Goal: Transaction & Acquisition: Purchase product/service

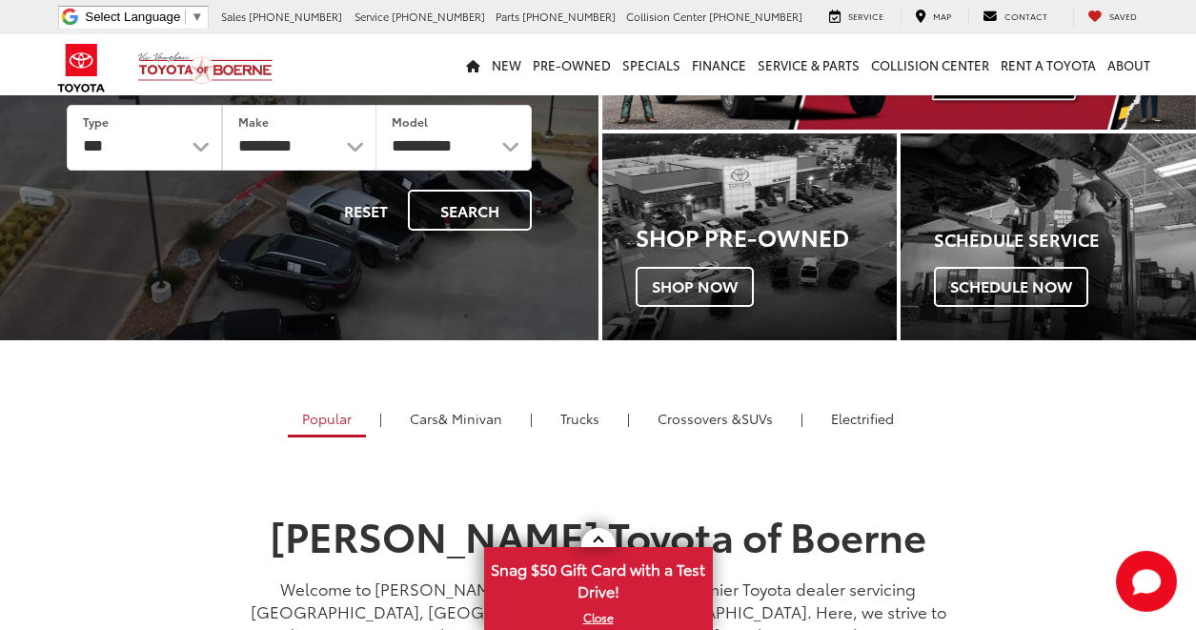
scroll to position [95, 0]
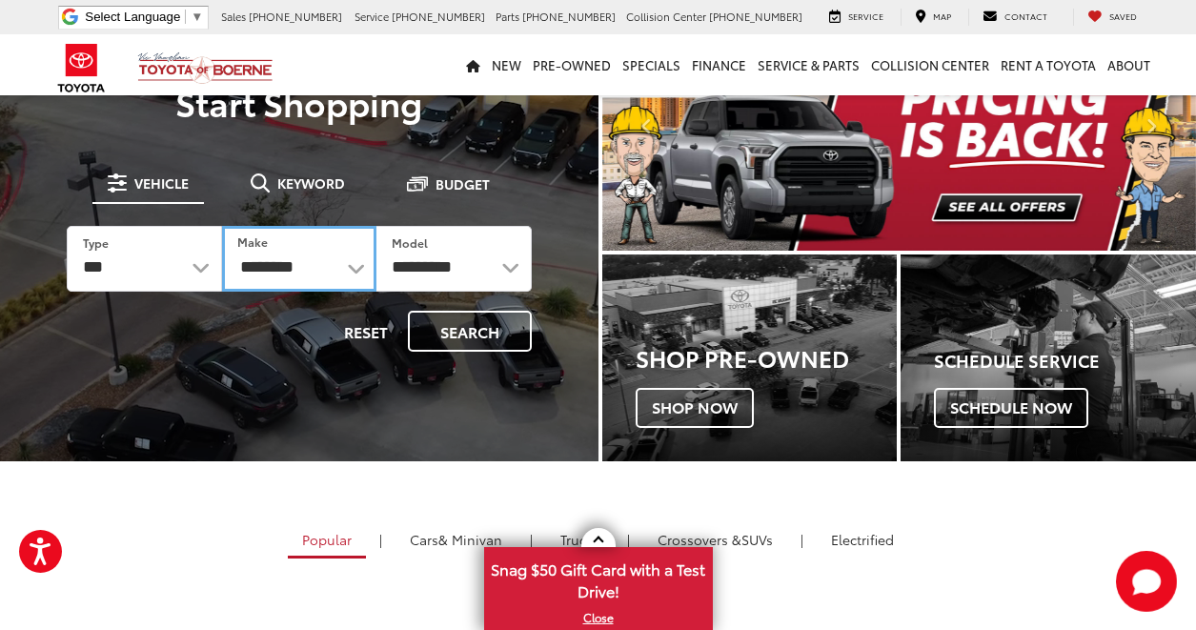
click at [294, 280] on select "**********" at bounding box center [299, 259] width 155 height 66
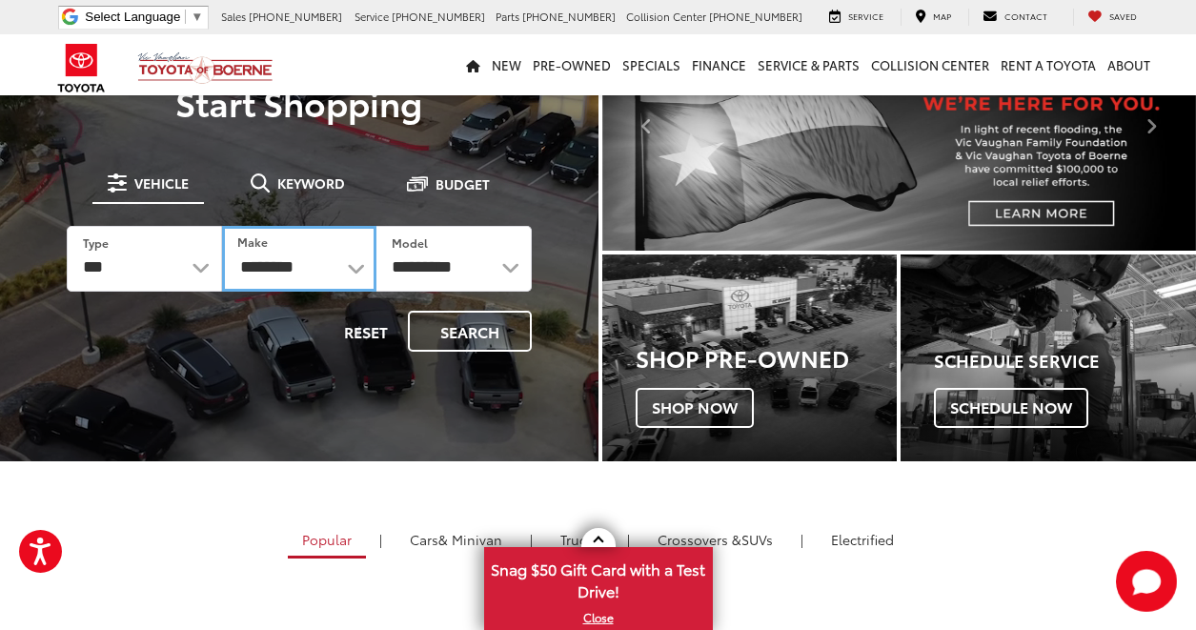
select select "******"
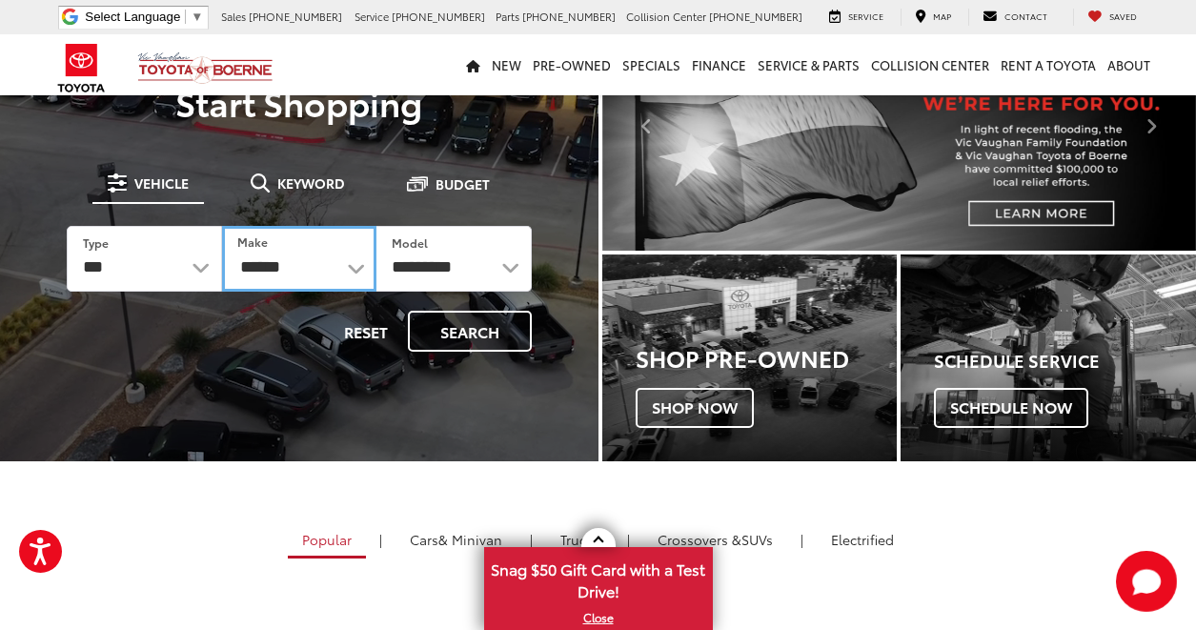
click at [222, 226] on select "**********" at bounding box center [299, 259] width 155 height 66
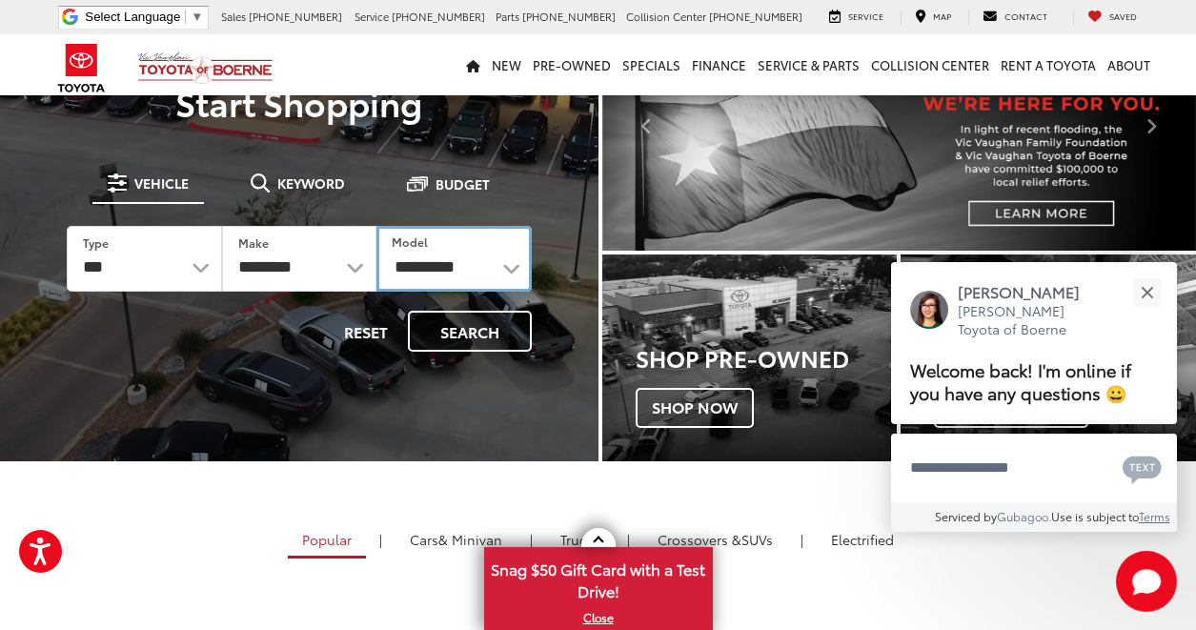
click at [428, 273] on select "**********" at bounding box center [453, 259] width 155 height 66
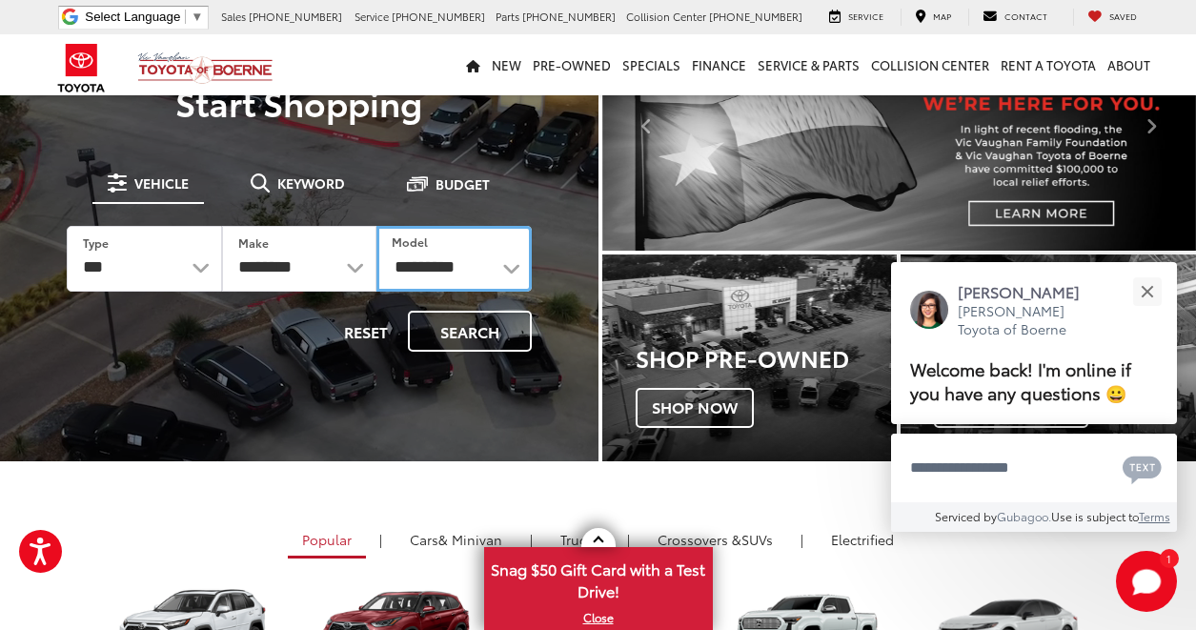
select select "****"
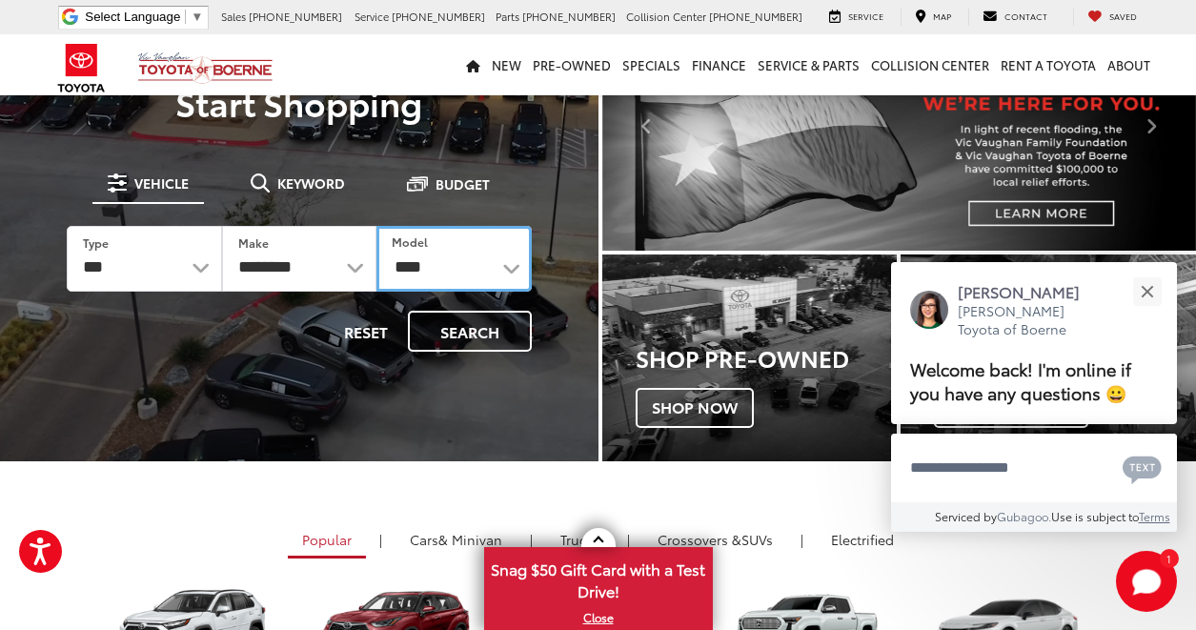
click at [376, 226] on select "**********" at bounding box center [453, 259] width 155 height 66
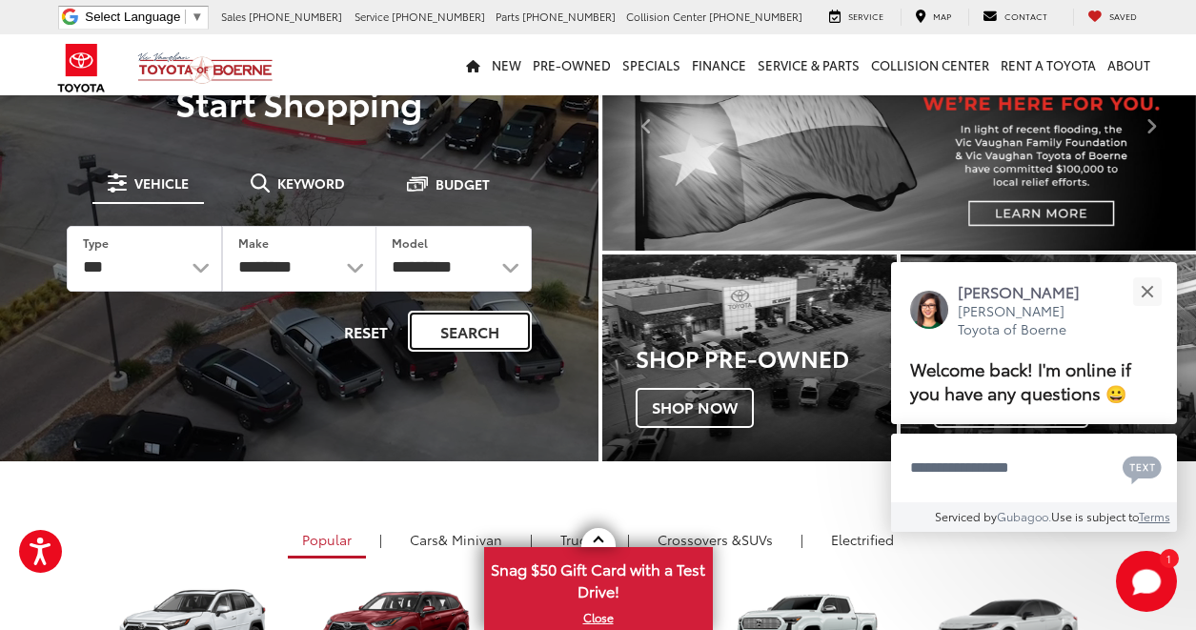
click at [439, 318] on button "Search" at bounding box center [470, 331] width 124 height 41
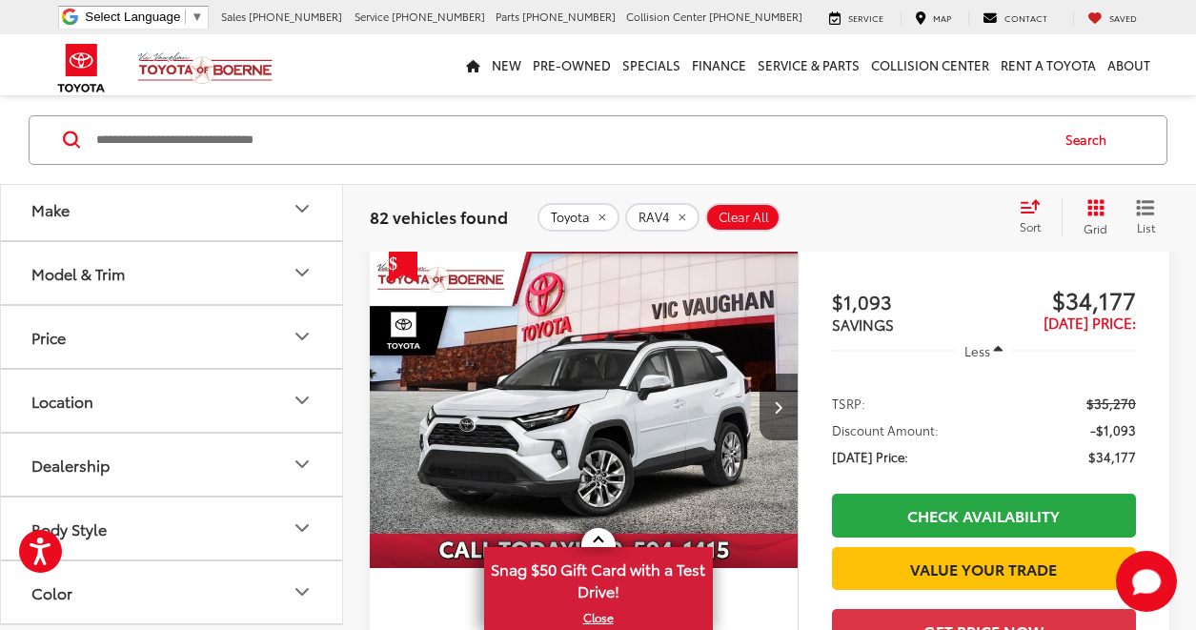
scroll to position [191, 0]
click at [108, 285] on button "Model & Trim" at bounding box center [172, 274] width 343 height 62
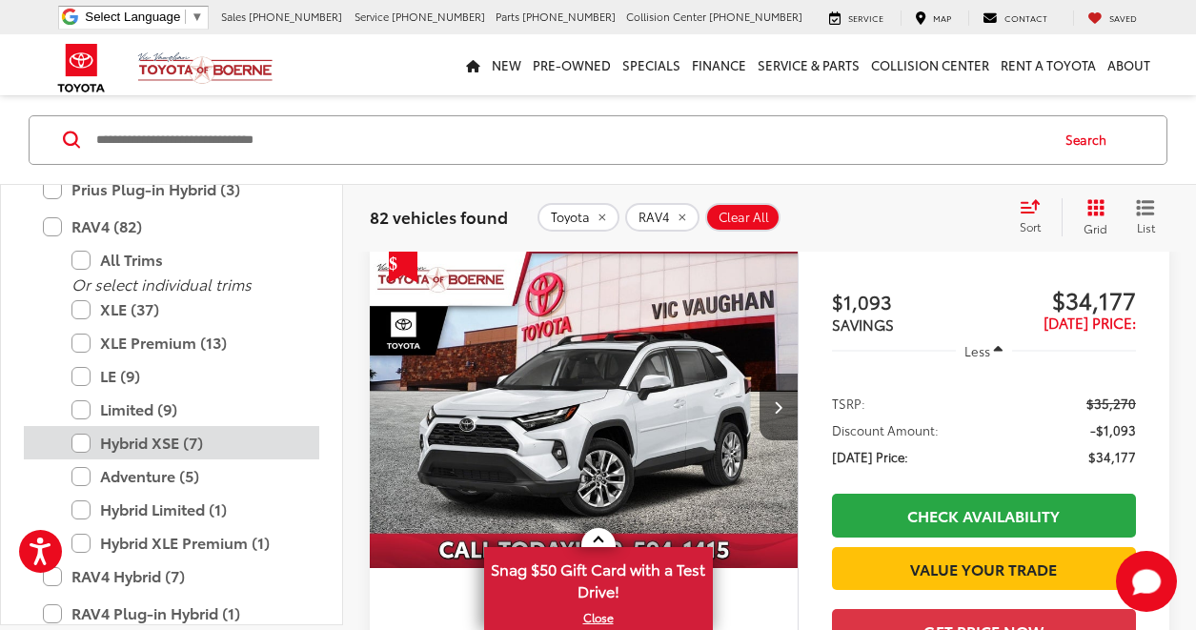
scroll to position [1132, 0]
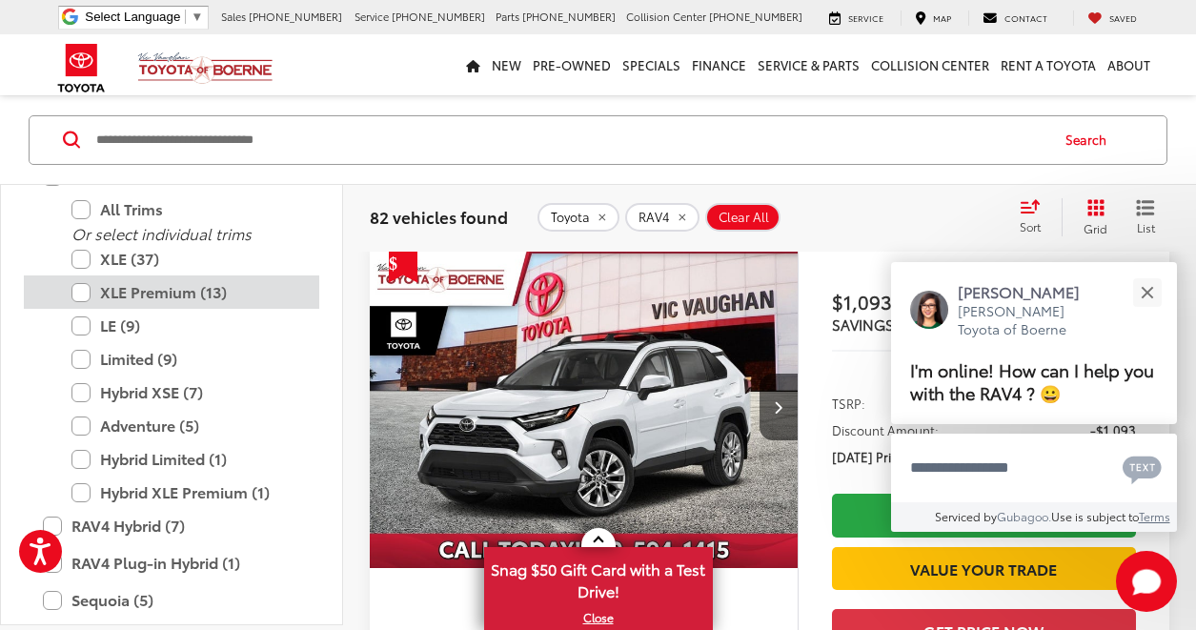
click at [85, 286] on label "XLE Premium (13)" at bounding box center [185, 291] width 229 height 33
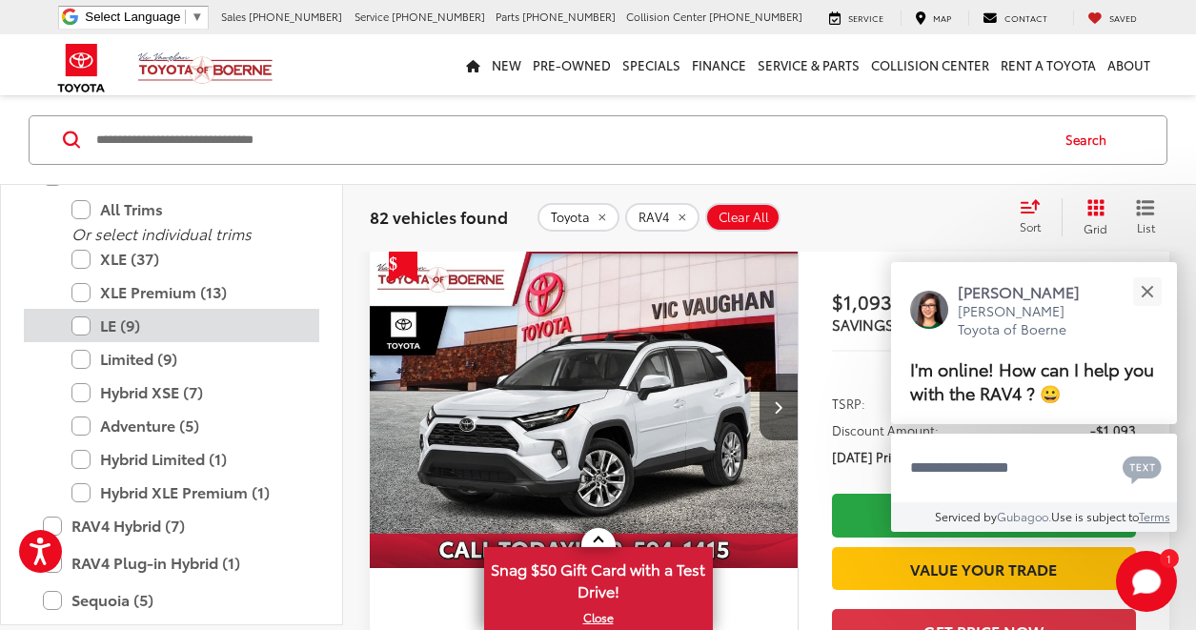
scroll to position [120, 0]
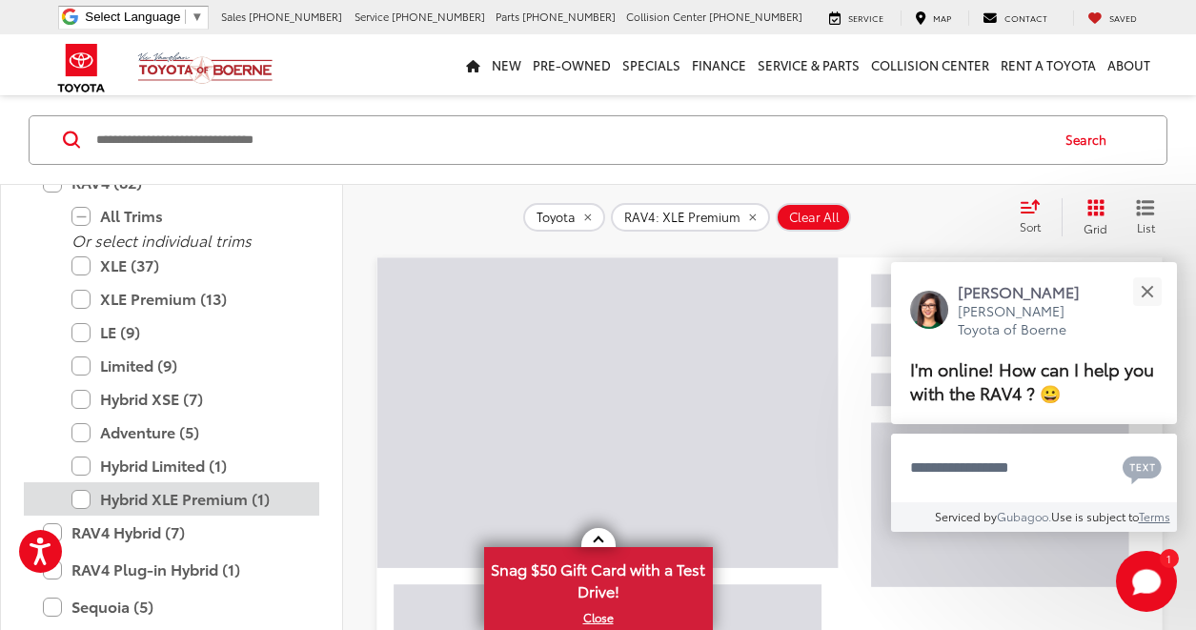
click at [91, 493] on label "Hybrid XLE Premium (1)" at bounding box center [185, 498] width 229 height 33
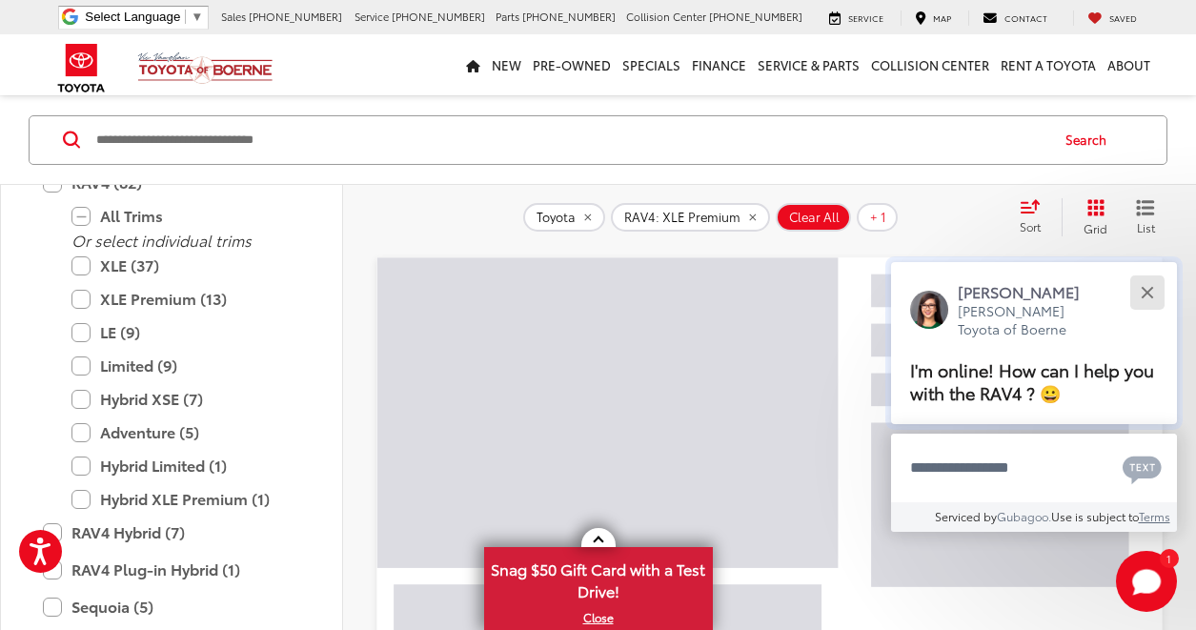
click at [1141, 288] on div "Close" at bounding box center [1147, 292] width 12 height 12
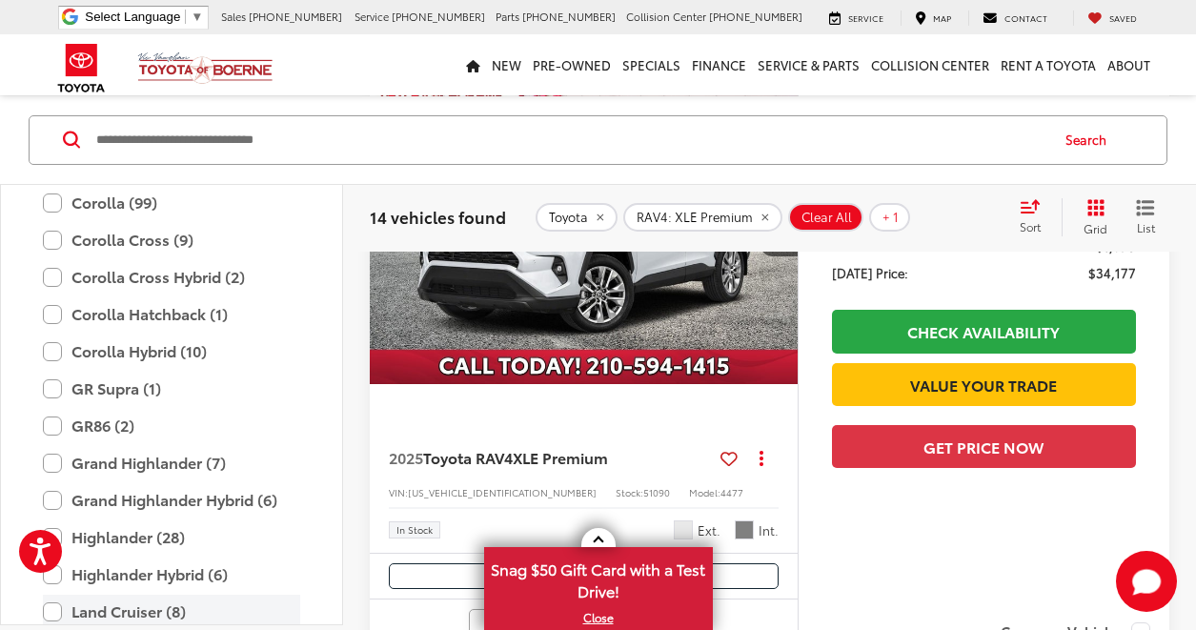
scroll to position [560, 0]
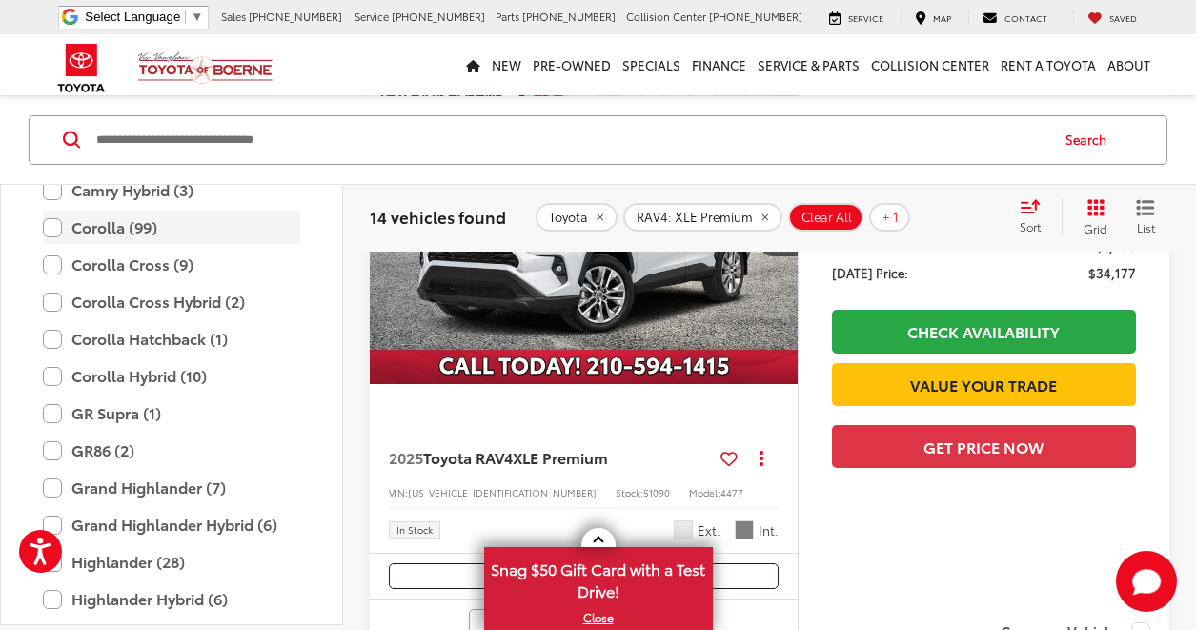
click at [45, 226] on label "Corolla (99)" at bounding box center [171, 228] width 257 height 33
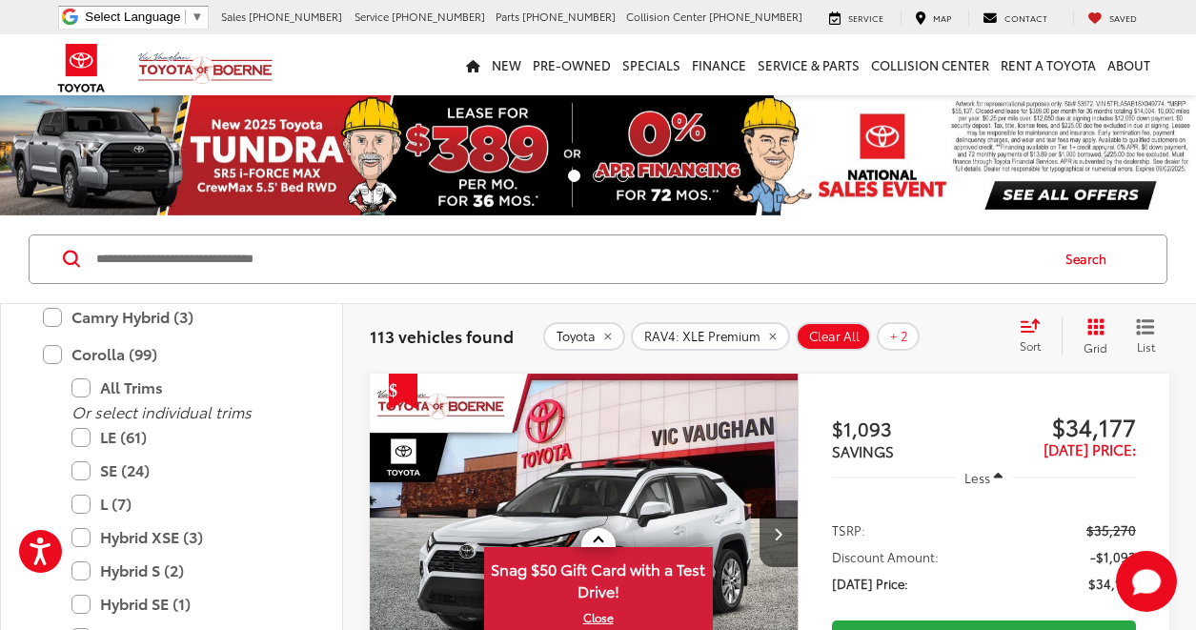
click at [769, 339] on icon "remove RAV4: XLE%20Premium" at bounding box center [772, 336] width 7 height 7
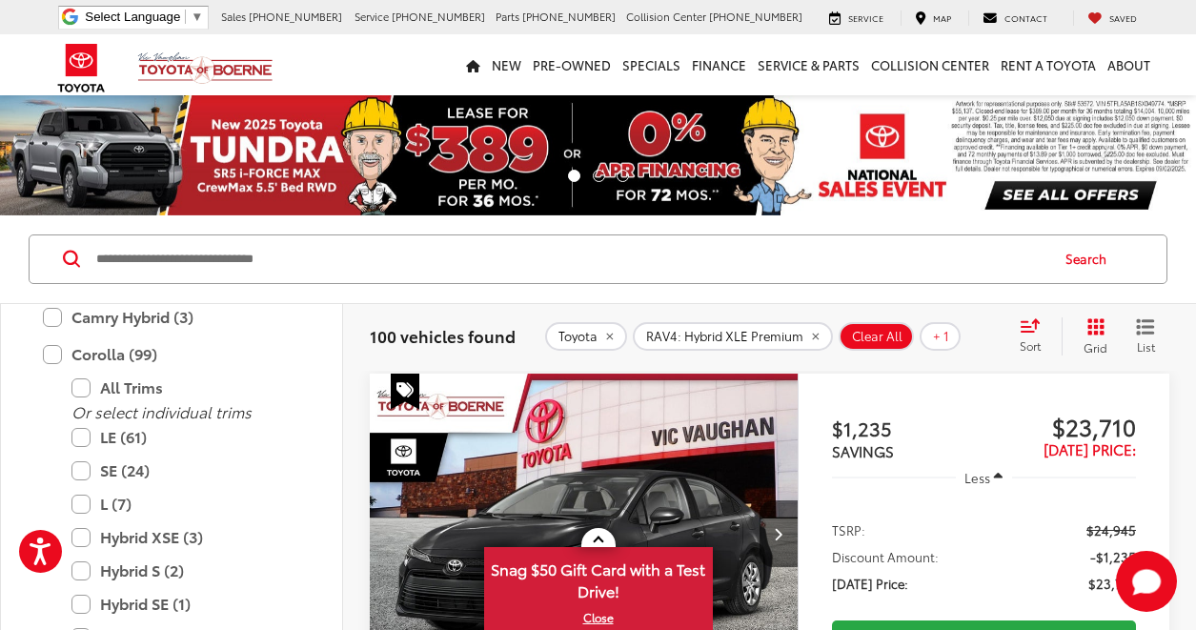
click at [811, 338] on icon "remove RAV4: Hybrid%20XLE%20Premium" at bounding box center [815, 336] width 12 height 11
click at [1024, 326] on icon "Select sort value" at bounding box center [1030, 324] width 17 height 11
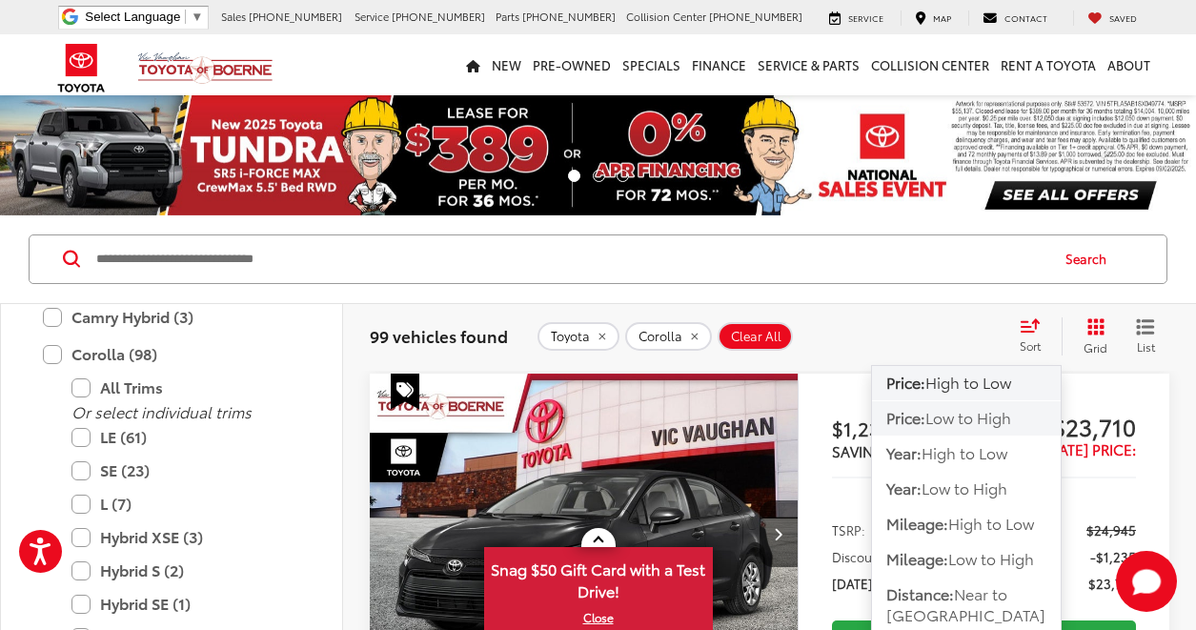
click at [965, 420] on span "Low to High" at bounding box center [968, 417] width 86 height 22
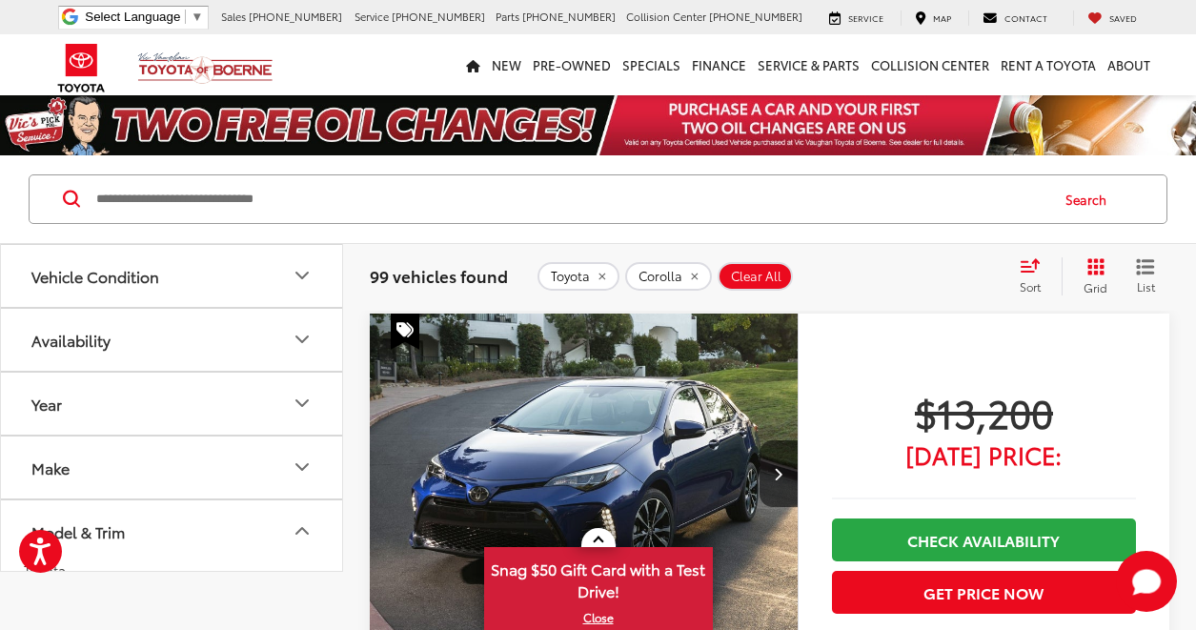
click at [133, 411] on button "Year" at bounding box center [172, 404] width 343 height 62
click at [235, 268] on button "Vehicle Condition" at bounding box center [172, 276] width 343 height 62
click at [164, 271] on button "Price" at bounding box center [172, 273] width 343 height 62
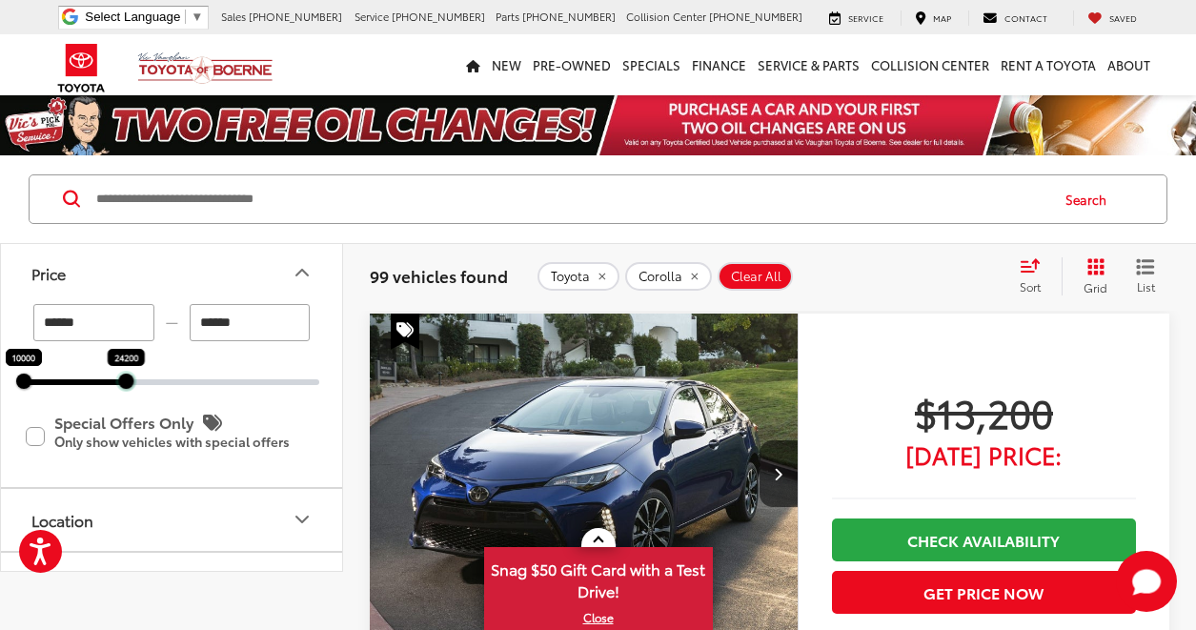
drag, startPoint x: 323, startPoint y: 383, endPoint x: 130, endPoint y: 388, distance: 193.5
click at [130, 388] on div at bounding box center [125, 381] width 15 height 15
type input "******"
type input "****"
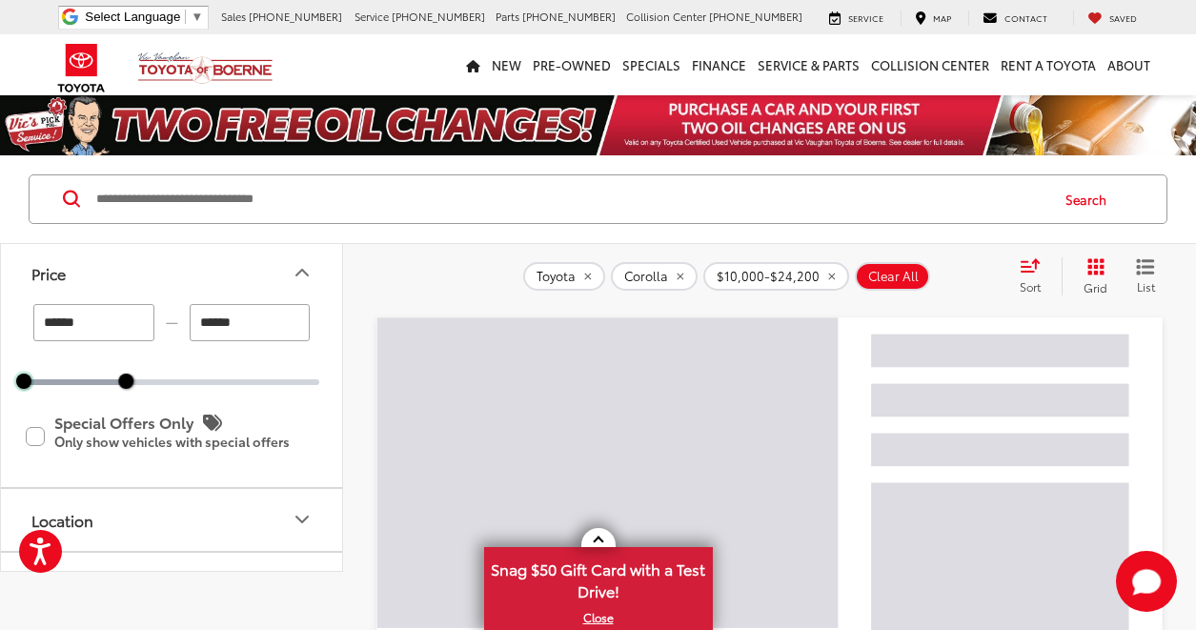
drag, startPoint x: 28, startPoint y: 386, endPoint x: 52, endPoint y: 386, distance: 24.8
click at [52, 386] on div "****** — ****** 10000 24200 Special Offers Only Only show vehicles with special…" at bounding box center [171, 395] width 341 height 183
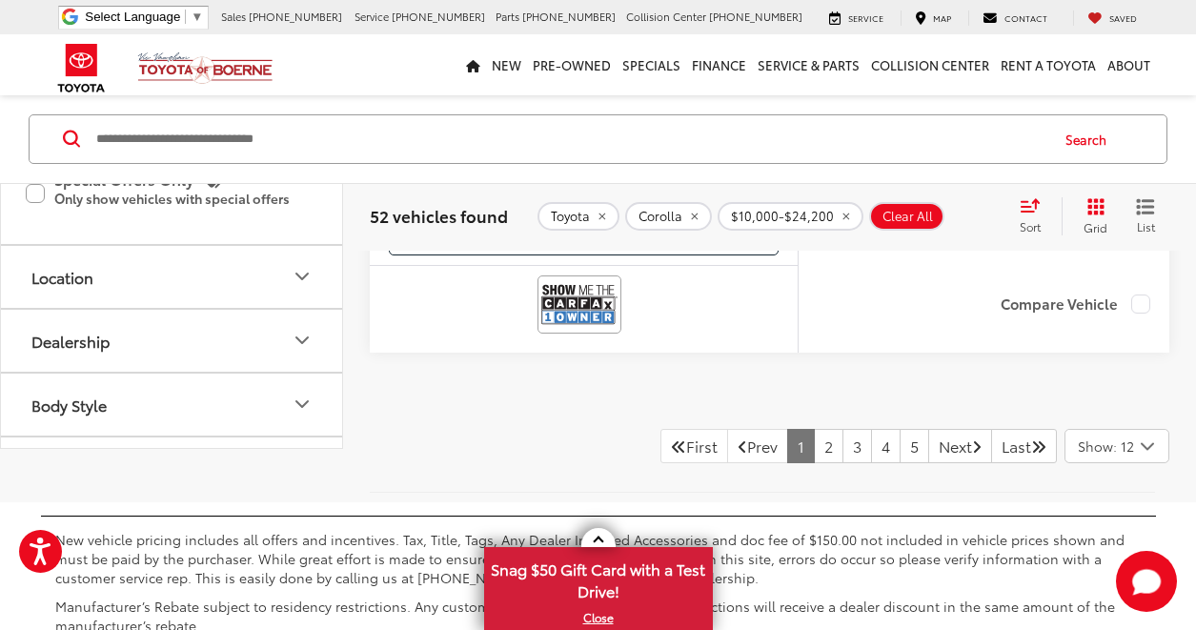
scroll to position [8006, 0]
click at [814, 460] on link "2" at bounding box center [829, 447] width 30 height 34
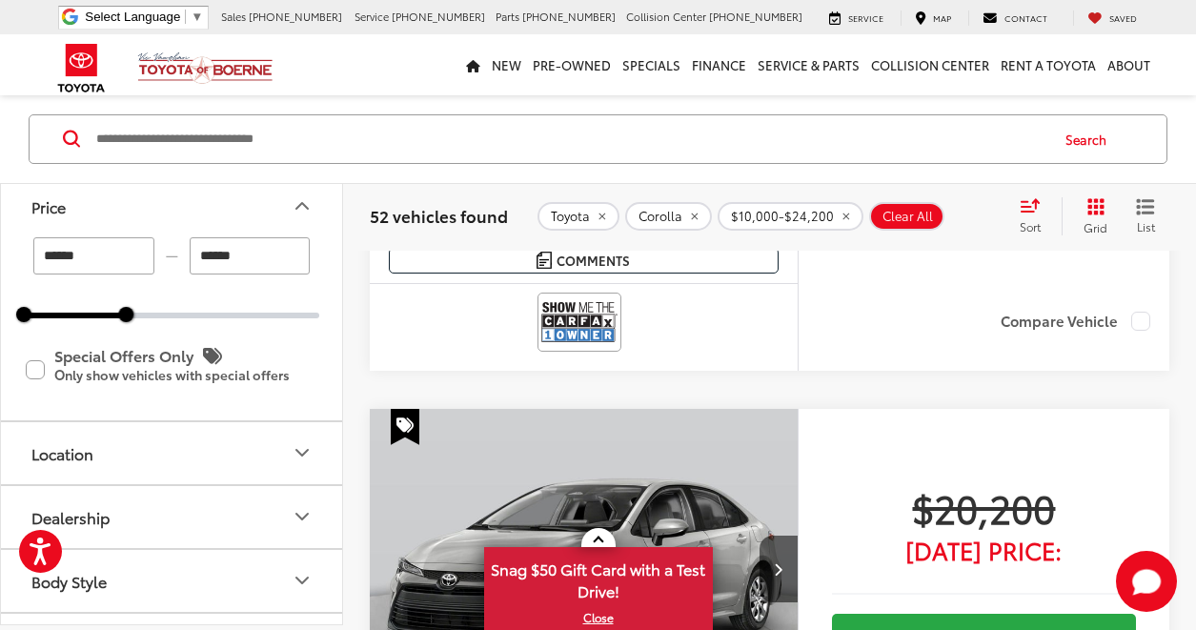
scroll to position [3396, 0]
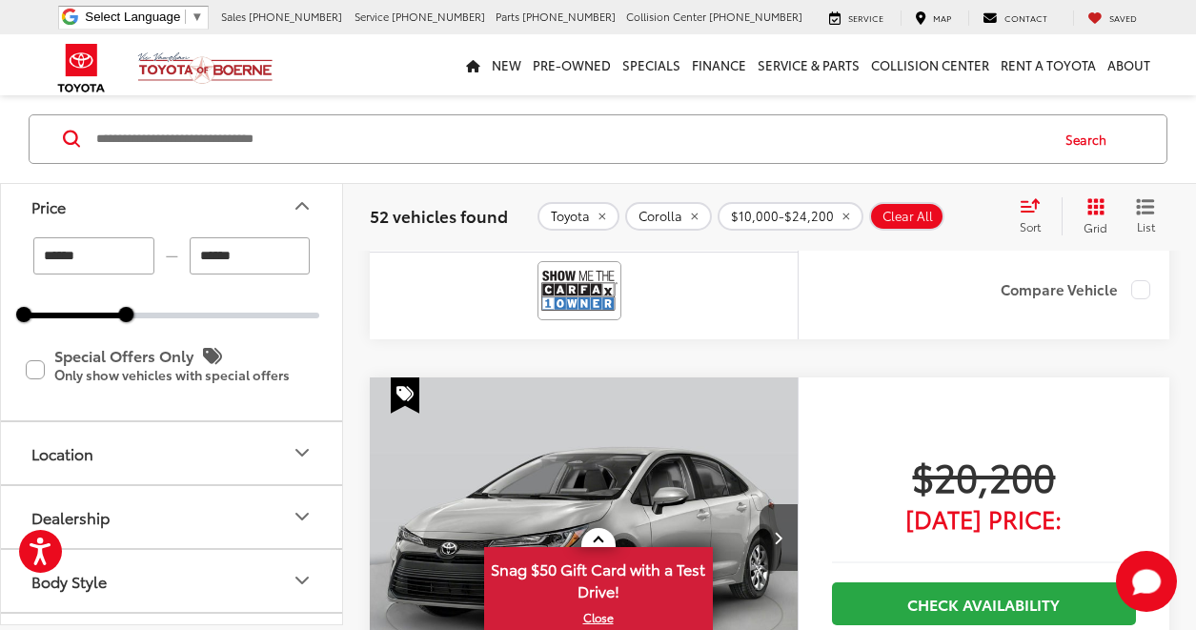
click at [1029, 210] on icon "Select sort value" at bounding box center [1030, 205] width 21 height 14
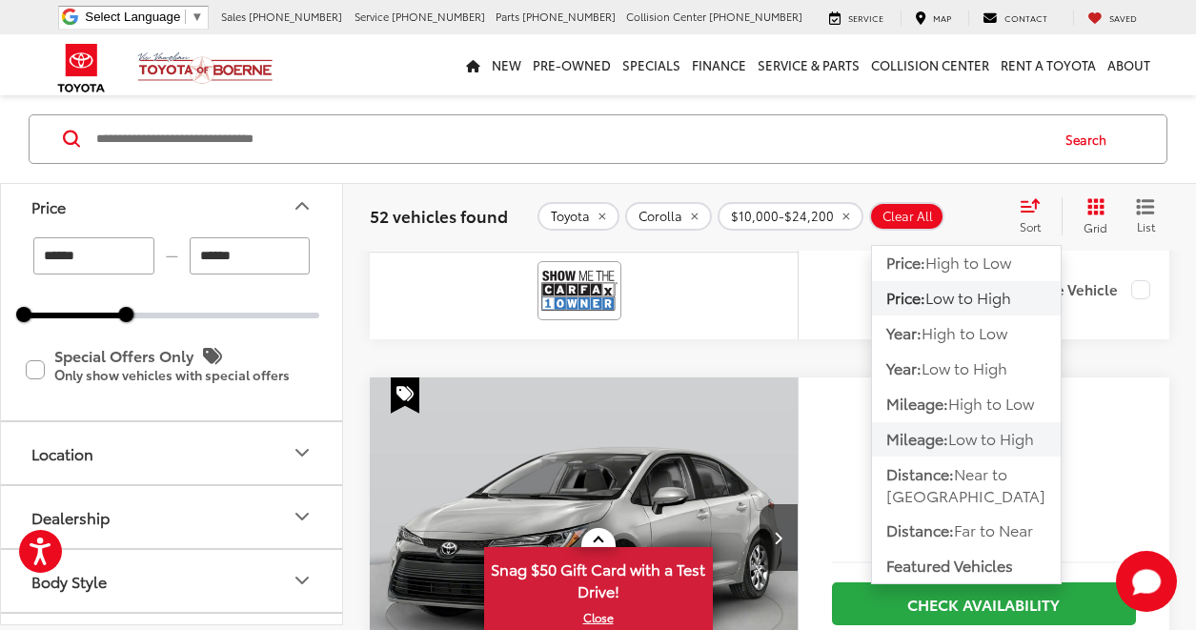
drag, startPoint x: 958, startPoint y: 401, endPoint x: 958, endPoint y: 434, distance: 32.4
click at [958, 434] on div "Price: High to Low Price: Low to High Year: High to Low Year: Low to High Milea…" at bounding box center [966, 415] width 191 height 340
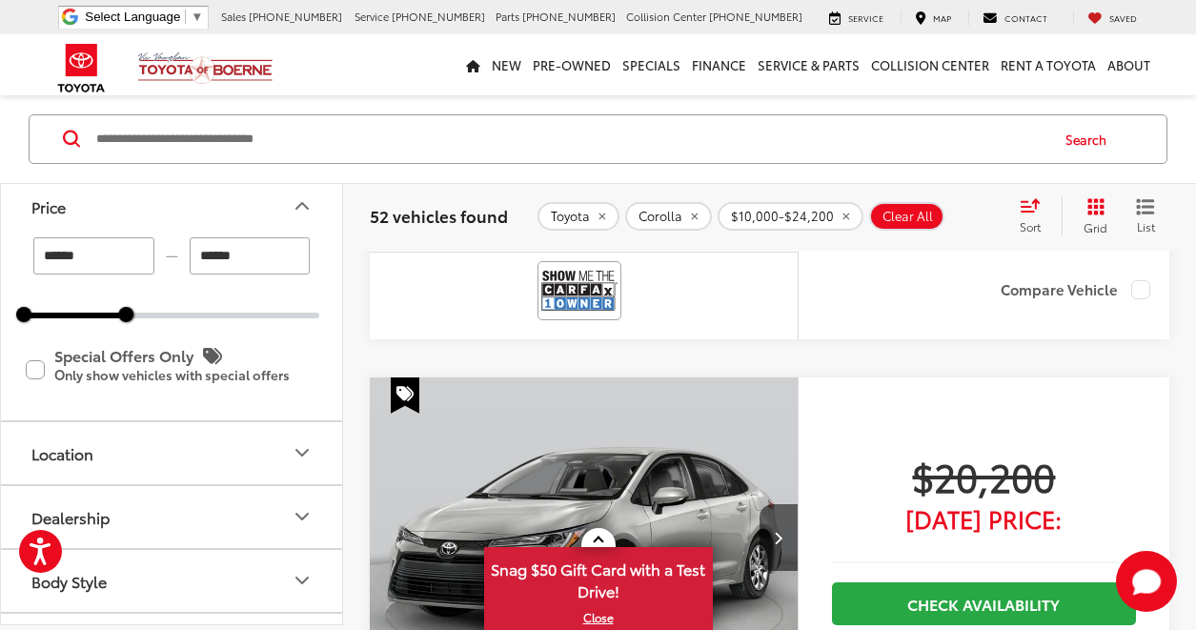
click at [1038, 213] on div "Sort" at bounding box center [1035, 216] width 51 height 38
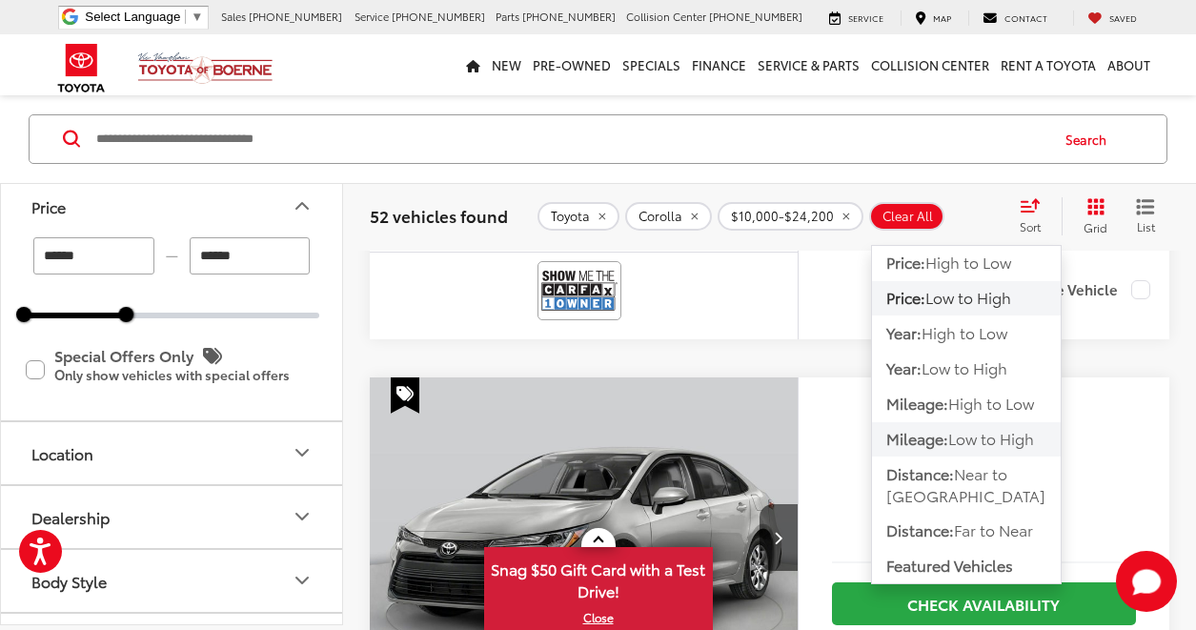
click at [945, 436] on span "Mileage:" at bounding box center [917, 439] width 62 height 22
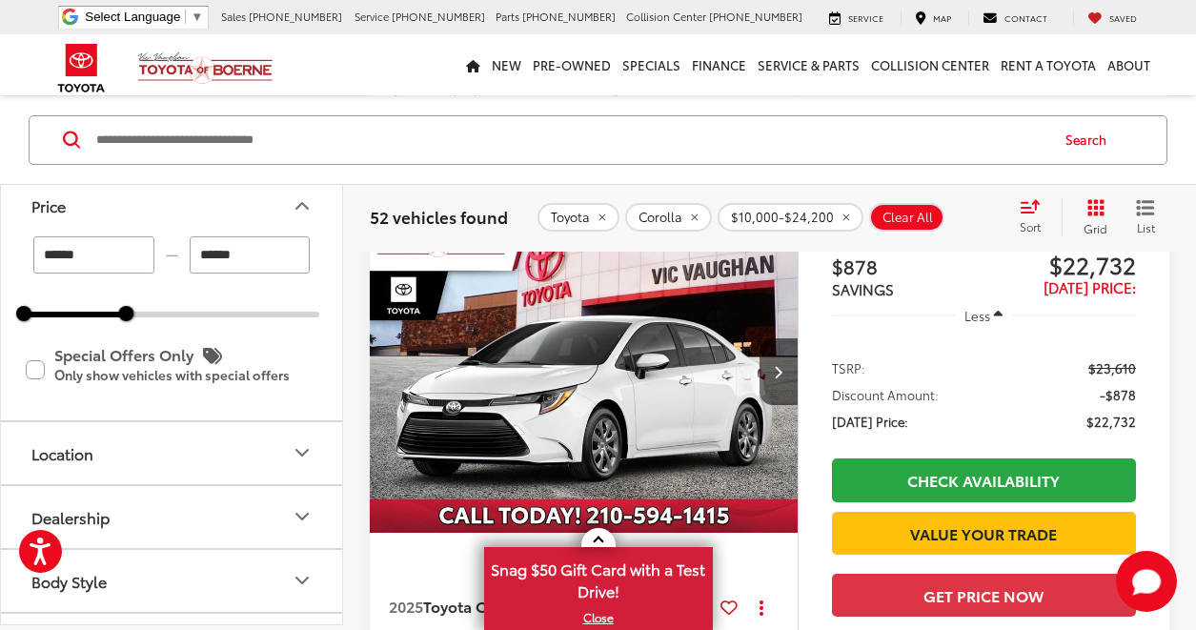
scroll to position [883, 0]
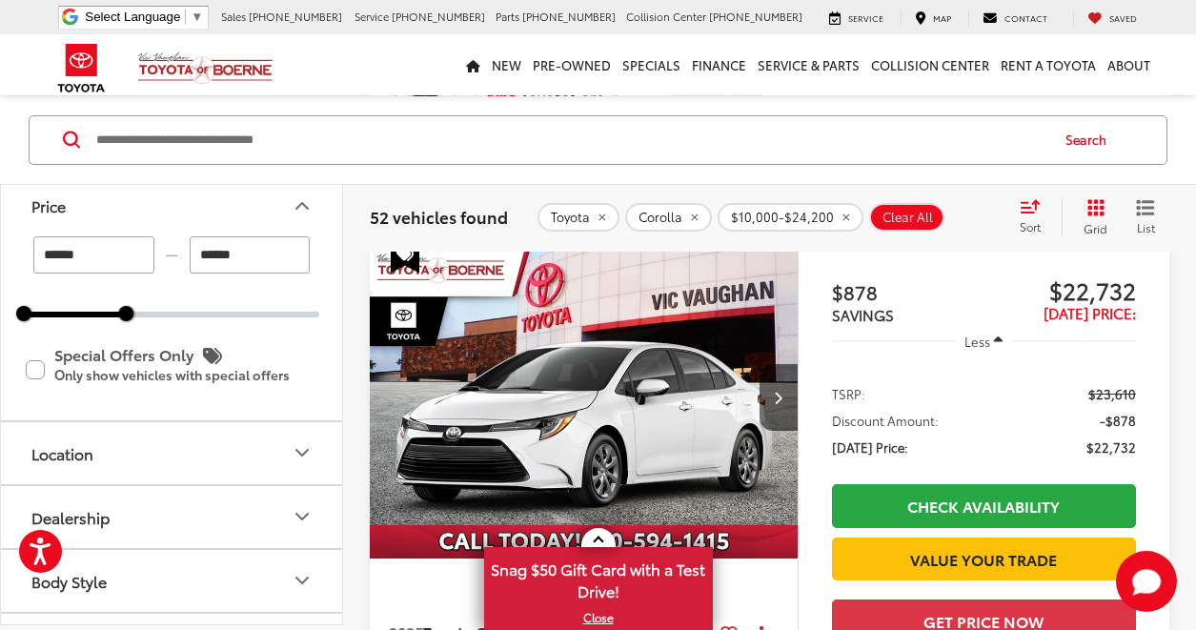
click at [688, 425] on img "2025 Toyota Corolla LE 0" at bounding box center [584, 398] width 431 height 323
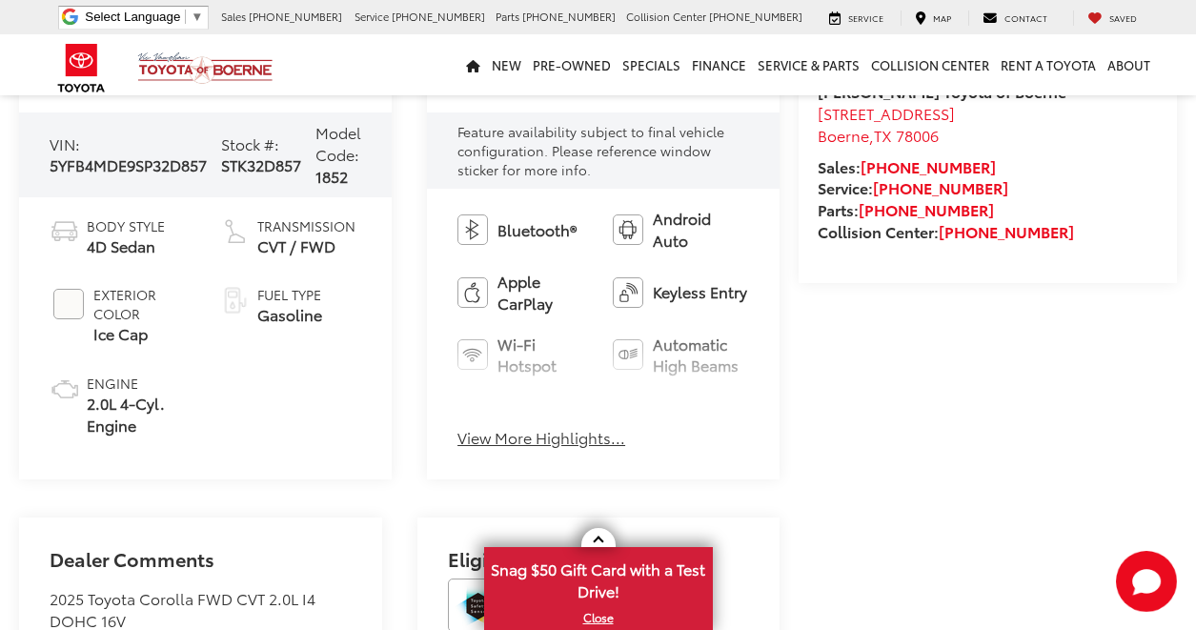
click at [519, 434] on button "View More Highlights..." at bounding box center [541, 438] width 168 height 22
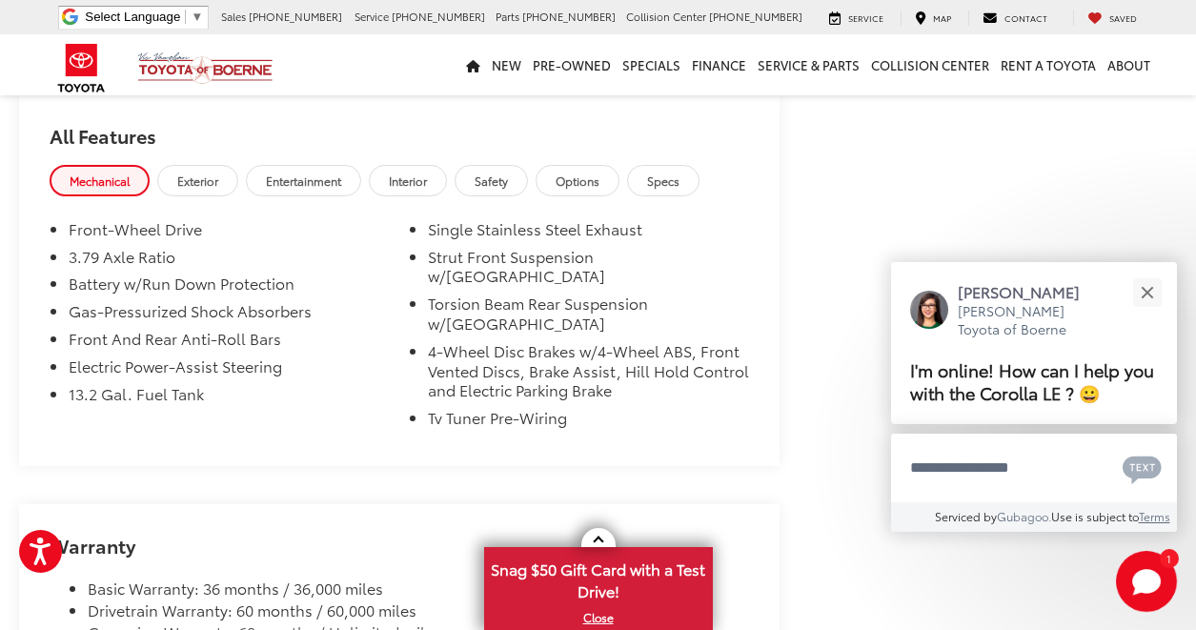
scroll to position [1620, 0]
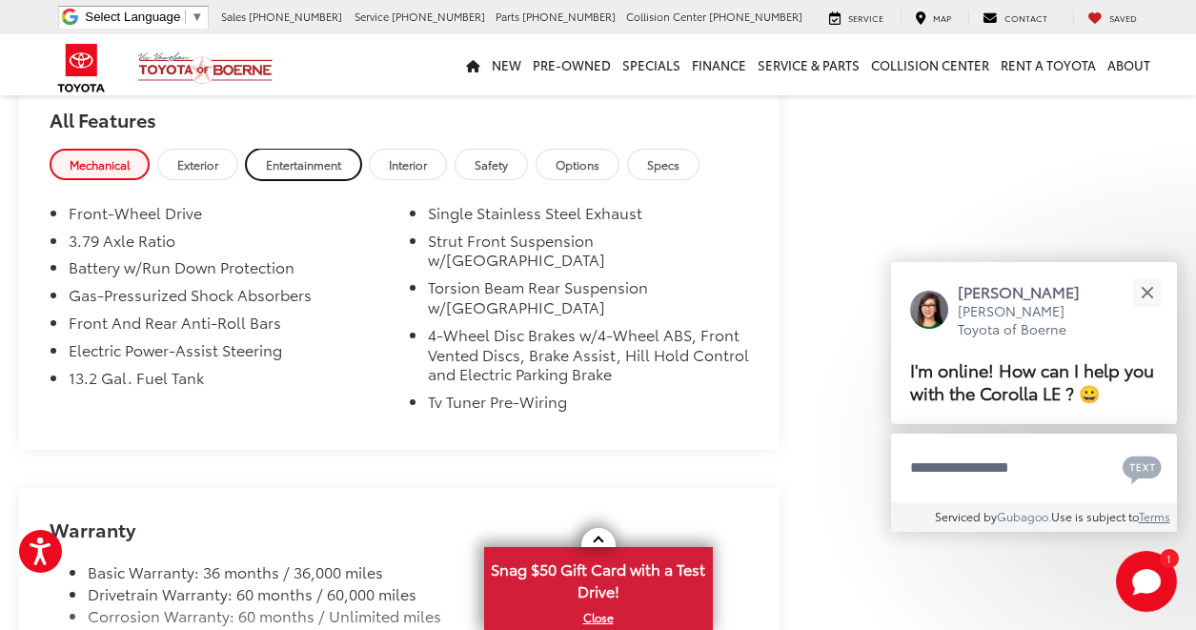
click at [278, 169] on span "Entertainment" at bounding box center [303, 164] width 75 height 16
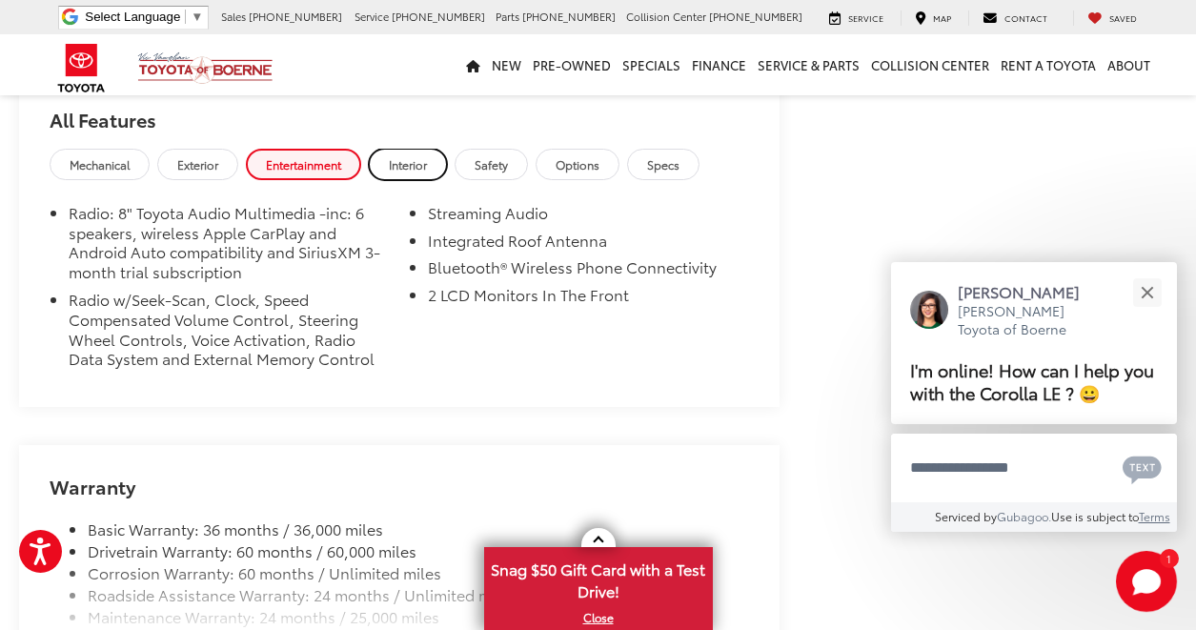
click at [403, 156] on link "Interior" at bounding box center [408, 164] width 78 height 31
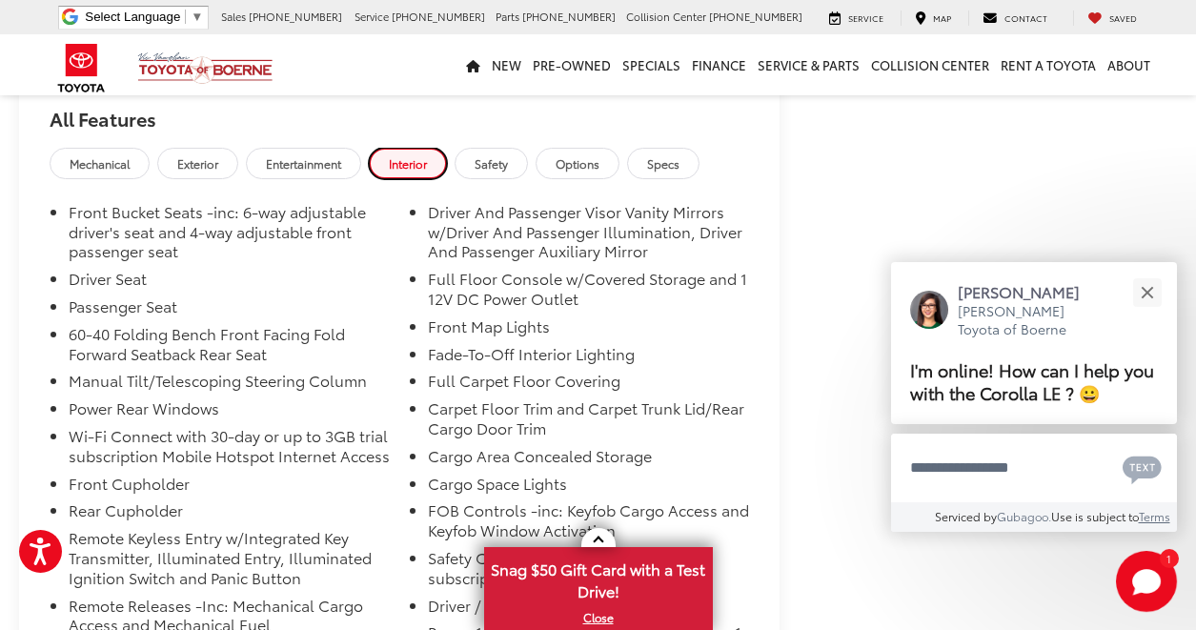
scroll to position [1525, 0]
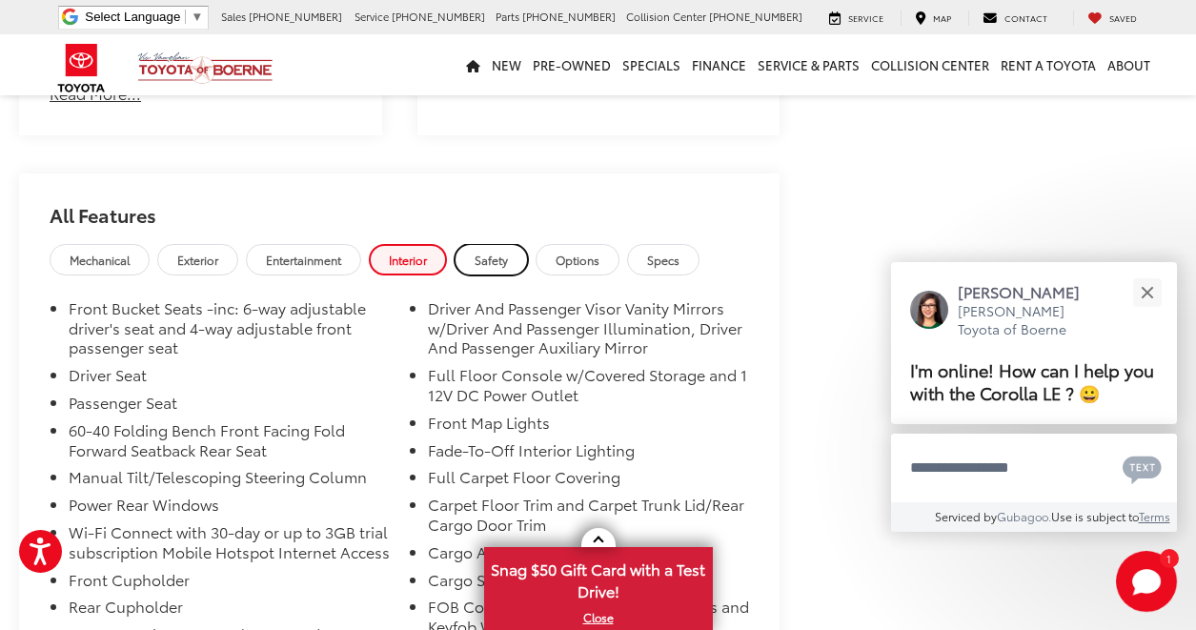
click at [501, 261] on span "Safety" at bounding box center [491, 260] width 33 height 16
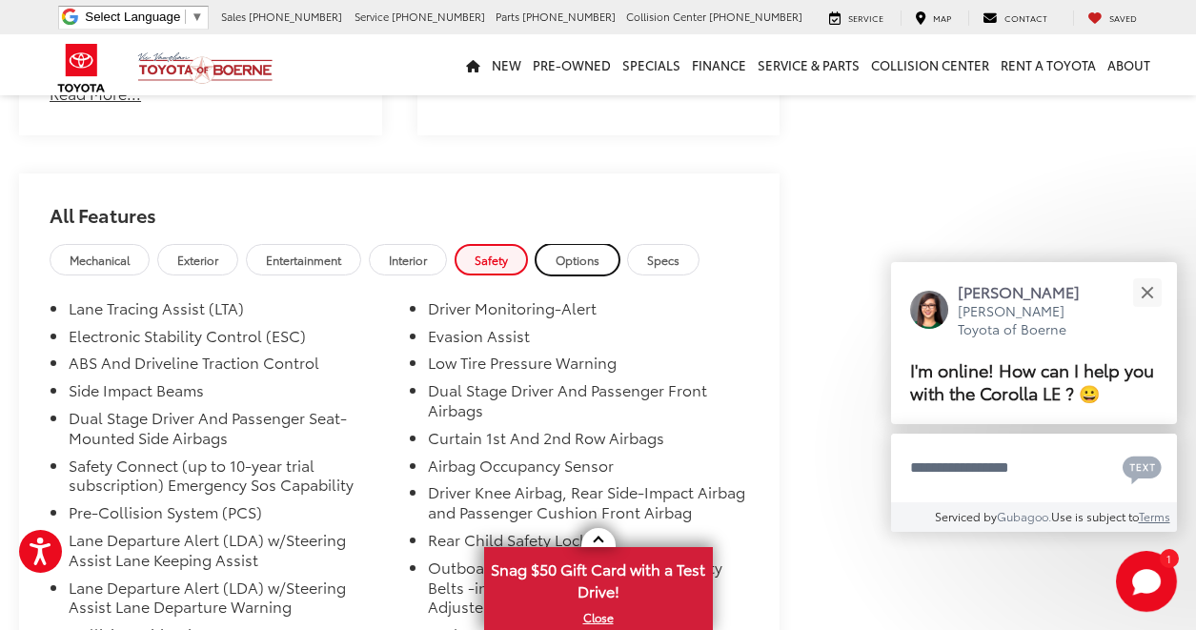
click at [578, 263] on span "Options" at bounding box center [578, 260] width 44 height 16
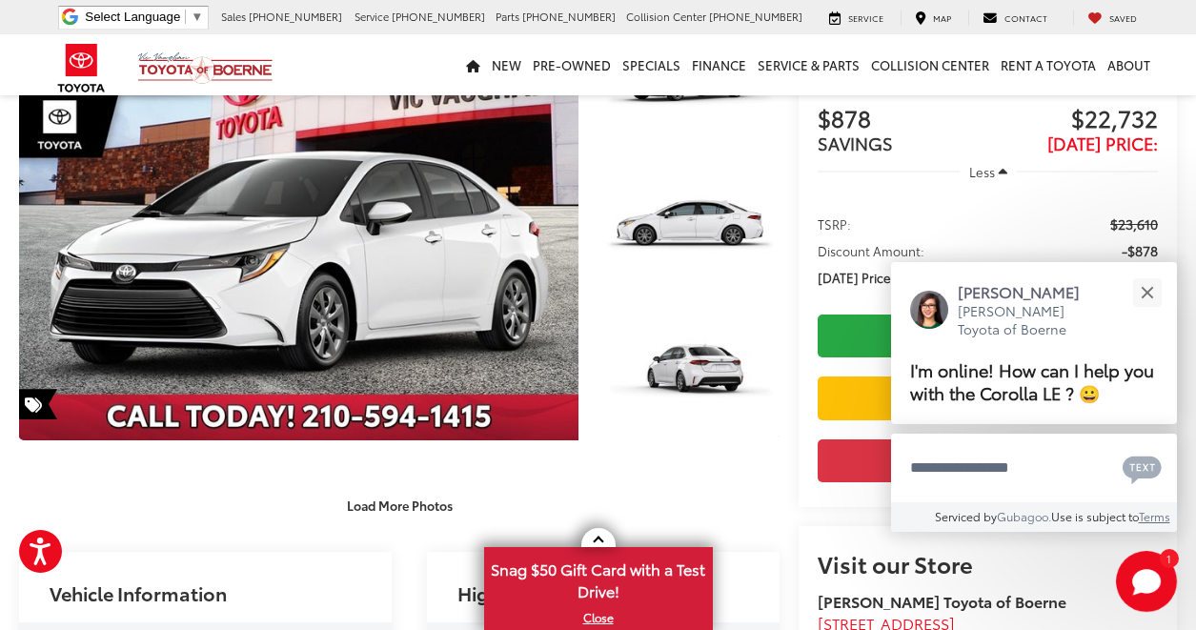
scroll to position [191, 0]
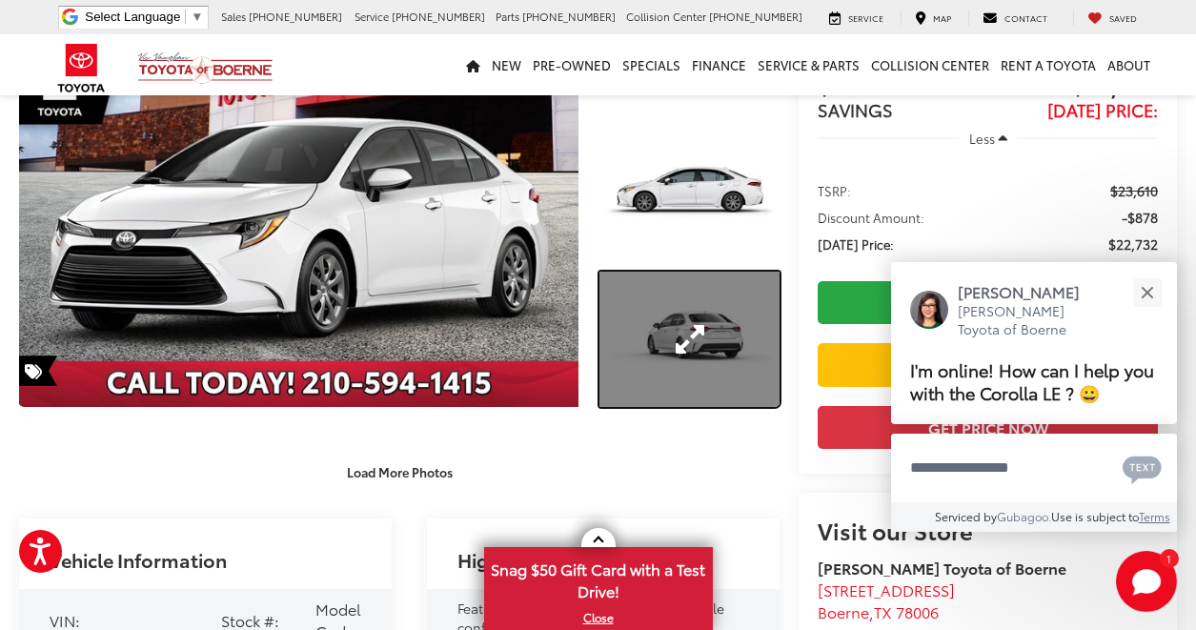
click at [683, 319] on link "Expand Photo 3" at bounding box center [689, 339] width 180 height 135
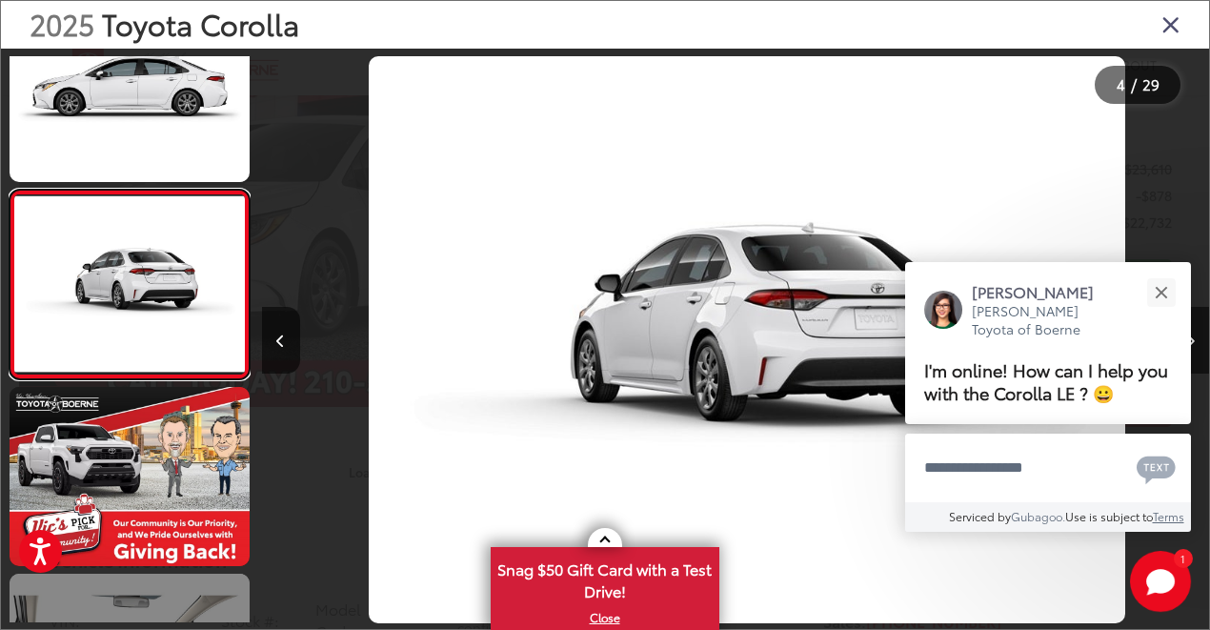
scroll to position [0, 2843]
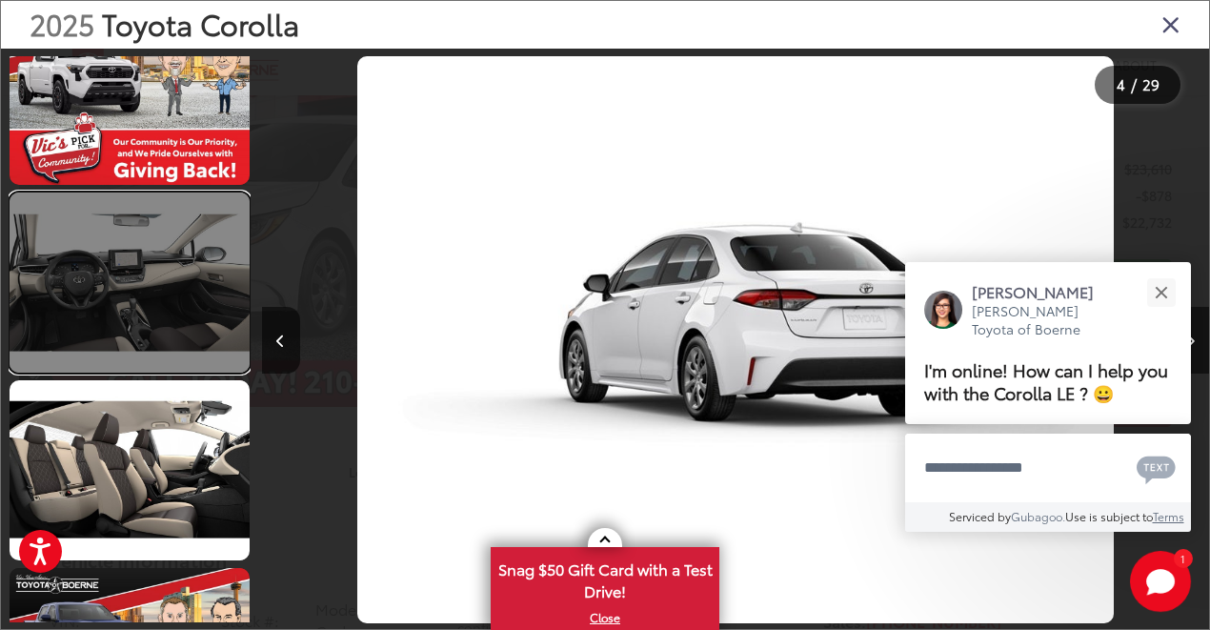
click at [131, 278] on link at bounding box center [130, 283] width 240 height 180
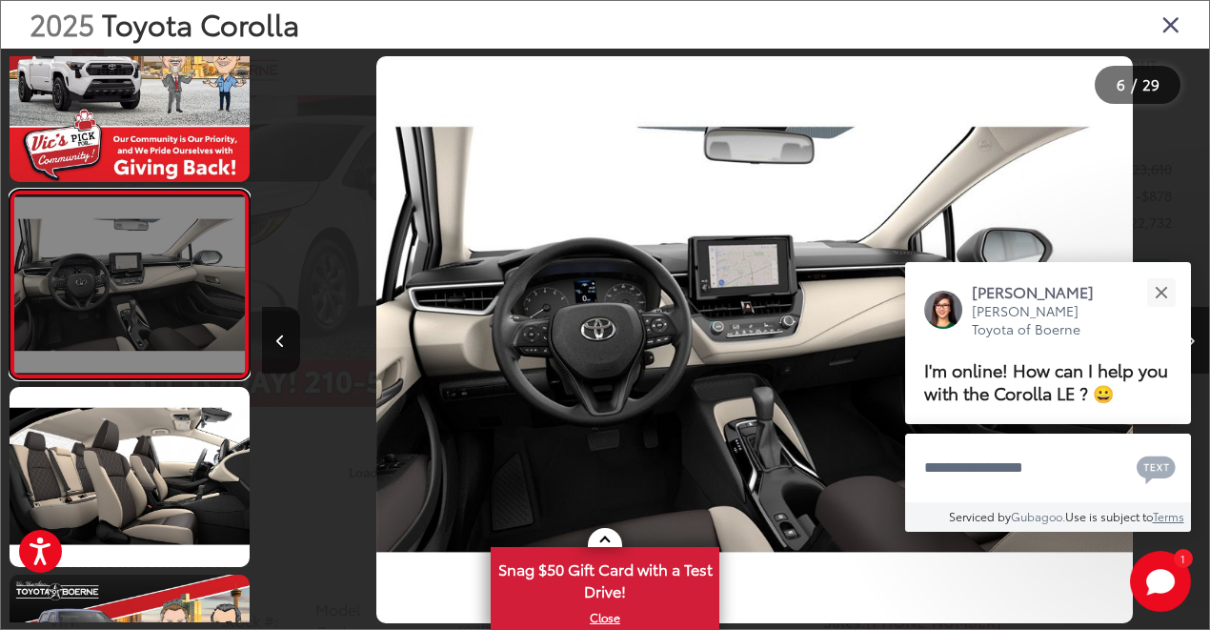
scroll to position [0, 4739]
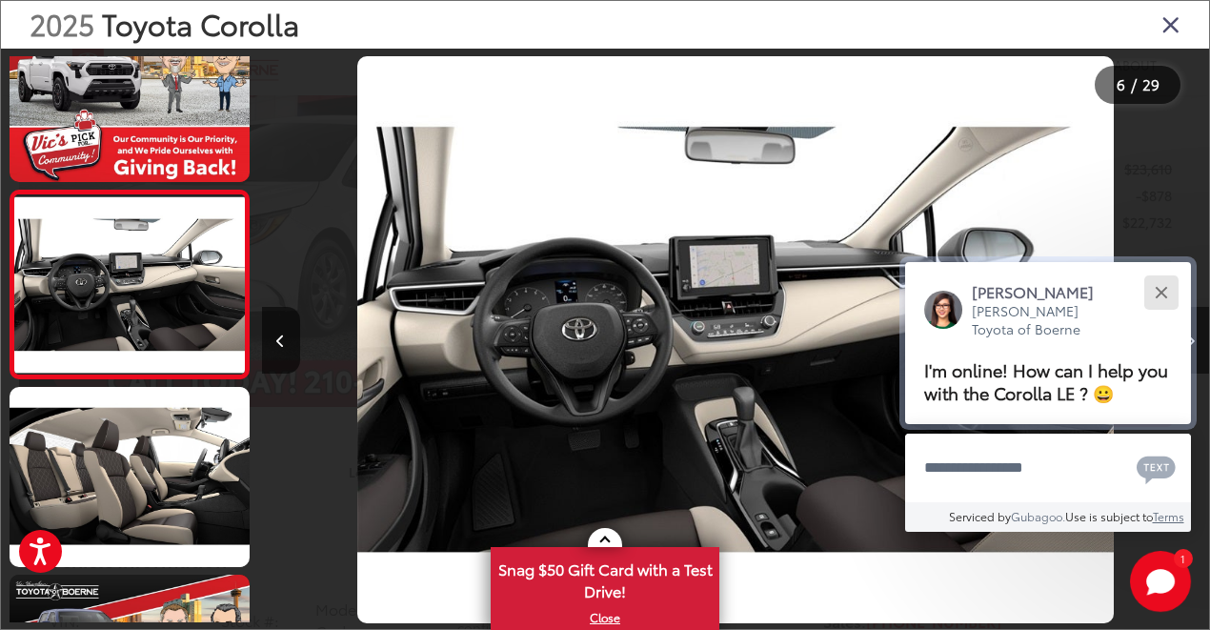
click at [1156, 286] on div "Close" at bounding box center [1161, 292] width 12 height 12
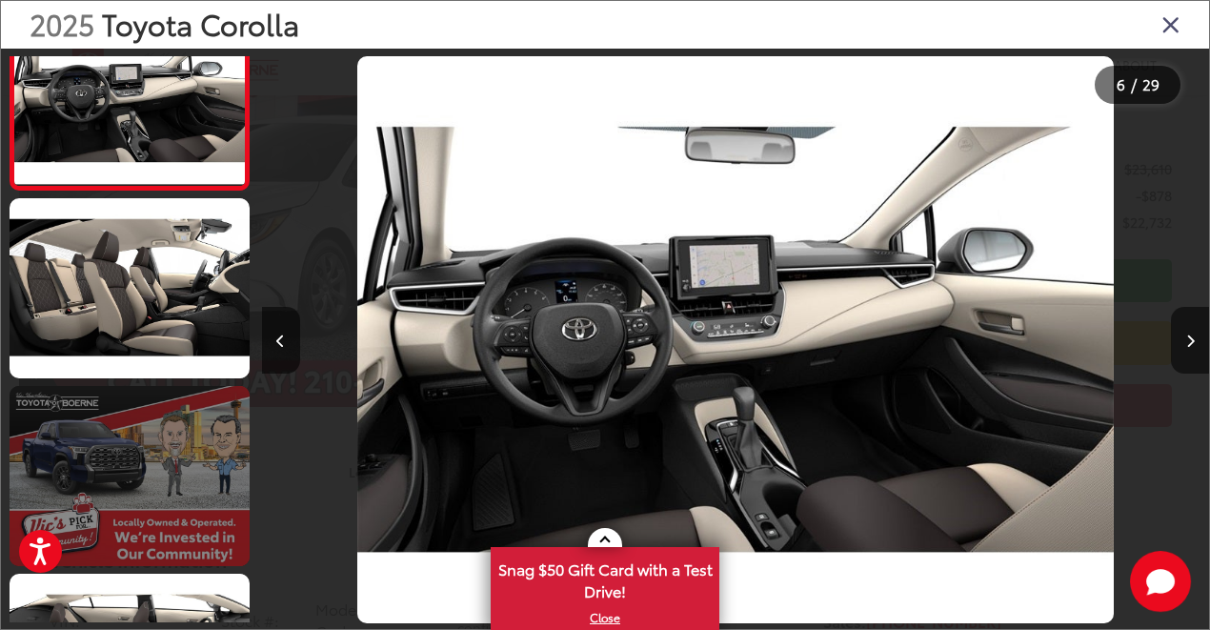
scroll to position [1090, 0]
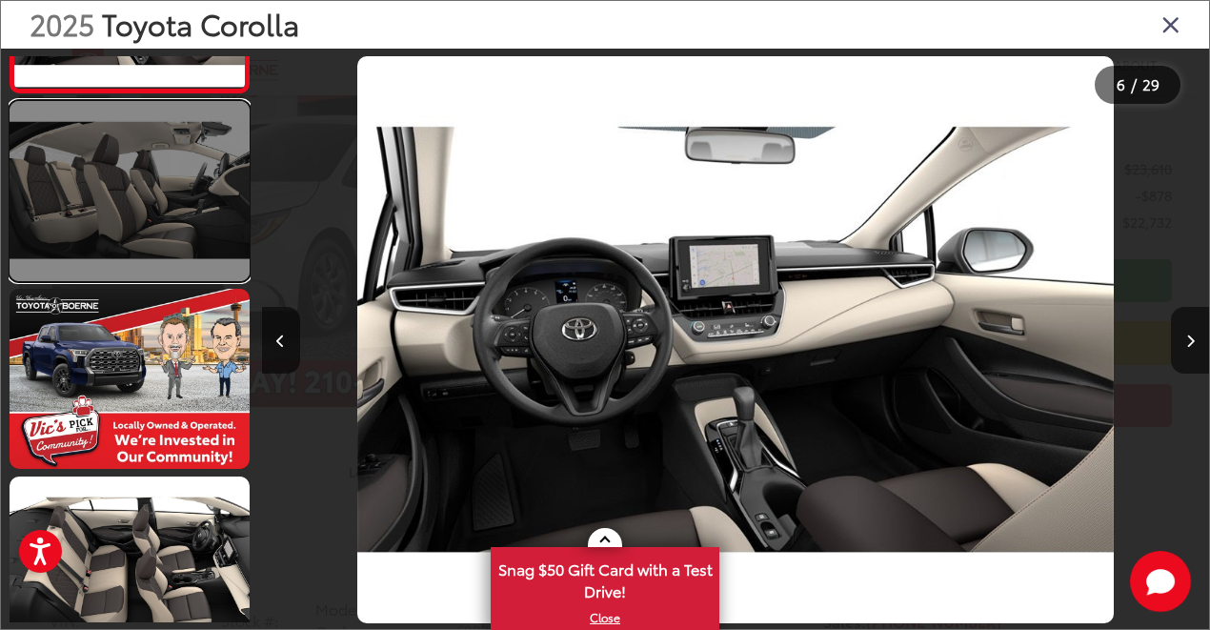
click at [151, 210] on link at bounding box center [130, 191] width 240 height 180
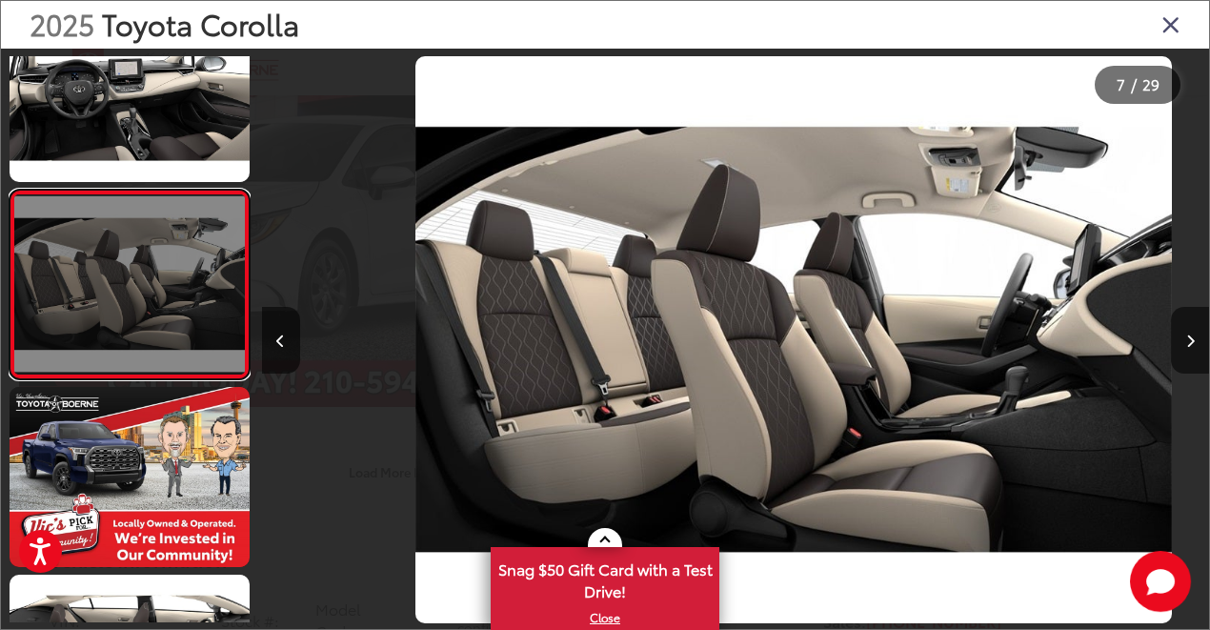
scroll to position [0, 5686]
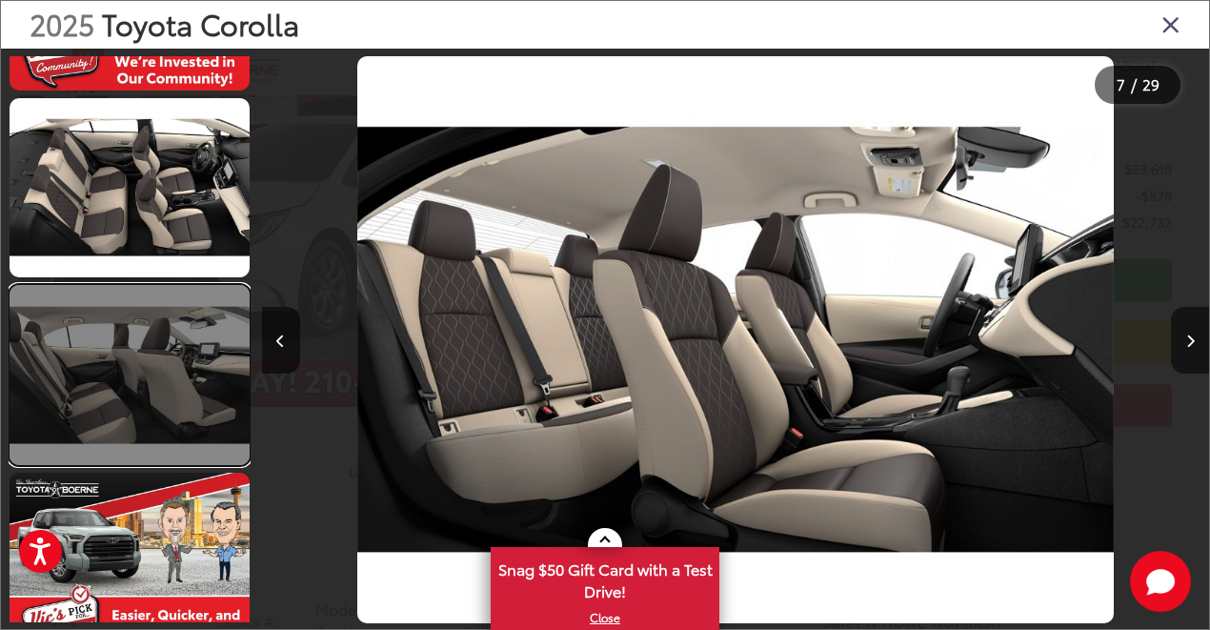
click at [188, 392] on link at bounding box center [130, 375] width 240 height 180
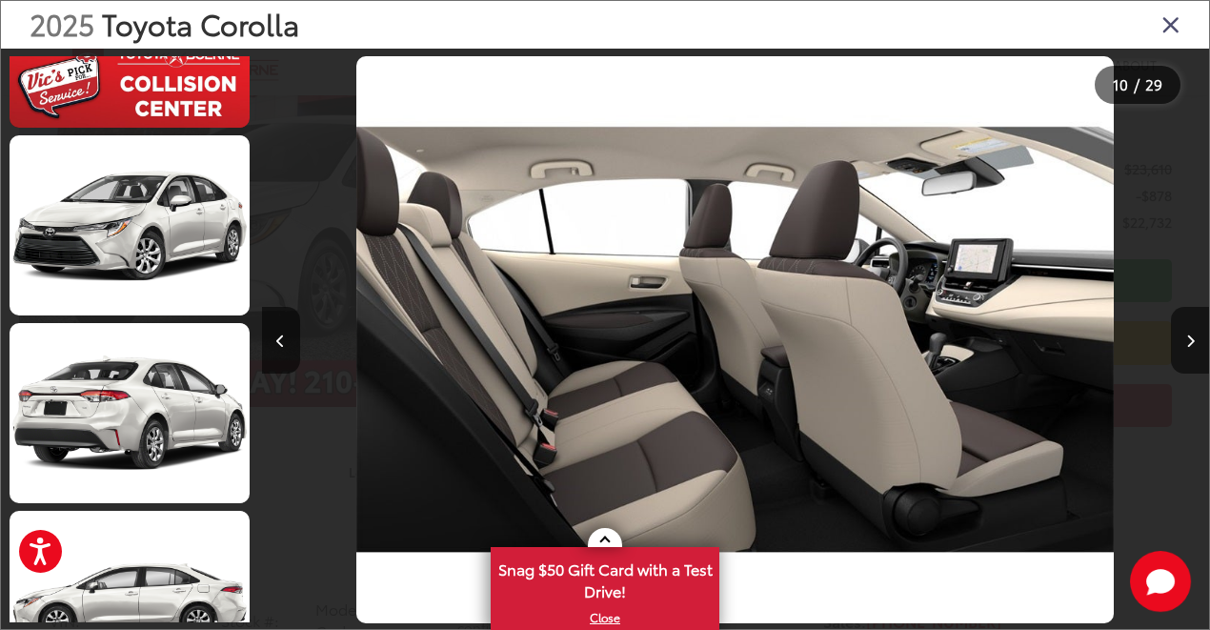
scroll to position [3365, 0]
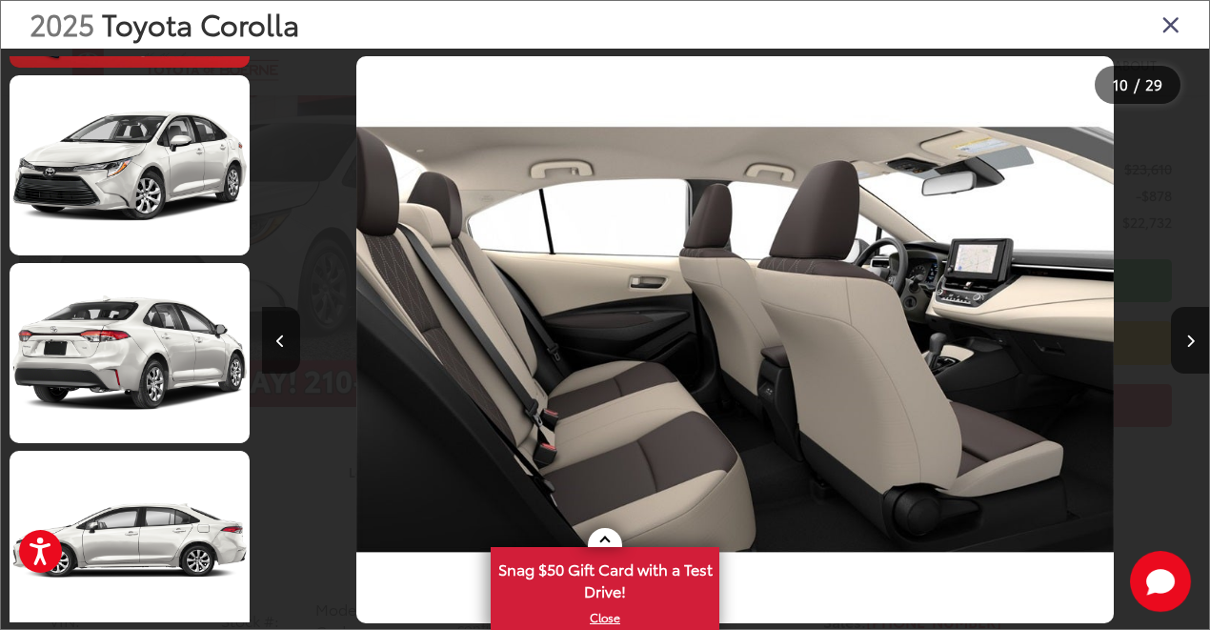
click at [1164, 25] on icon "Close gallery" at bounding box center [1171, 23] width 19 height 25
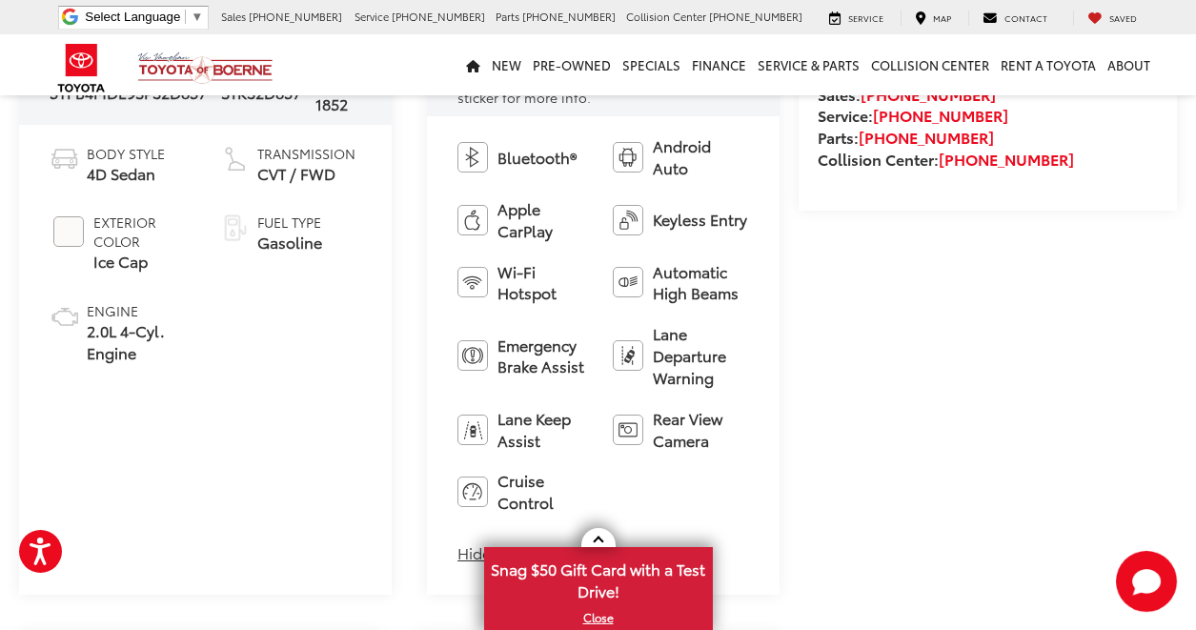
scroll to position [762, 0]
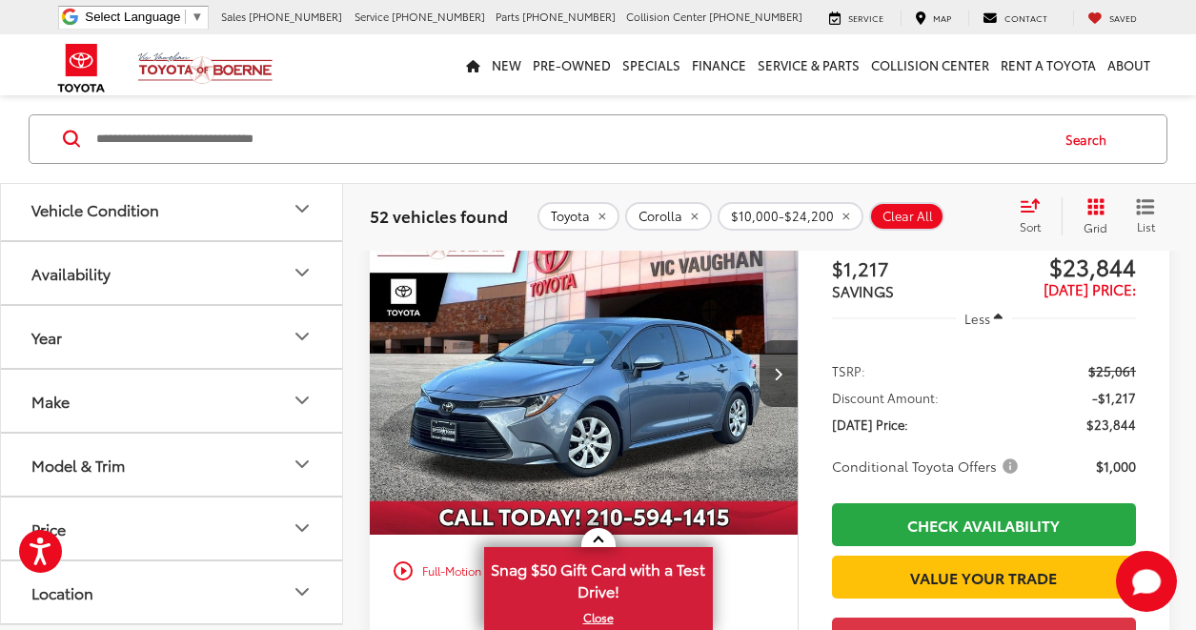
scroll to position [67, 0]
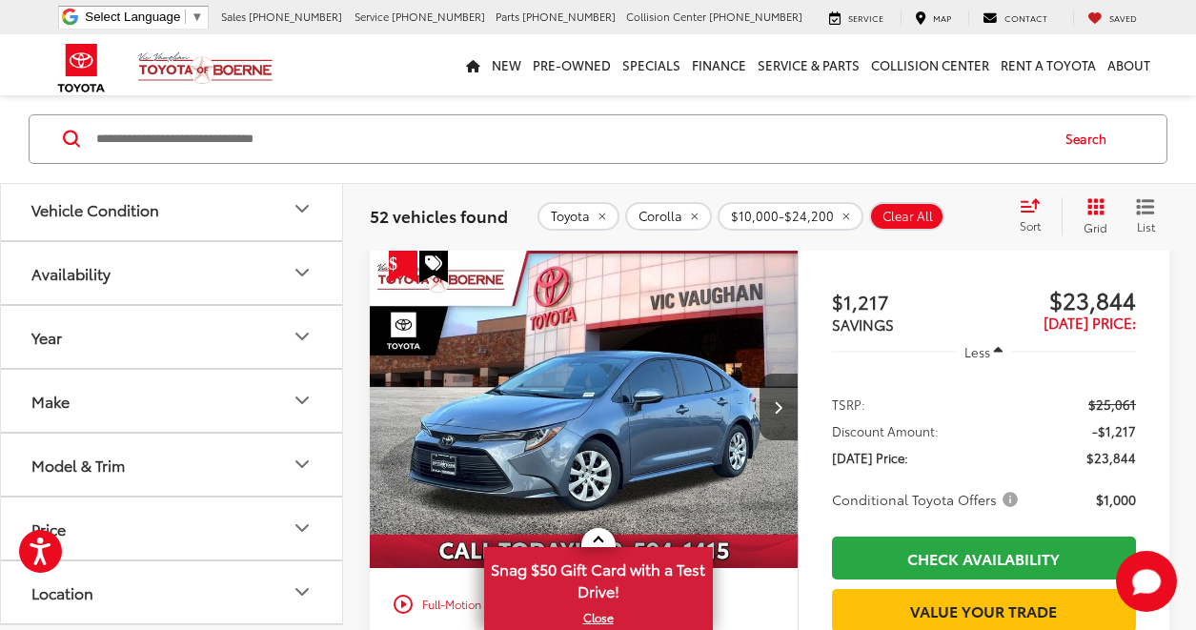
click at [435, 323] on div at bounding box center [584, 407] width 428 height 321
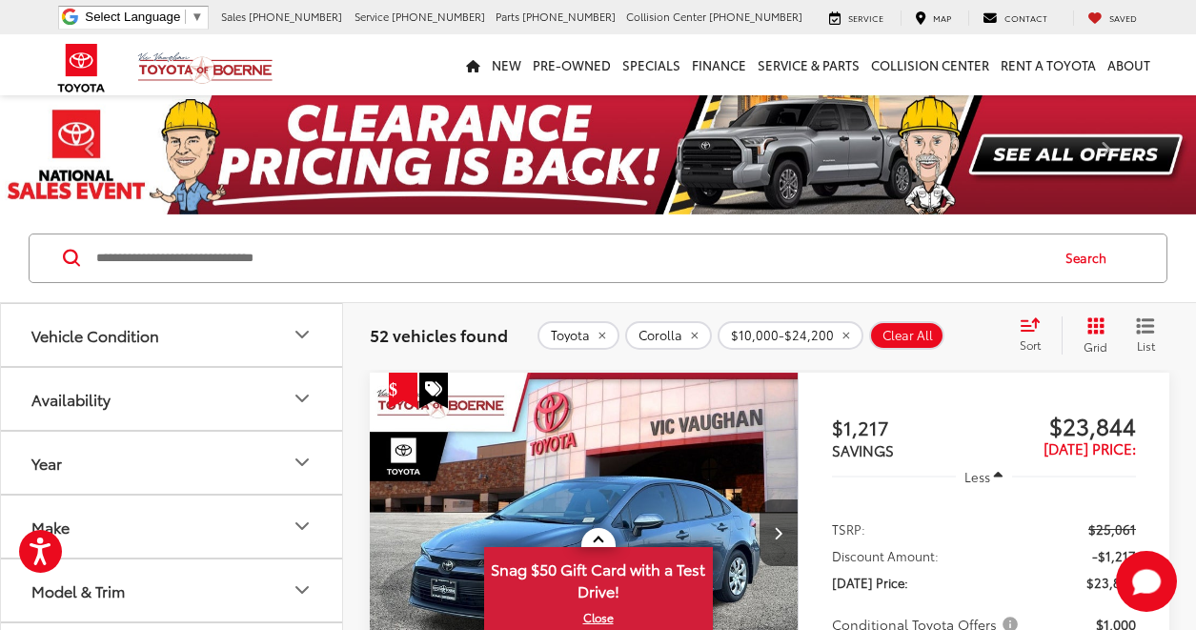
scroll to position [0, 0]
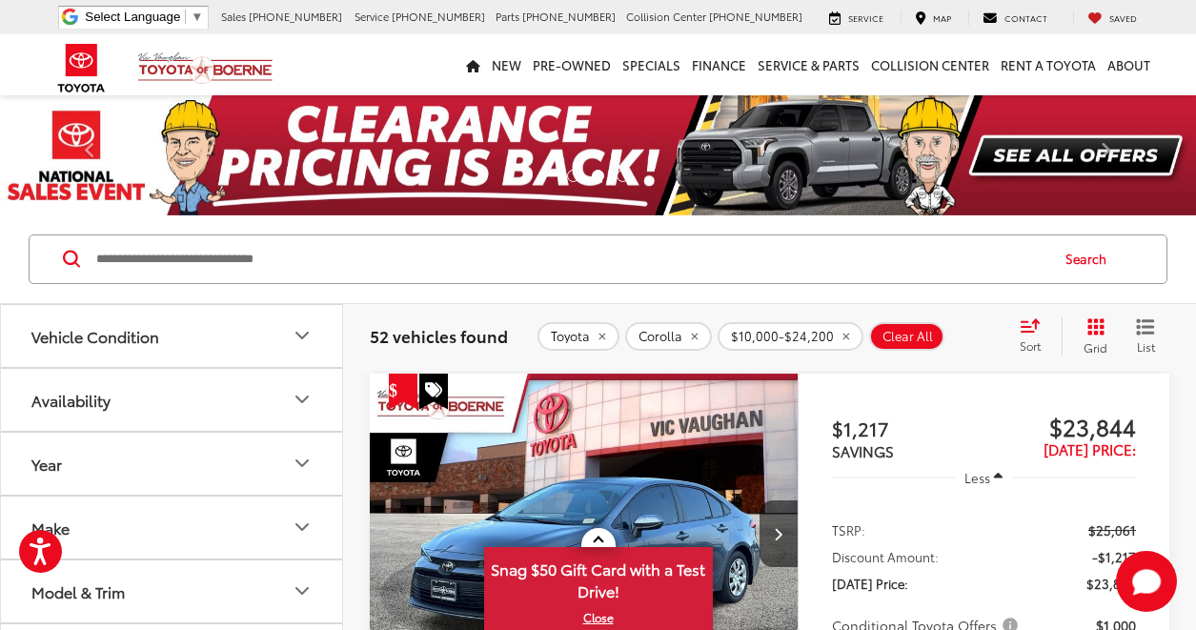
click at [394, 388] on icon "Get Price Drop Alert" at bounding box center [393, 388] width 9 height 17
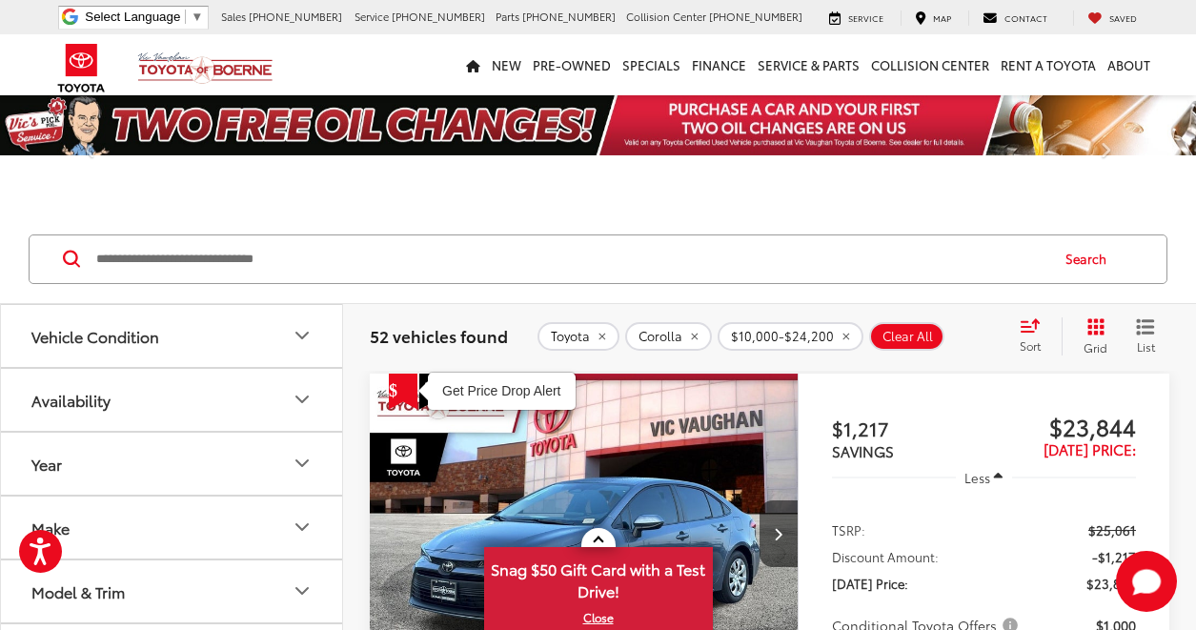
click at [423, 404] on span "Special" at bounding box center [433, 392] width 29 height 36
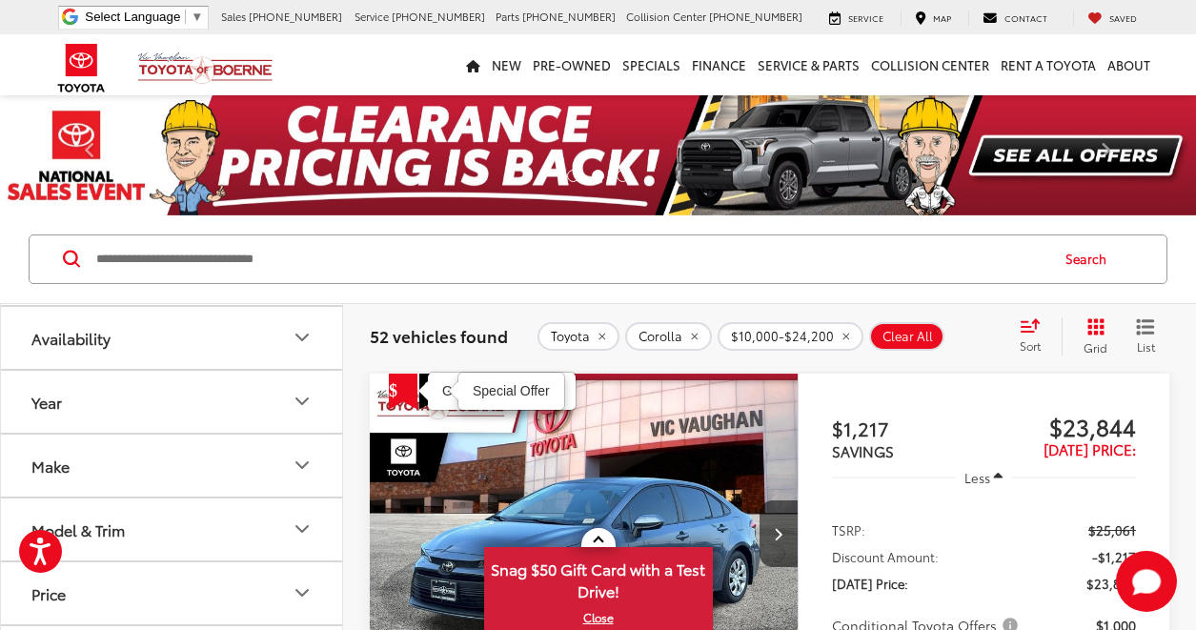
scroll to position [95, 0]
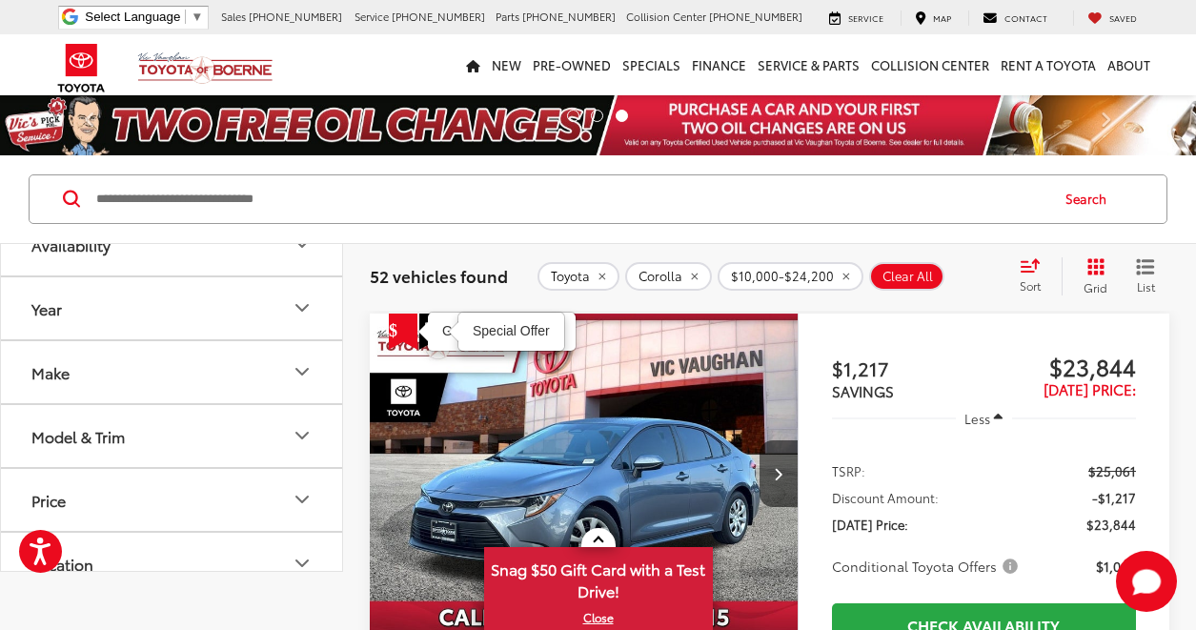
click at [129, 431] on button "Model & Trim" at bounding box center [172, 436] width 343 height 62
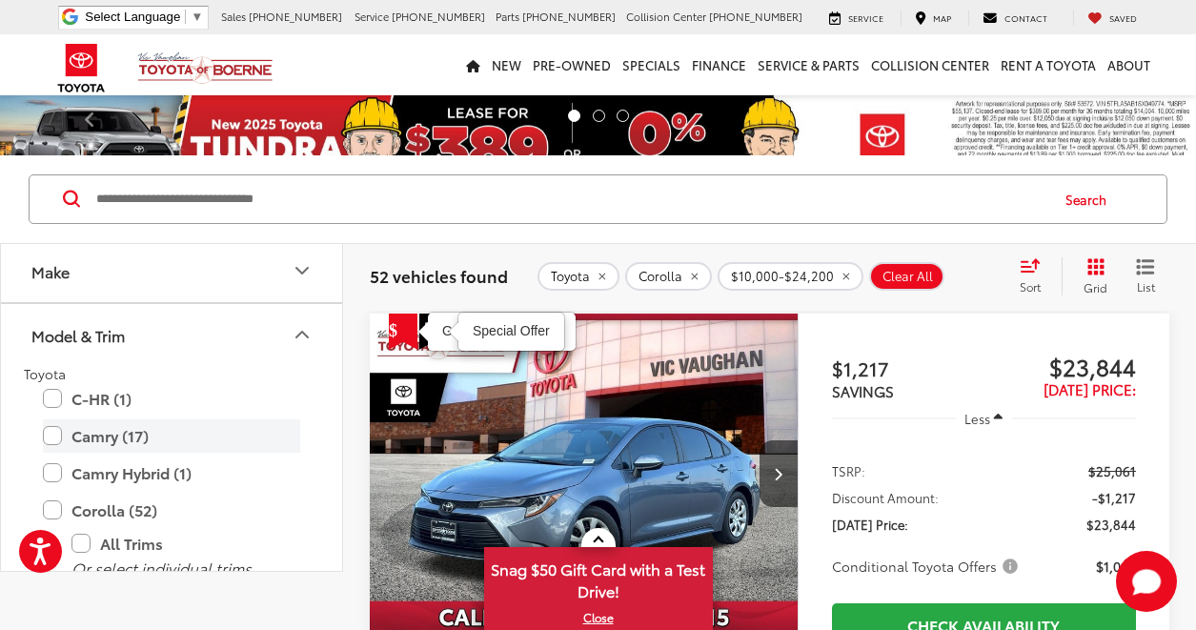
scroll to position [191, 0]
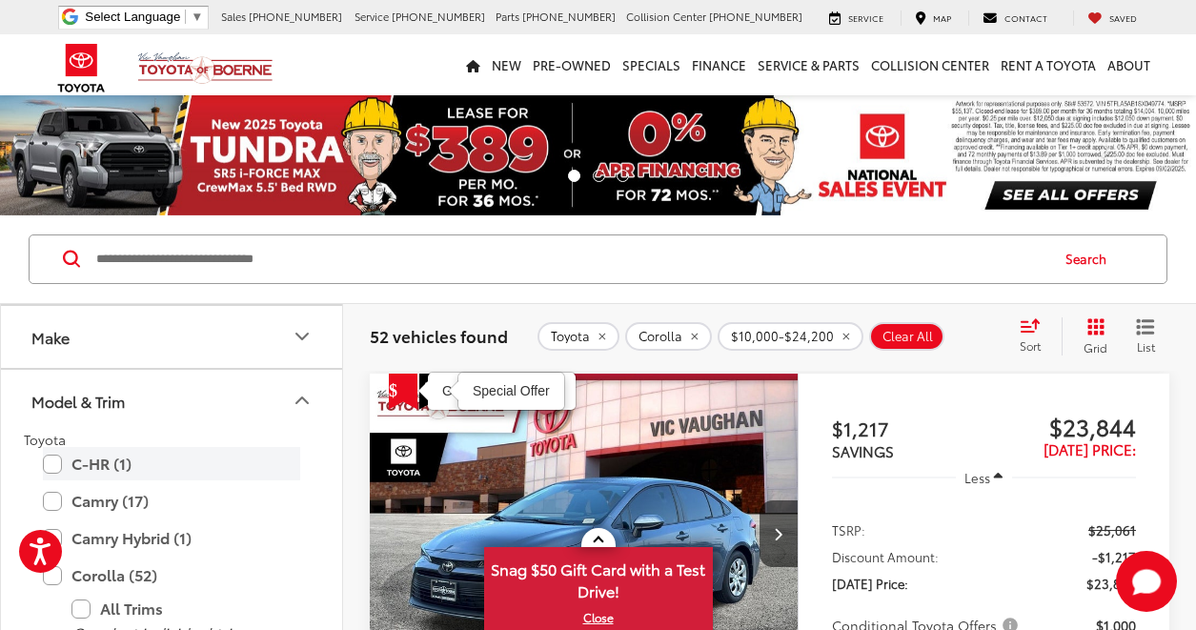
click at [111, 458] on label "C-HR (1)" at bounding box center [171, 463] width 257 height 33
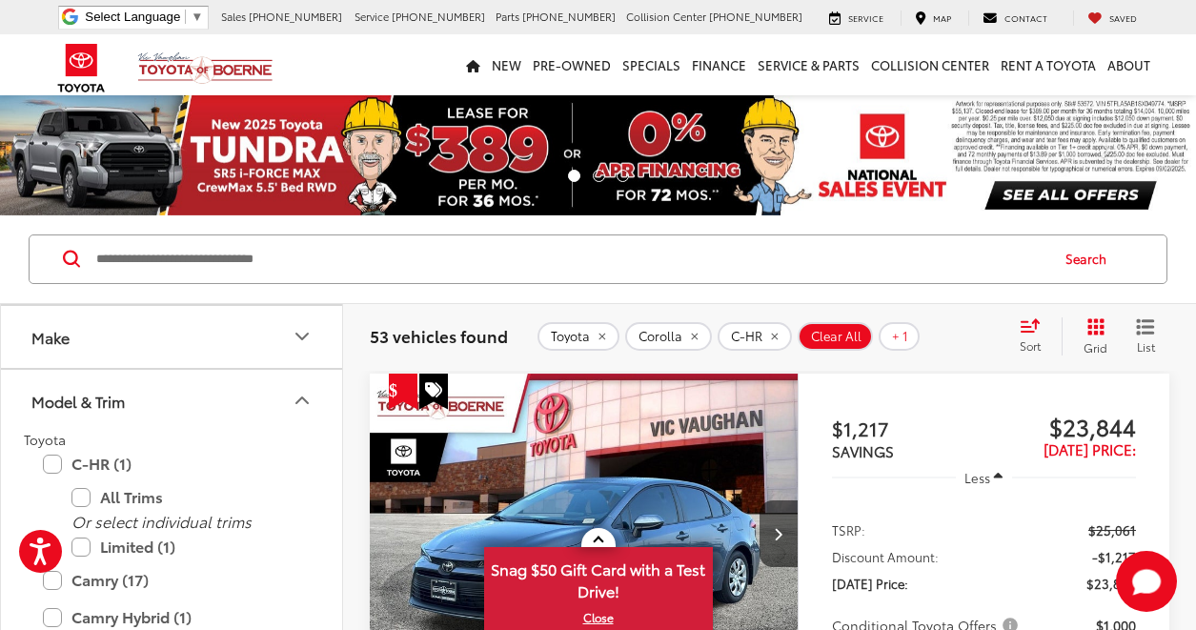
click at [688, 335] on icon "remove Corolla" at bounding box center [694, 336] width 12 height 11
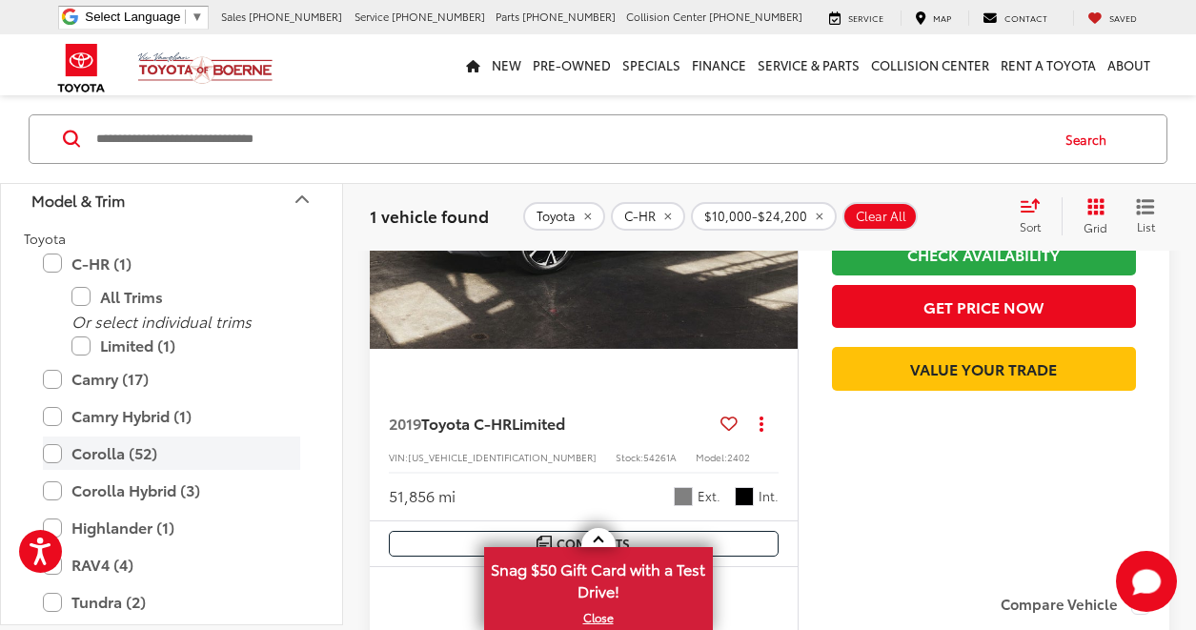
scroll to position [286, 0]
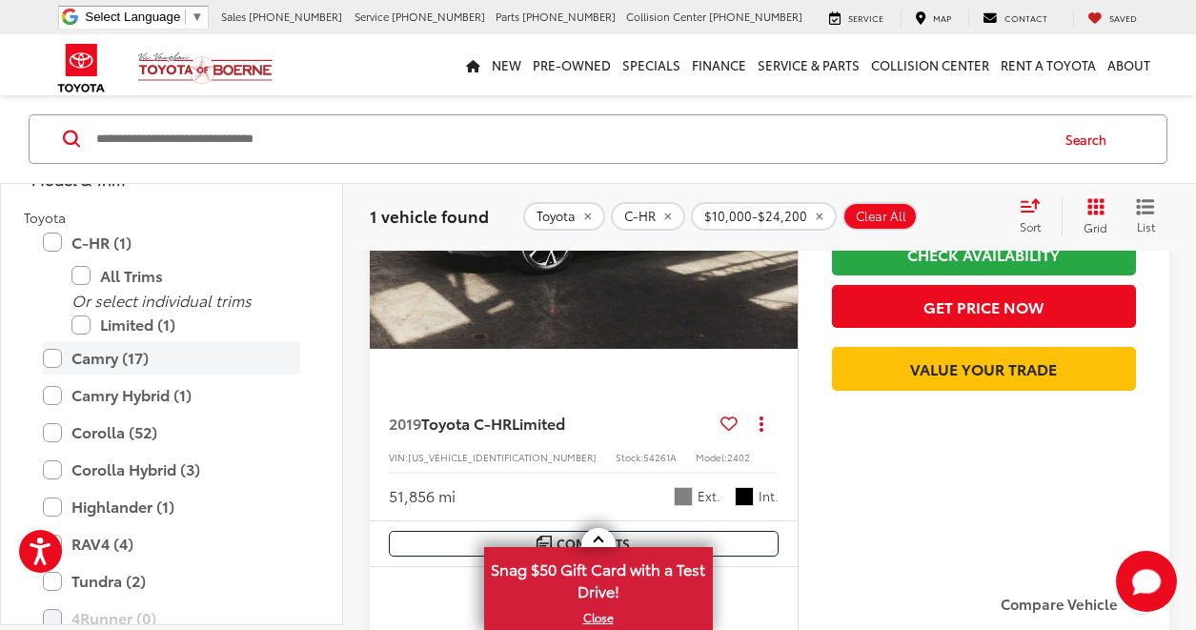
click at [47, 356] on label "Camry (17)" at bounding box center [171, 357] width 257 height 33
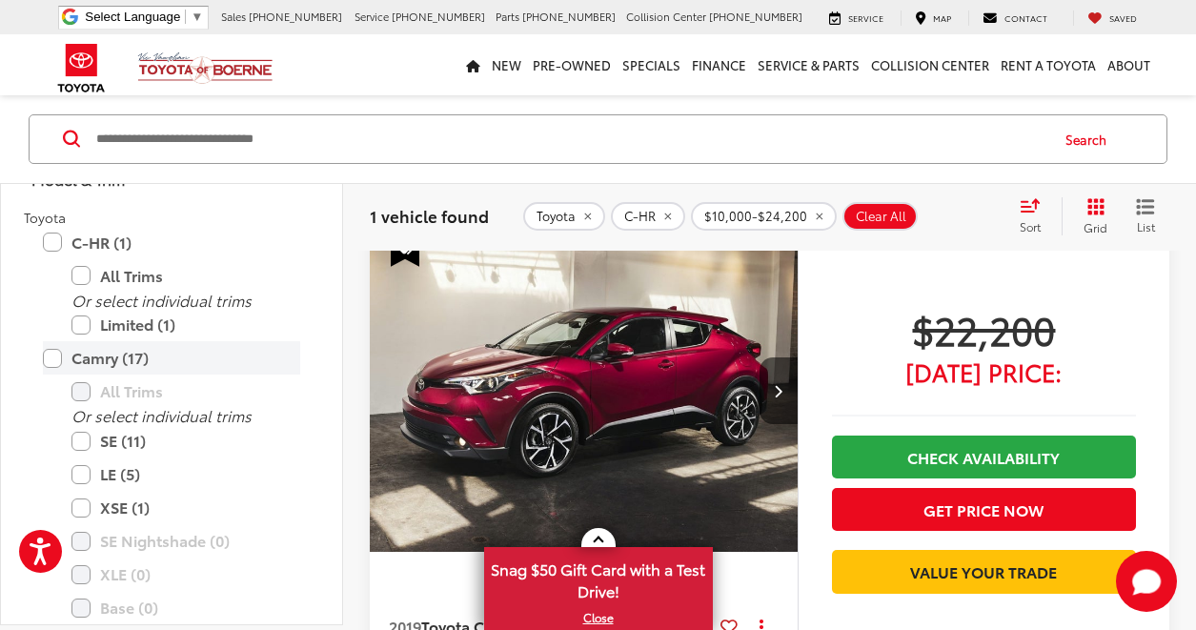
scroll to position [60, 0]
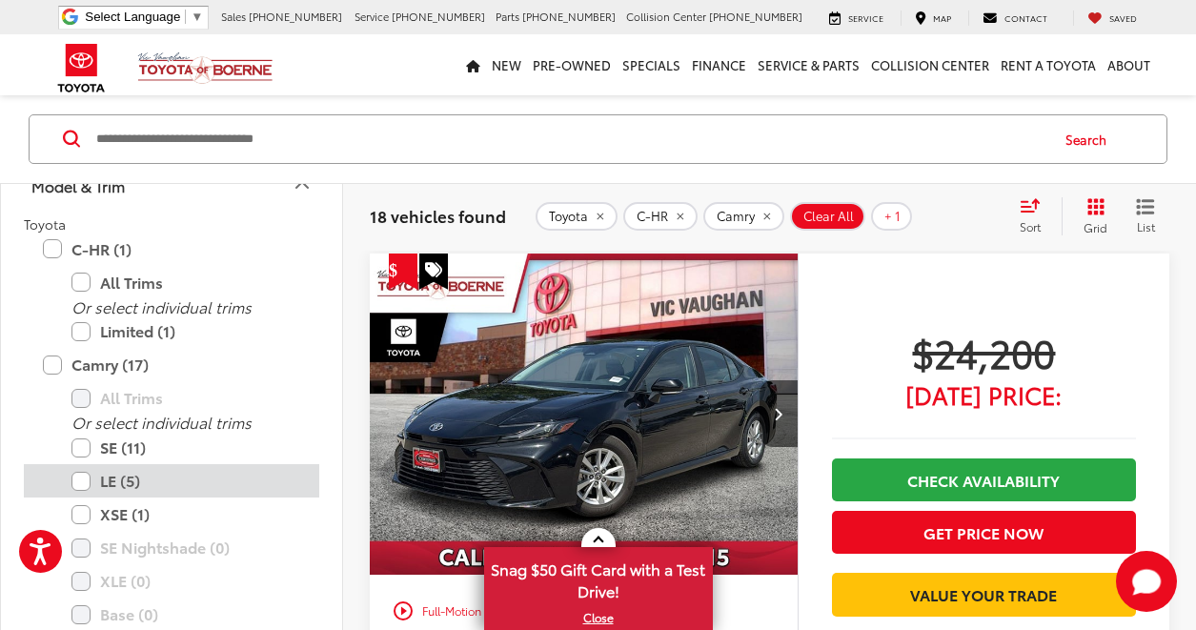
click at [86, 478] on label "LE (5)" at bounding box center [185, 480] width 229 height 33
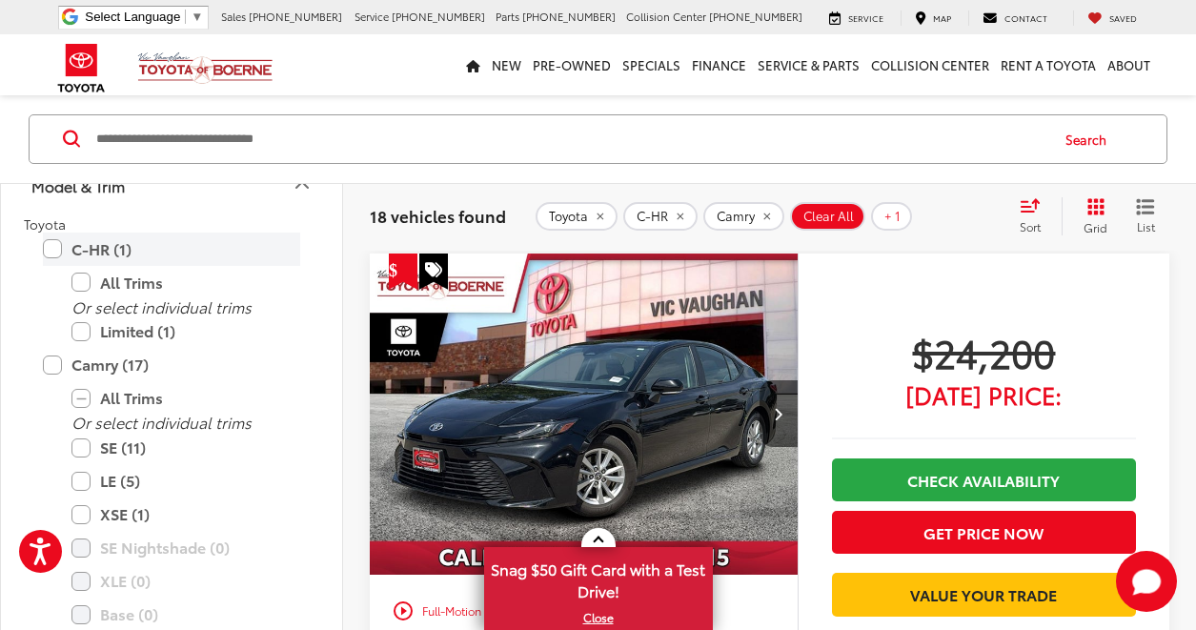
click at [56, 249] on label "C-HR (1)" at bounding box center [171, 249] width 257 height 33
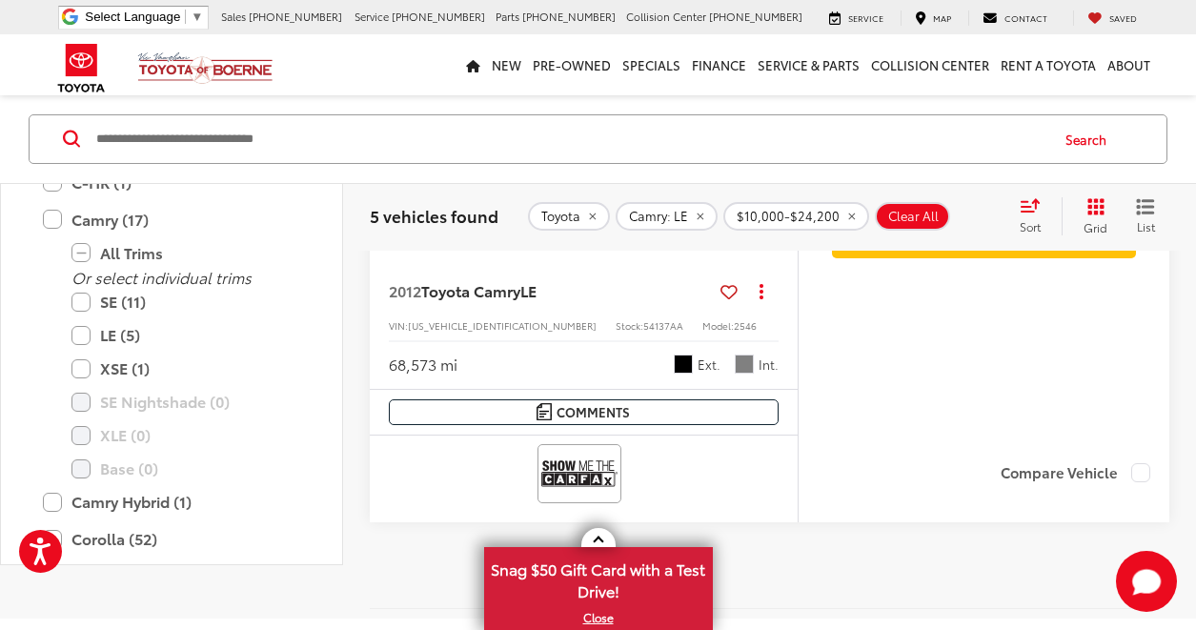
scroll to position [3145, 0]
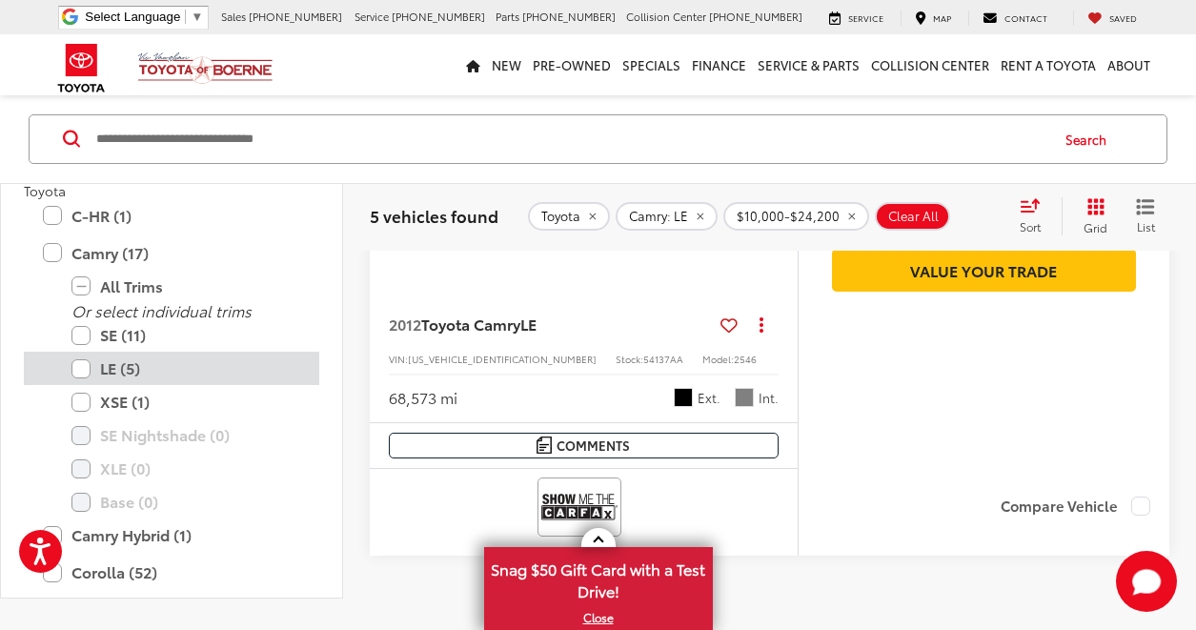
click at [77, 368] on label "LE (5)" at bounding box center [185, 368] width 229 height 33
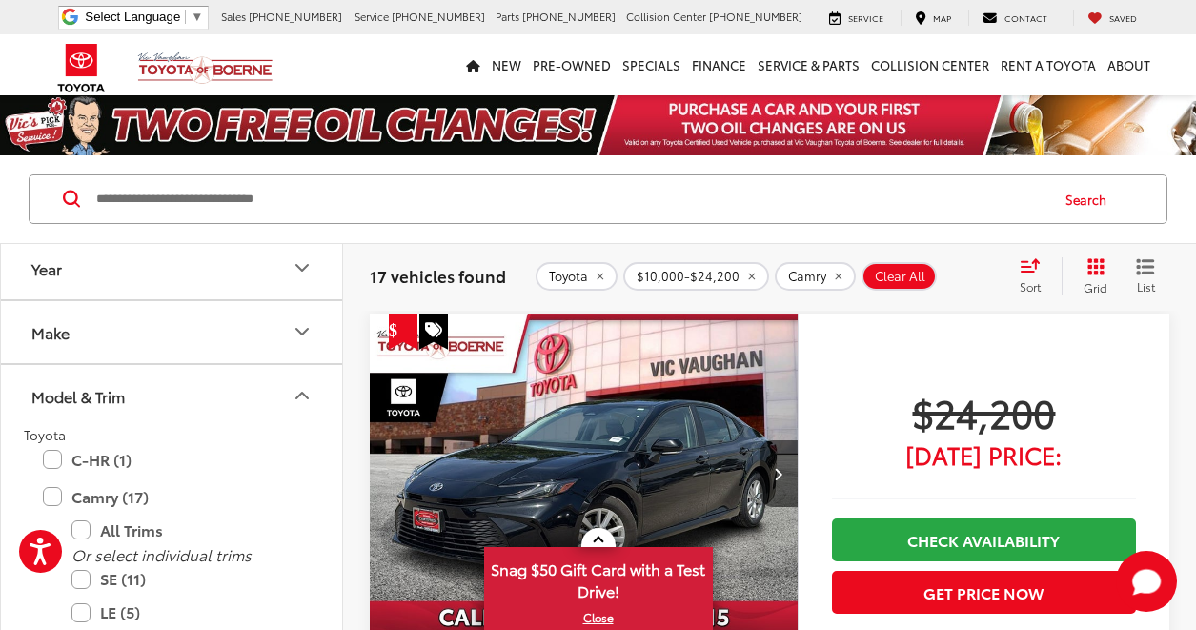
scroll to position [40, 0]
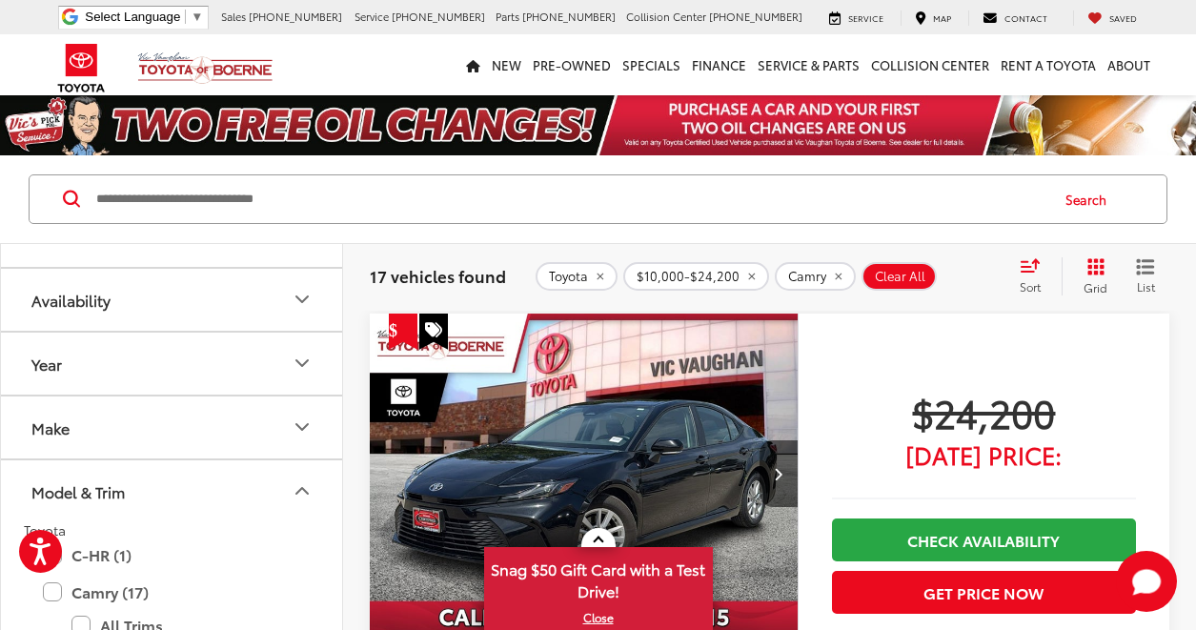
click at [1028, 278] on span "Sort" at bounding box center [1030, 286] width 21 height 16
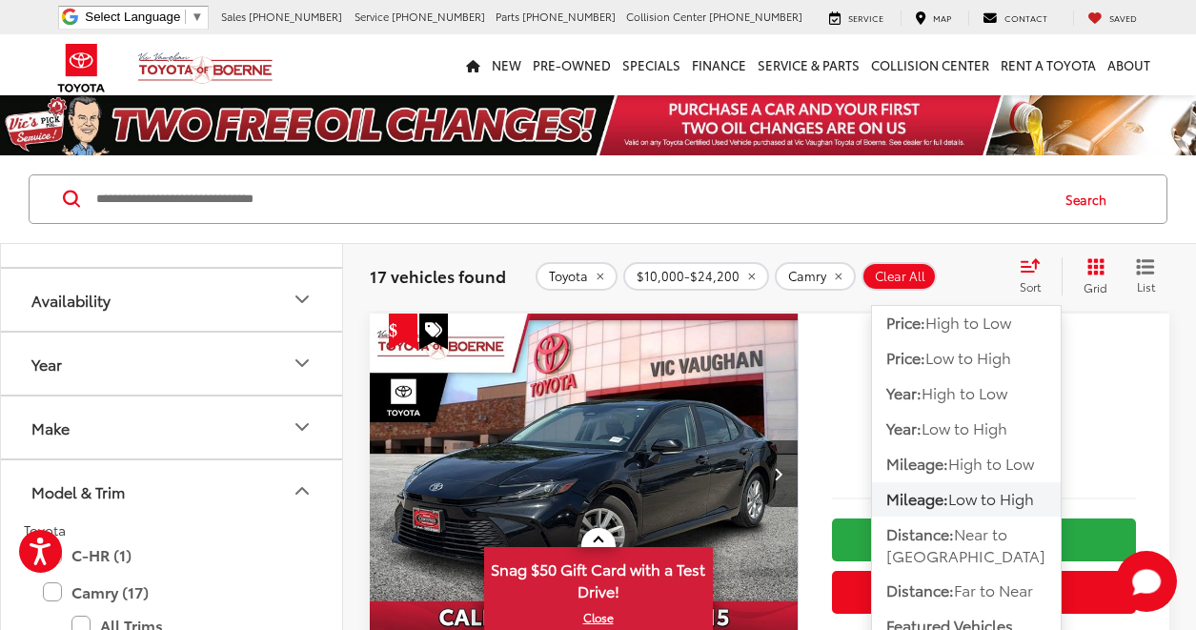
click at [961, 498] on span "Low to High" at bounding box center [991, 498] width 86 height 22
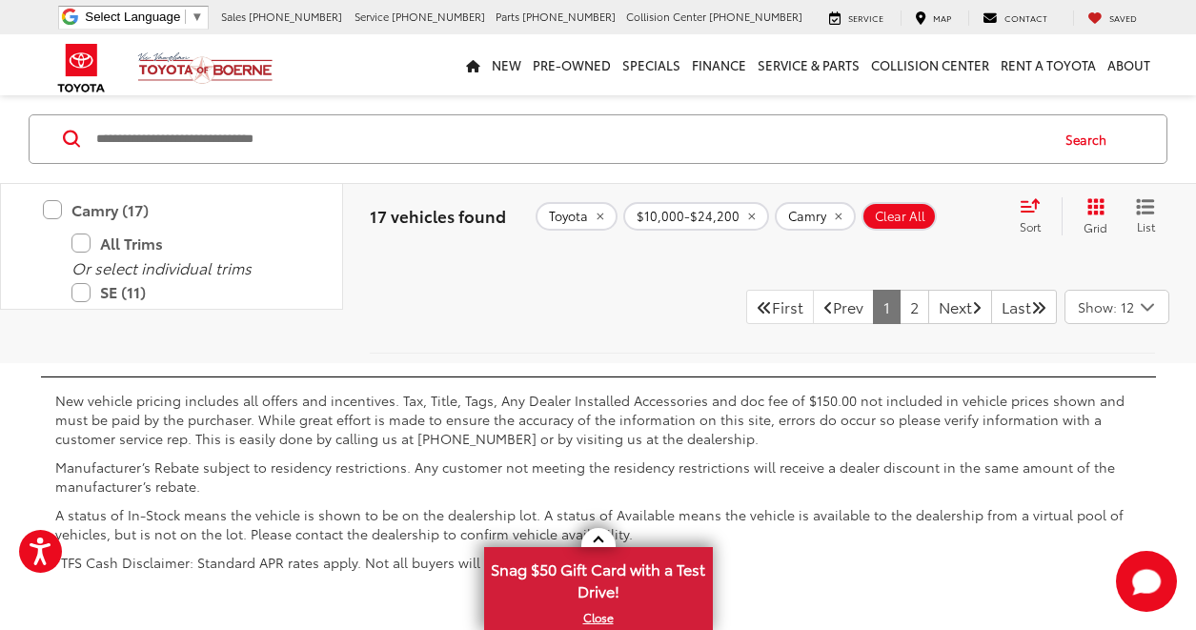
scroll to position [8387, 0]
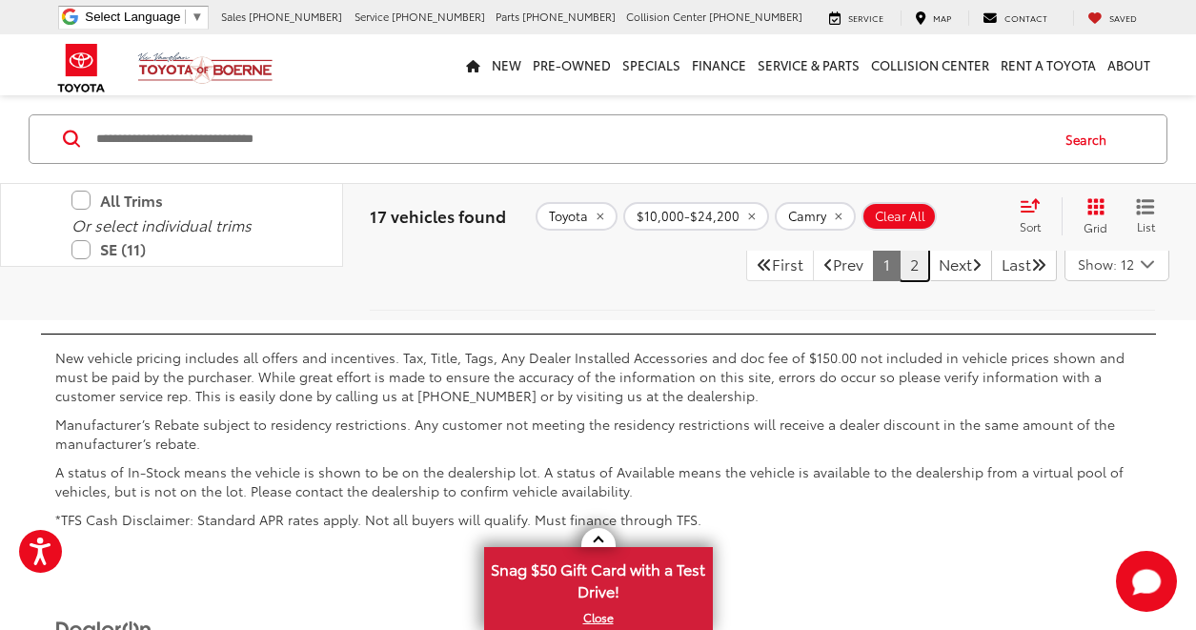
click at [900, 267] on link "2" at bounding box center [915, 264] width 30 height 34
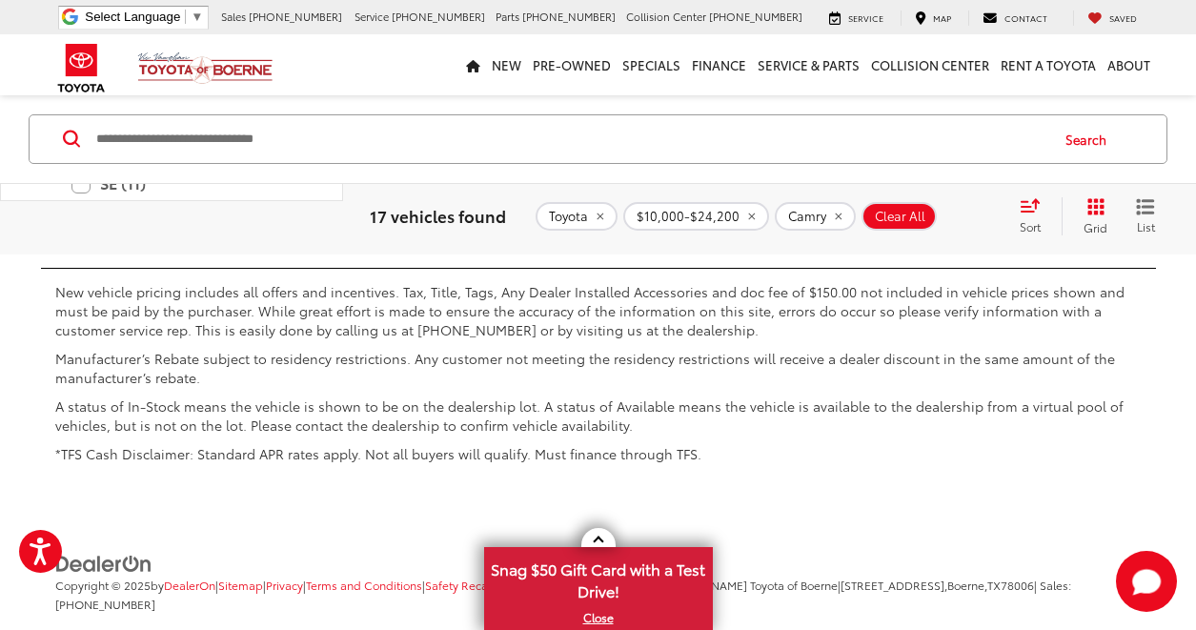
scroll to position [3491, 0]
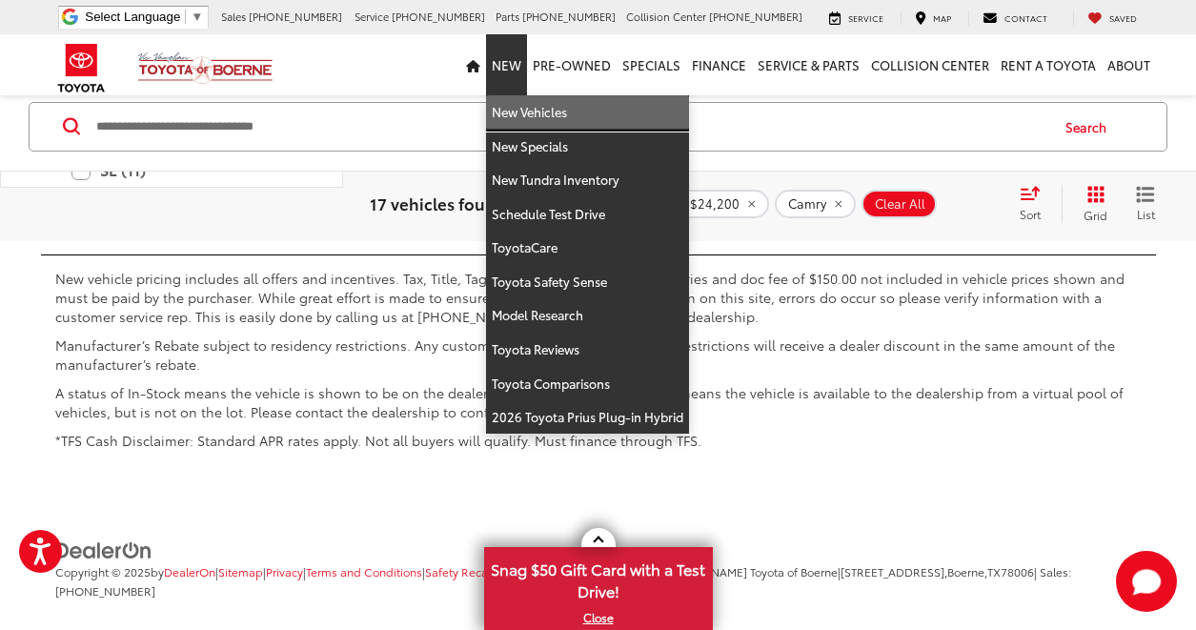
click at [577, 108] on link "New Vehicles" at bounding box center [587, 112] width 203 height 34
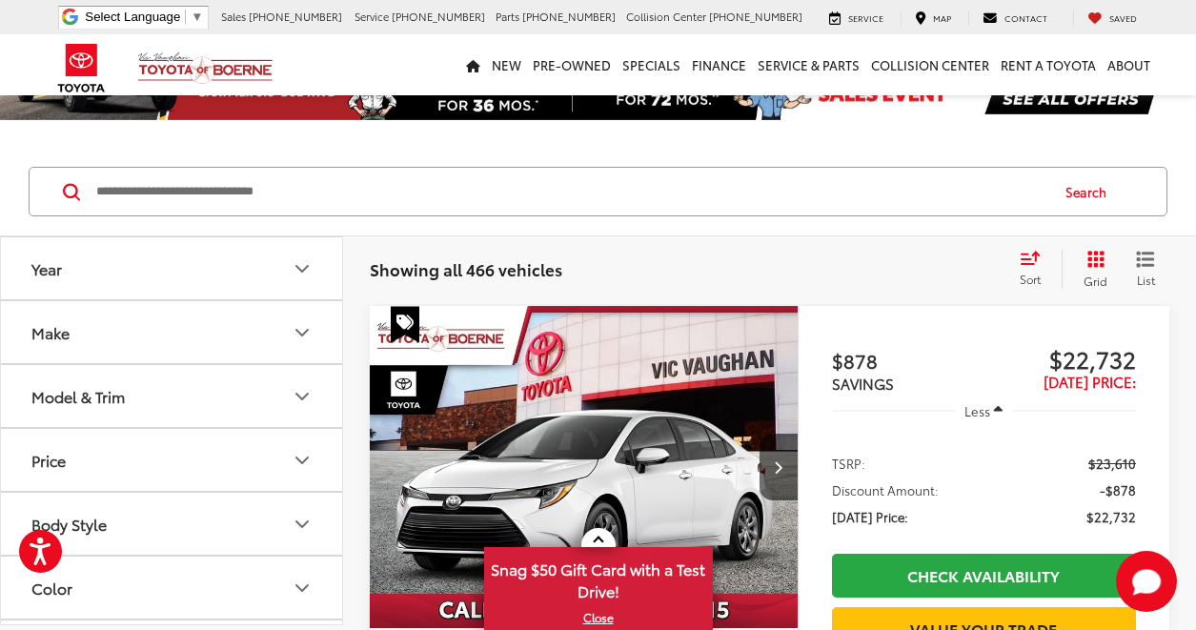
click at [1044, 266] on div "Sort" at bounding box center [1035, 269] width 51 height 38
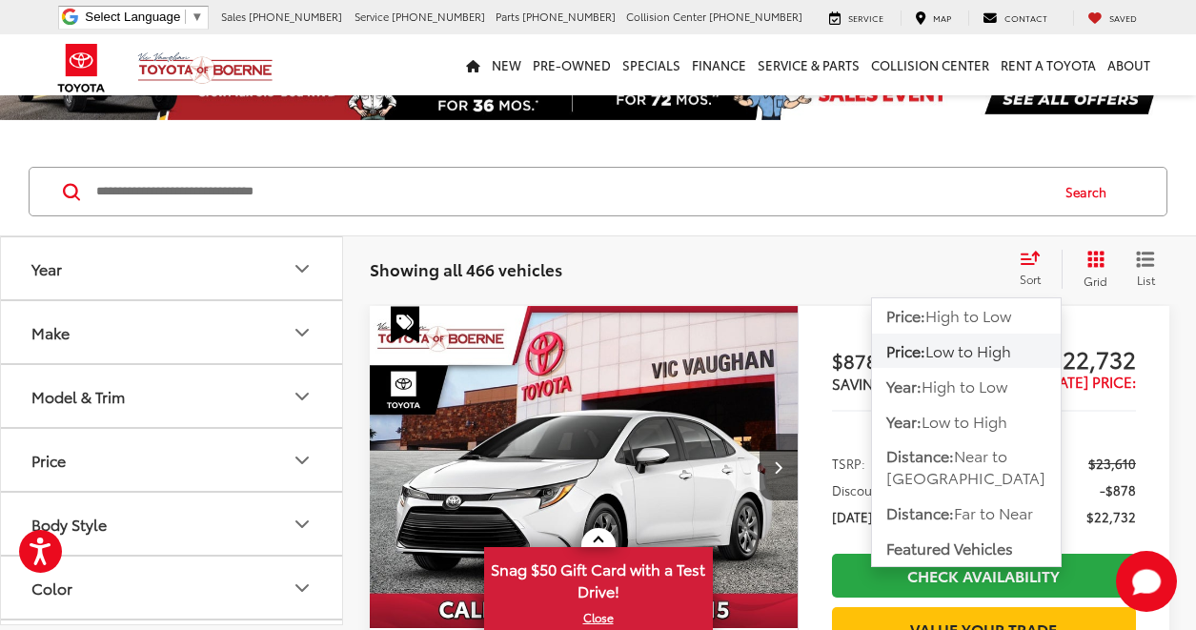
click at [967, 350] on span "Low to High" at bounding box center [968, 350] width 86 height 22
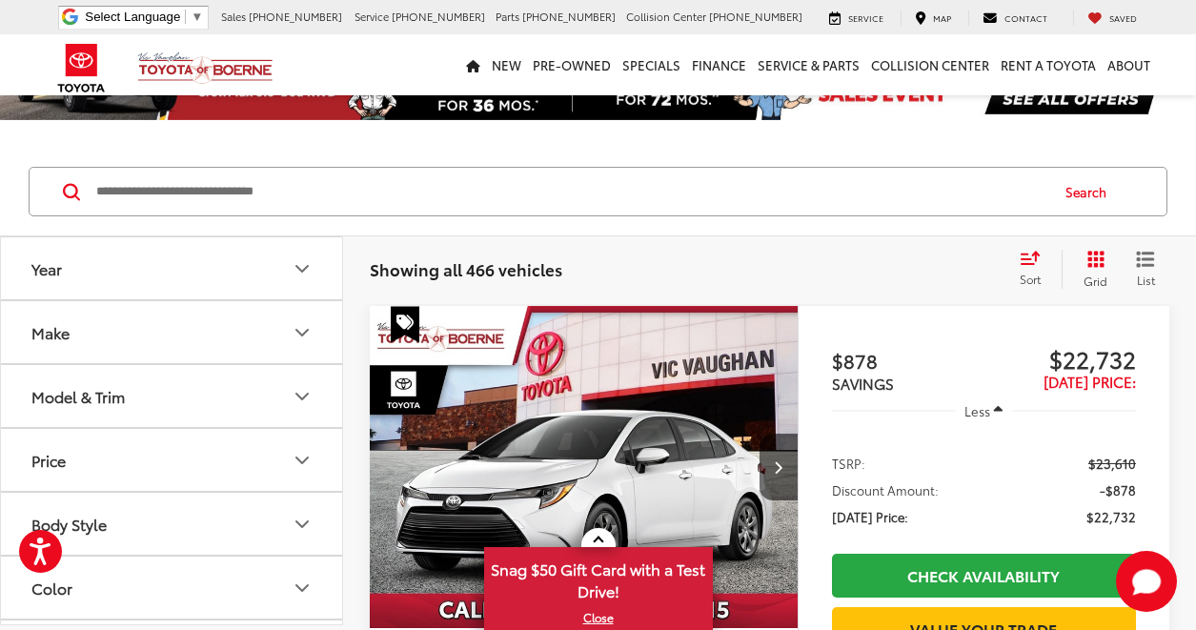
click at [165, 464] on button "Price" at bounding box center [172, 460] width 343 height 62
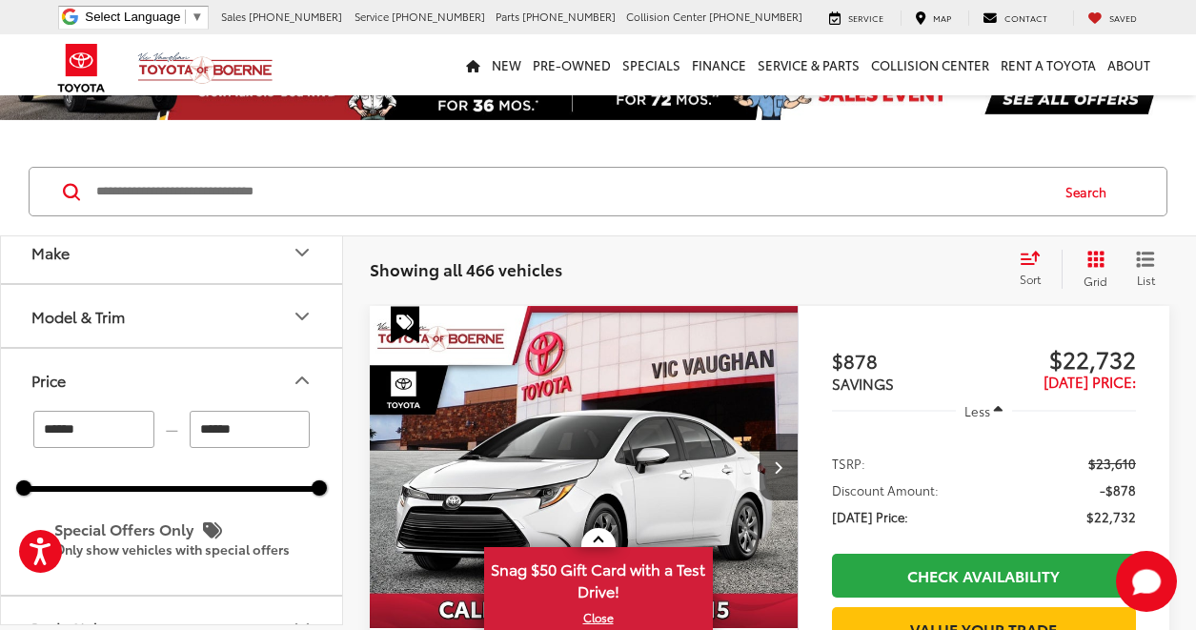
scroll to position [191, 0]
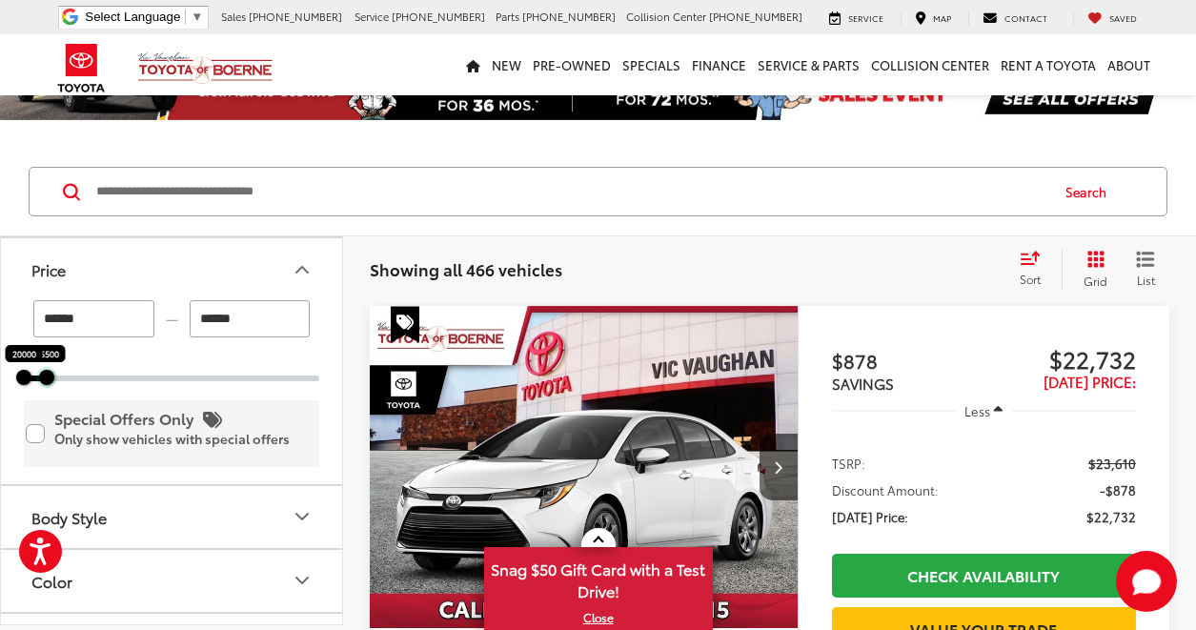
drag, startPoint x: 247, startPoint y: 383, endPoint x: 42, endPoint y: 404, distance: 206.0
click at [42, 404] on div "****** — ****** 20000 25500 Special Offers Only Only show vehicles with special…" at bounding box center [171, 391] width 341 height 183
type input "******"
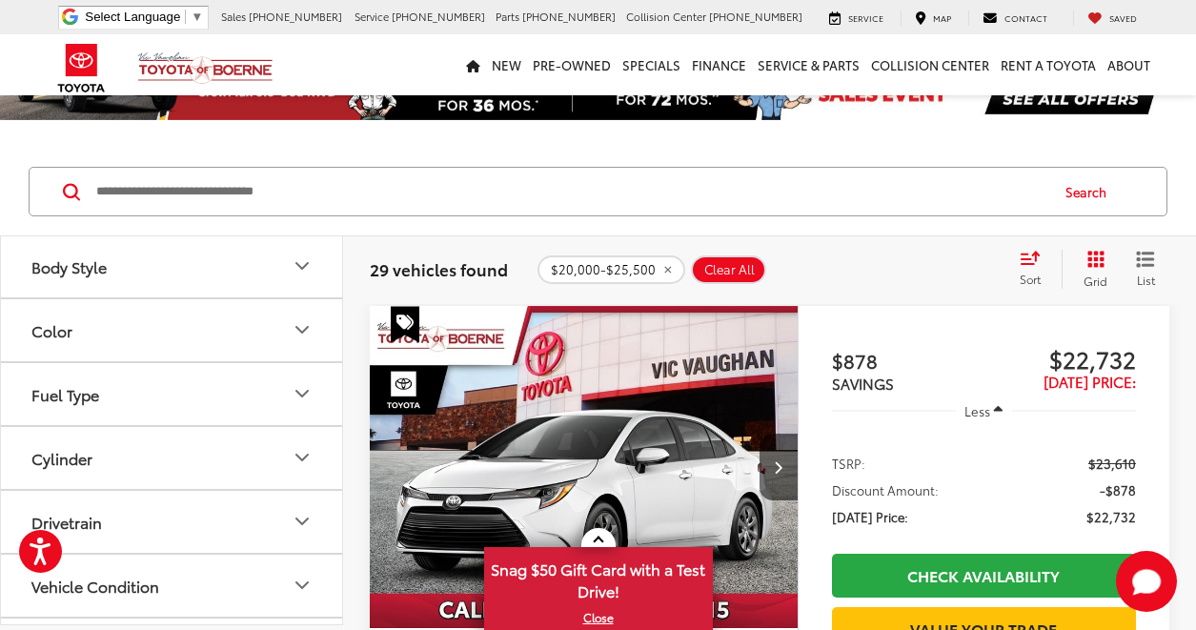
scroll to position [381, 0]
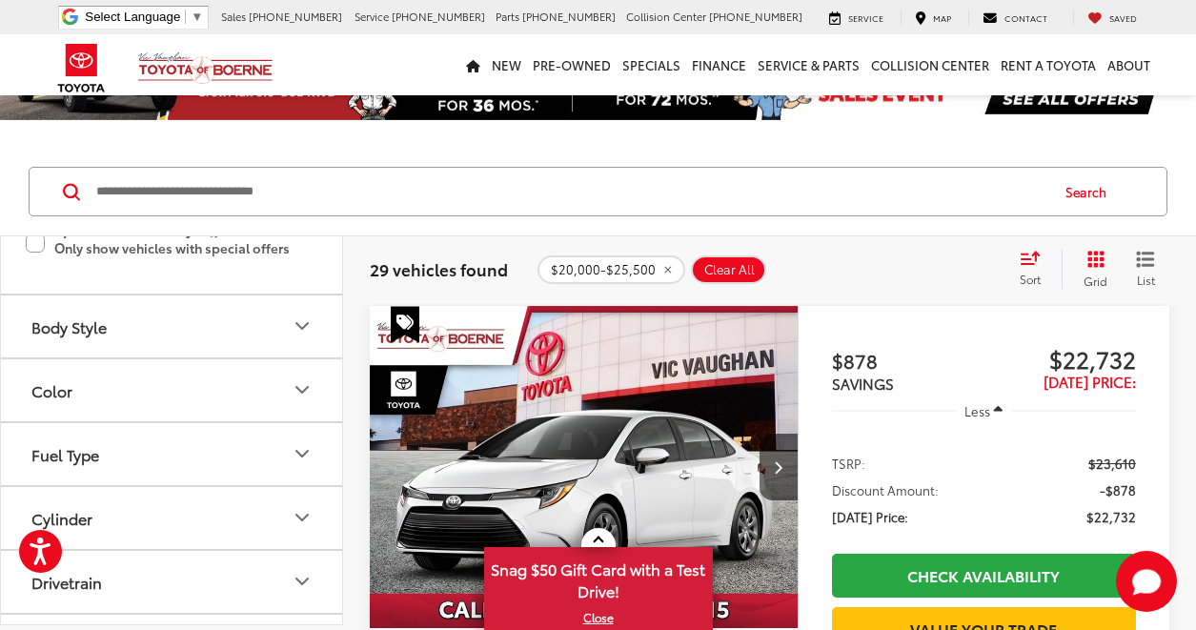
click at [116, 315] on button "Body Style" at bounding box center [172, 326] width 343 height 62
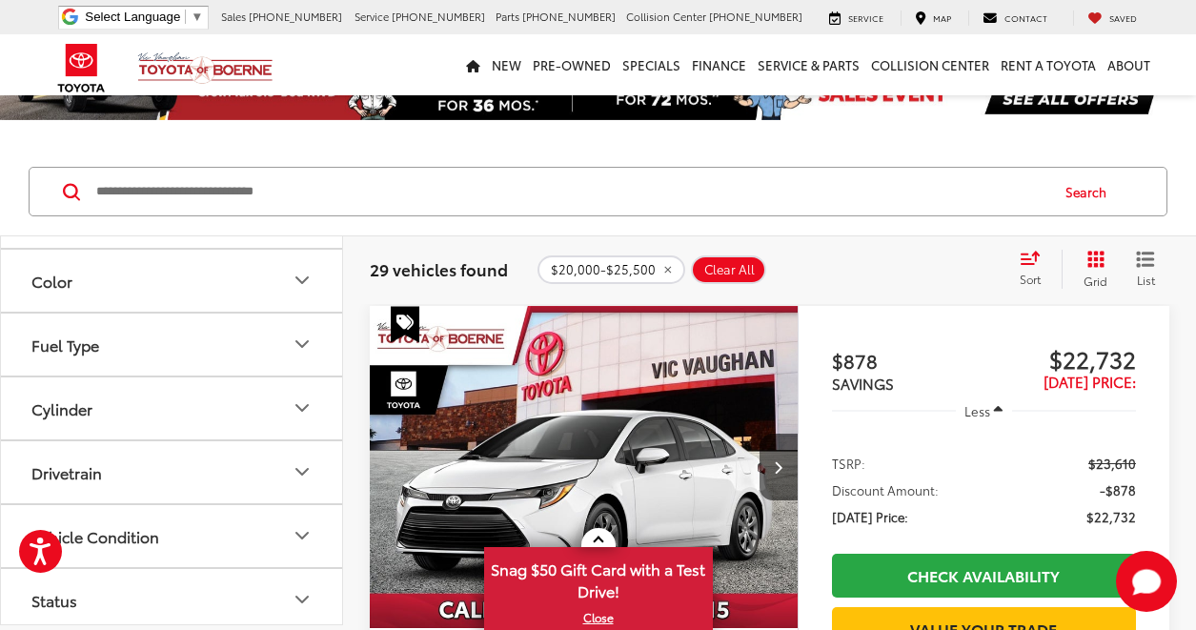
scroll to position [1019, 0]
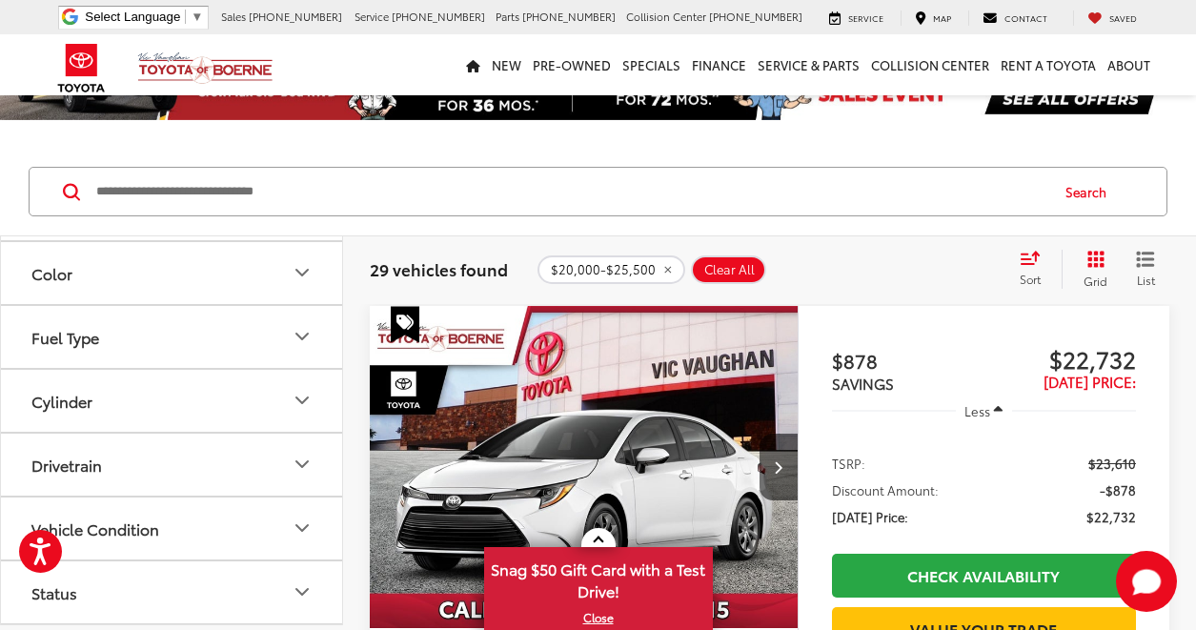
click at [101, 272] on button "Color" at bounding box center [172, 273] width 343 height 62
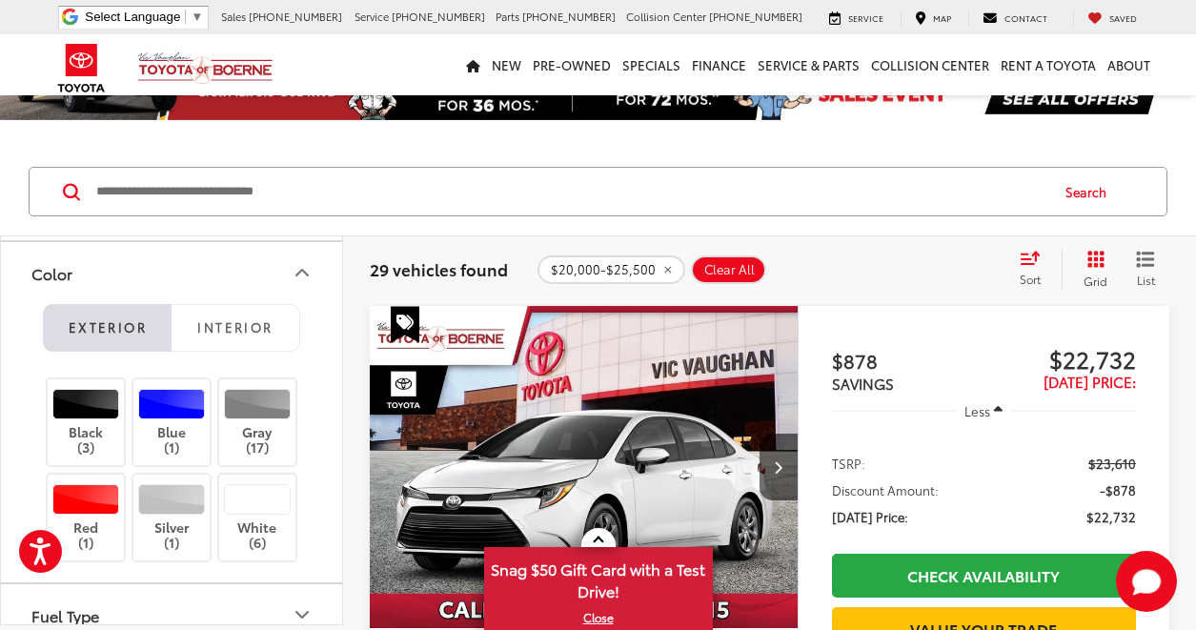
click at [233, 330] on span "Interior" at bounding box center [234, 326] width 75 height 17
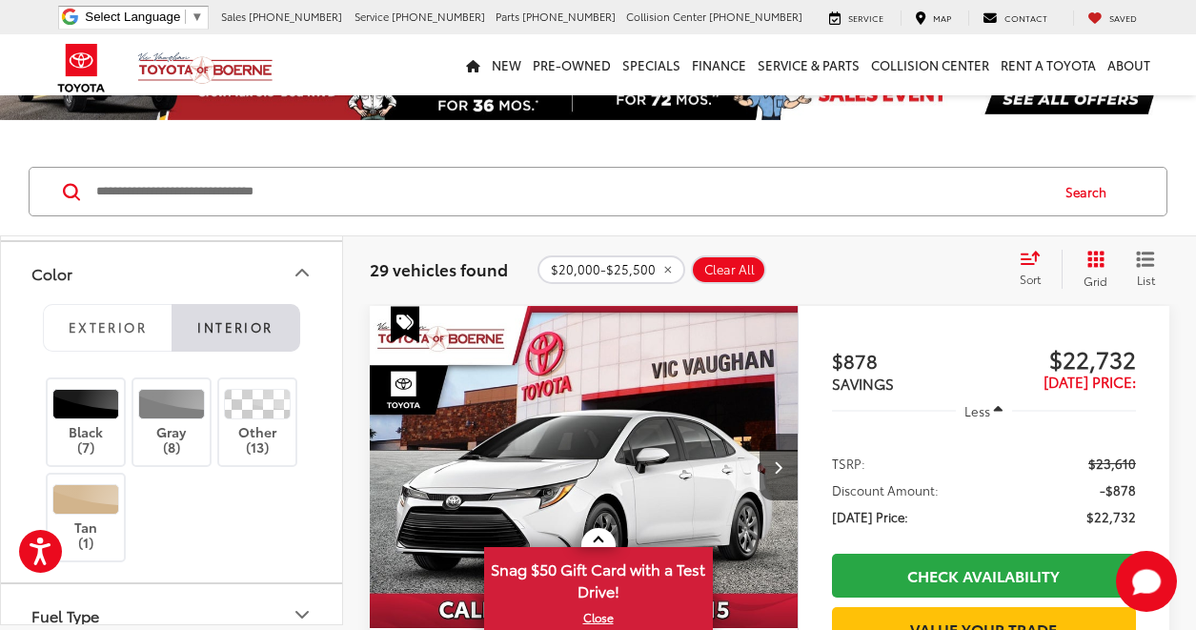
click at [62, 277] on div "Color" at bounding box center [51, 273] width 41 height 18
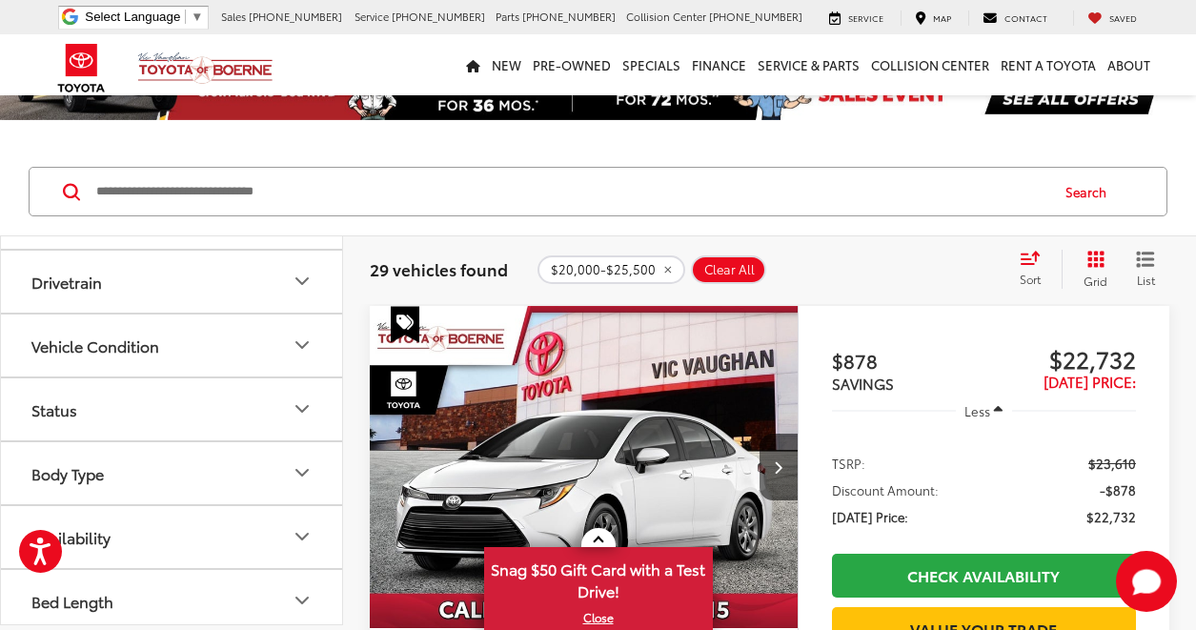
scroll to position [1209, 0]
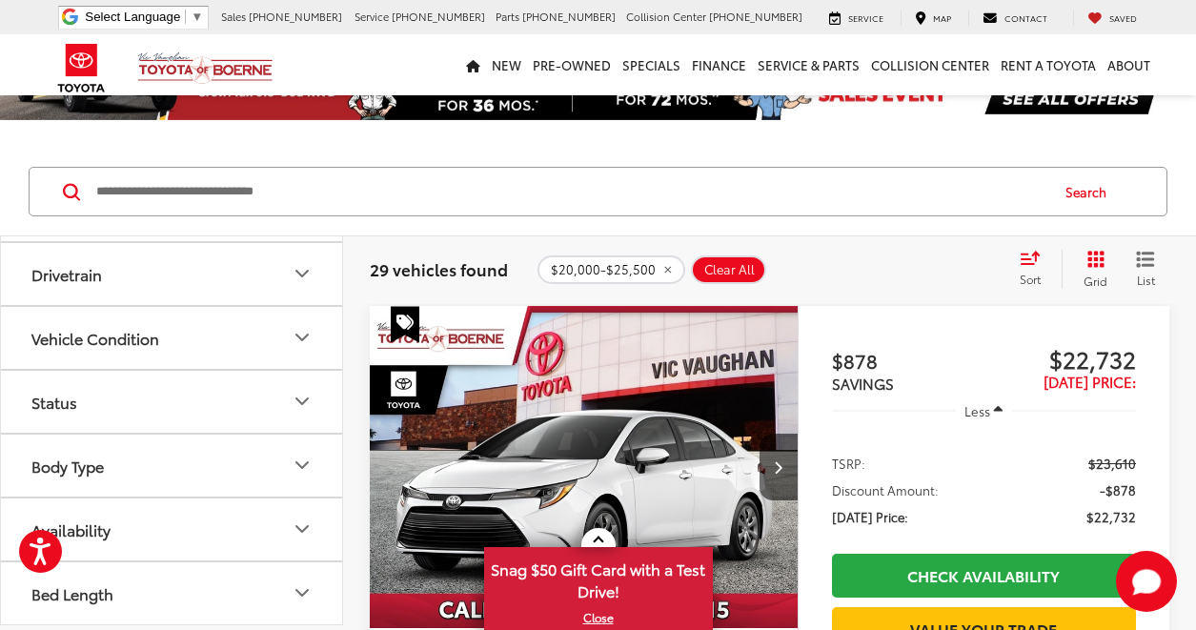
click at [224, 342] on button "Vehicle Condition" at bounding box center [172, 338] width 343 height 62
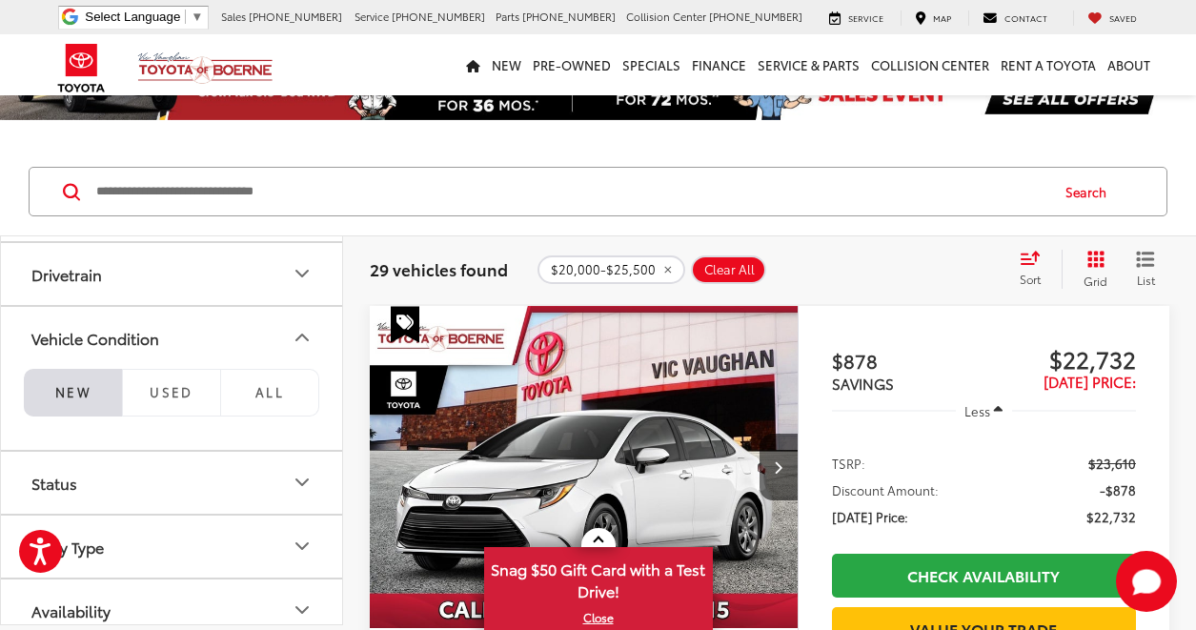
click at [244, 335] on button "Vehicle Condition" at bounding box center [172, 338] width 343 height 62
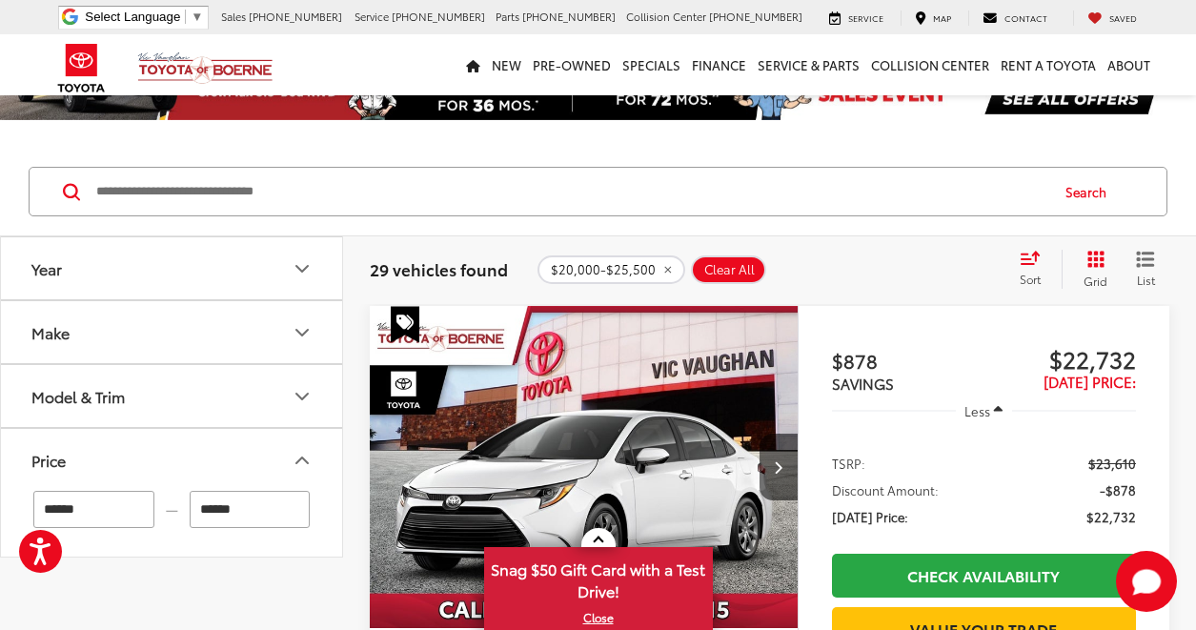
scroll to position [0, 0]
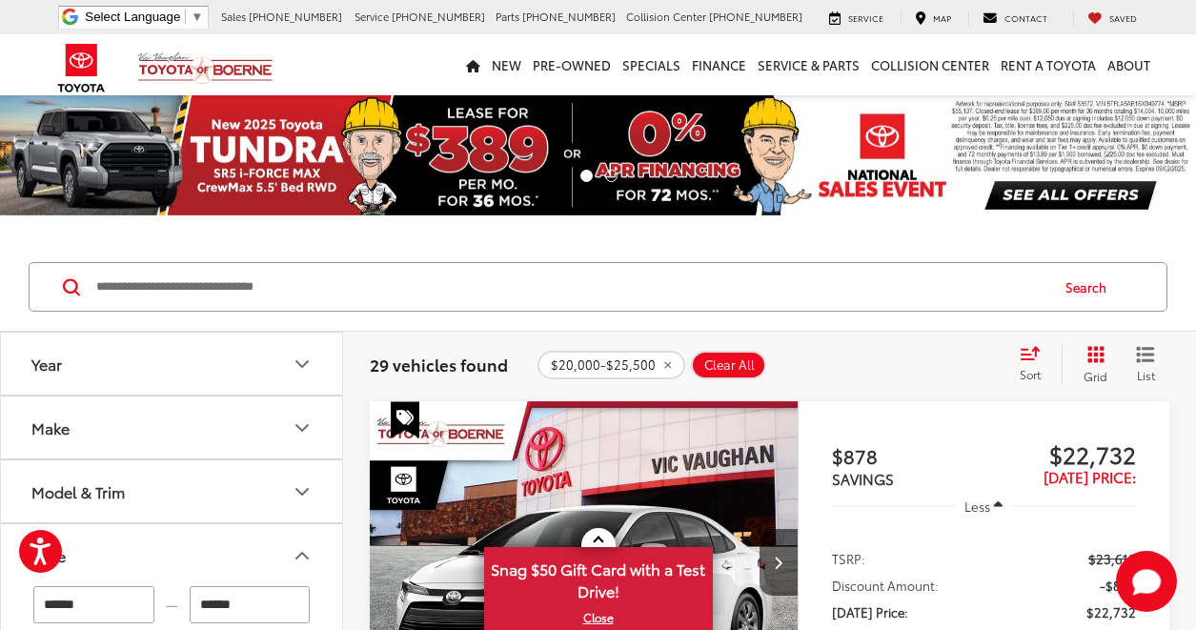
click at [150, 500] on button "Model & Trim" at bounding box center [172, 491] width 343 height 62
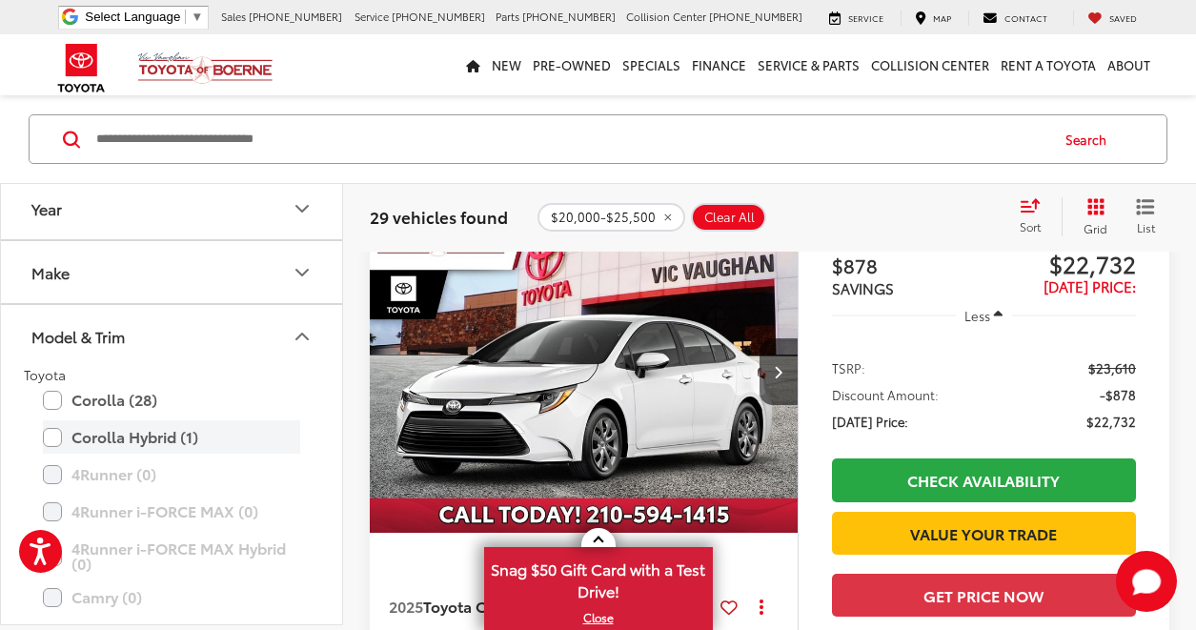
click at [119, 442] on label "Corolla Hybrid (1)" at bounding box center [171, 437] width 257 height 33
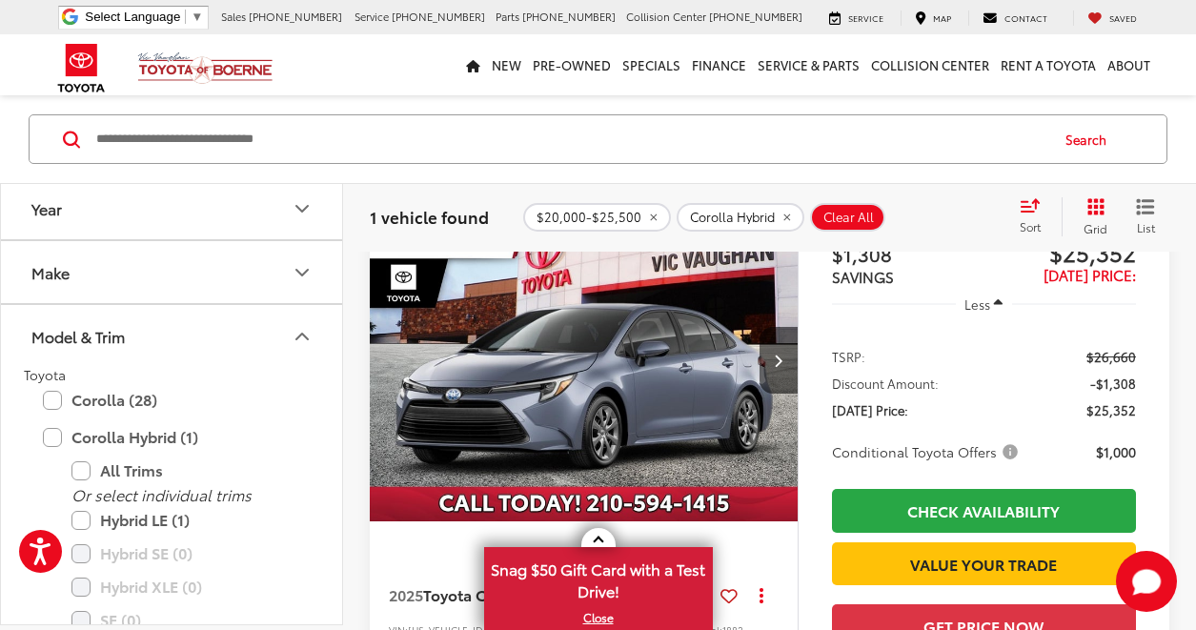
scroll to position [149, 0]
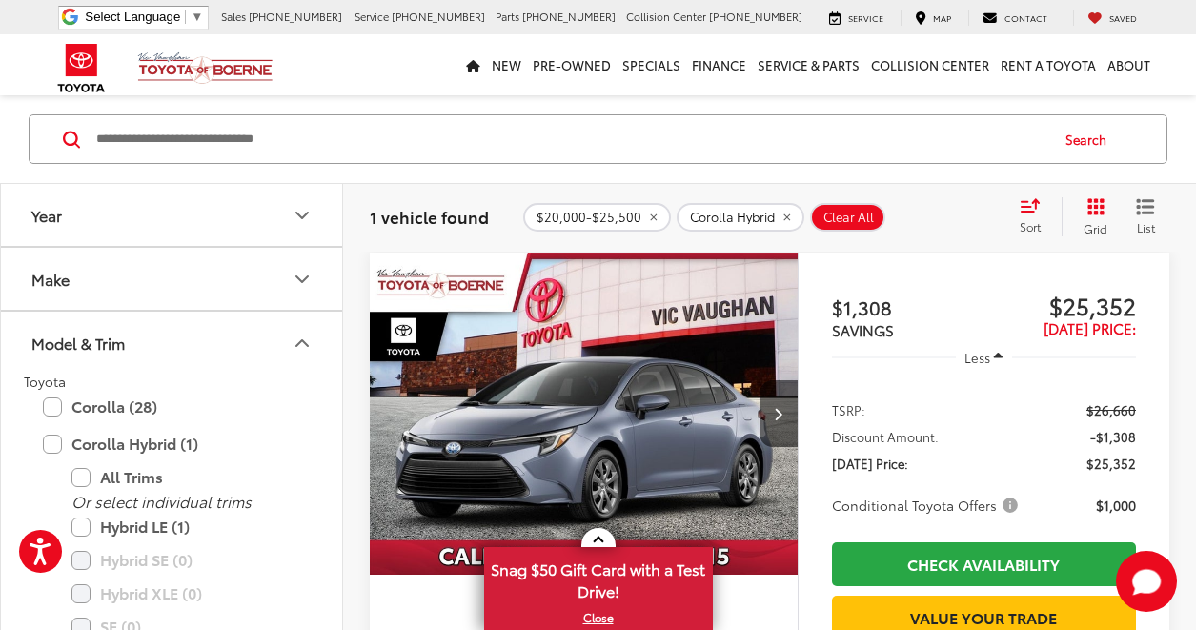
click at [1007, 504] on span "Conditional Toyota Offers" at bounding box center [927, 505] width 190 height 19
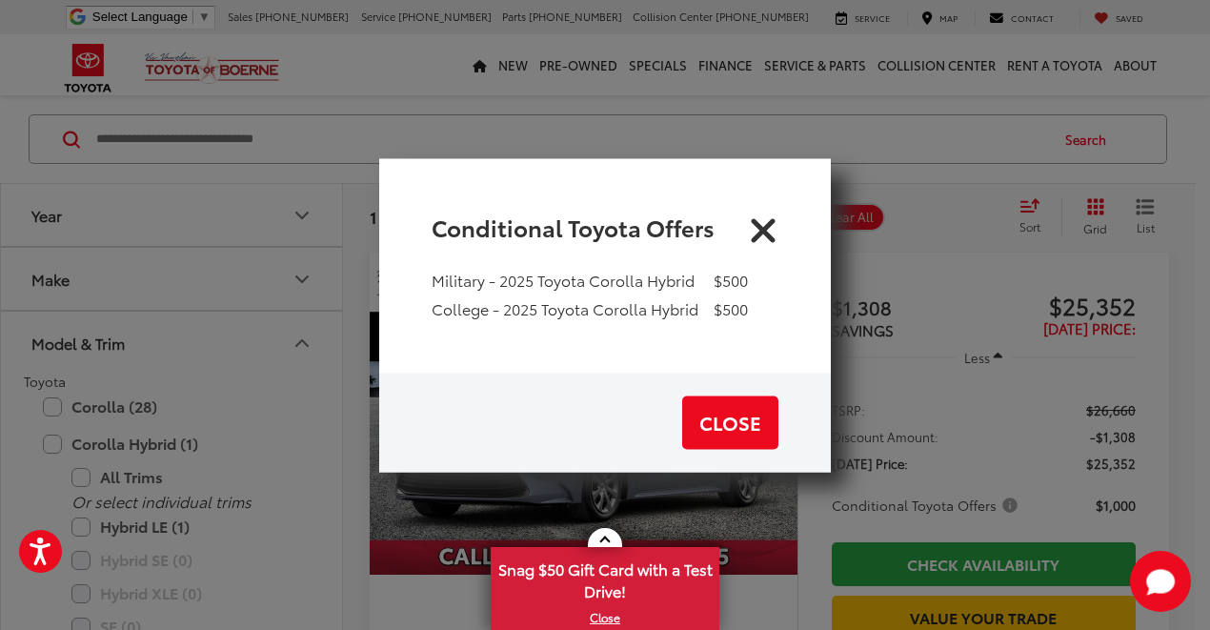
click at [759, 230] on icon "Close" at bounding box center [763, 227] width 30 height 30
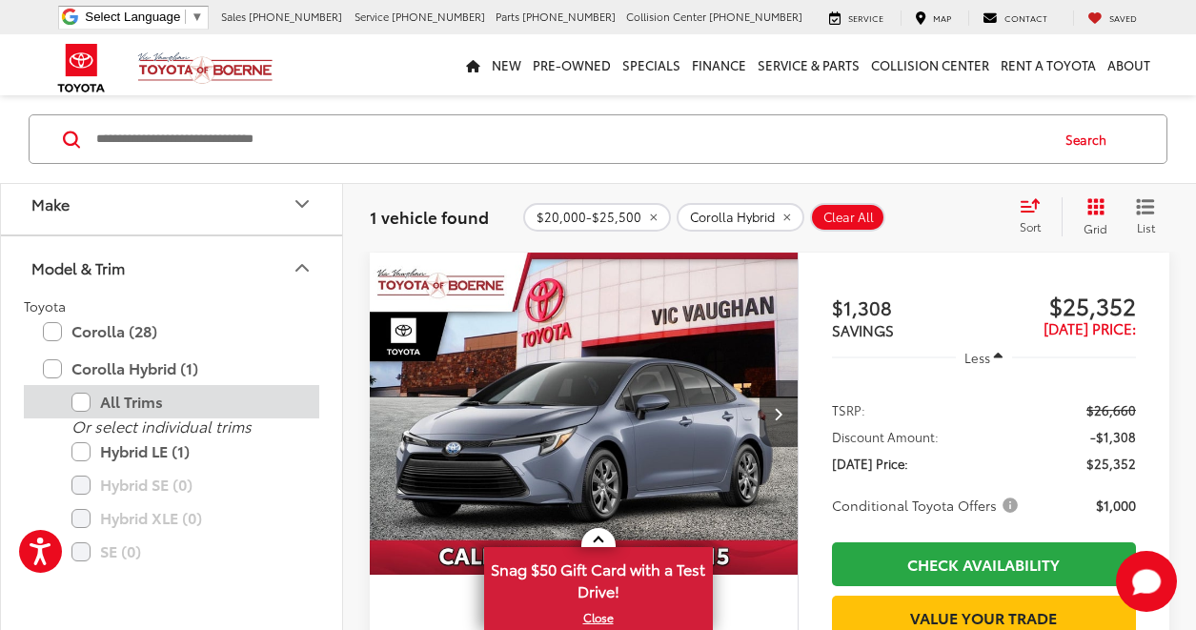
scroll to position [0, 0]
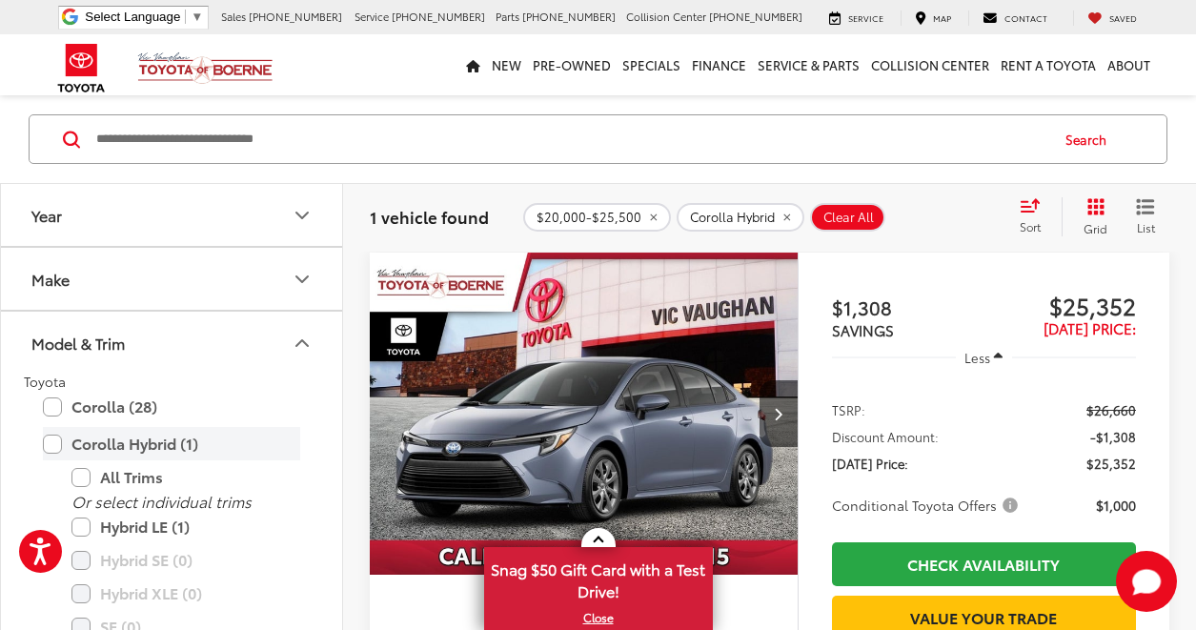
click at [53, 445] on label "Corolla Hybrid (1)" at bounding box center [171, 443] width 257 height 33
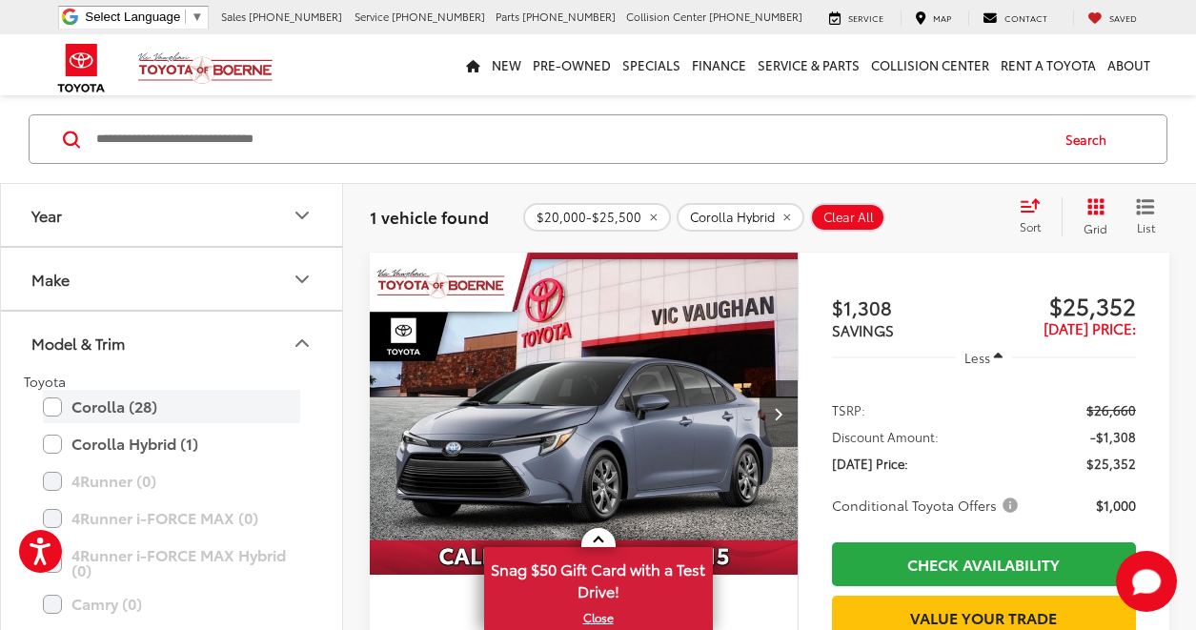
click at [52, 414] on label "Corolla (28)" at bounding box center [171, 406] width 257 height 33
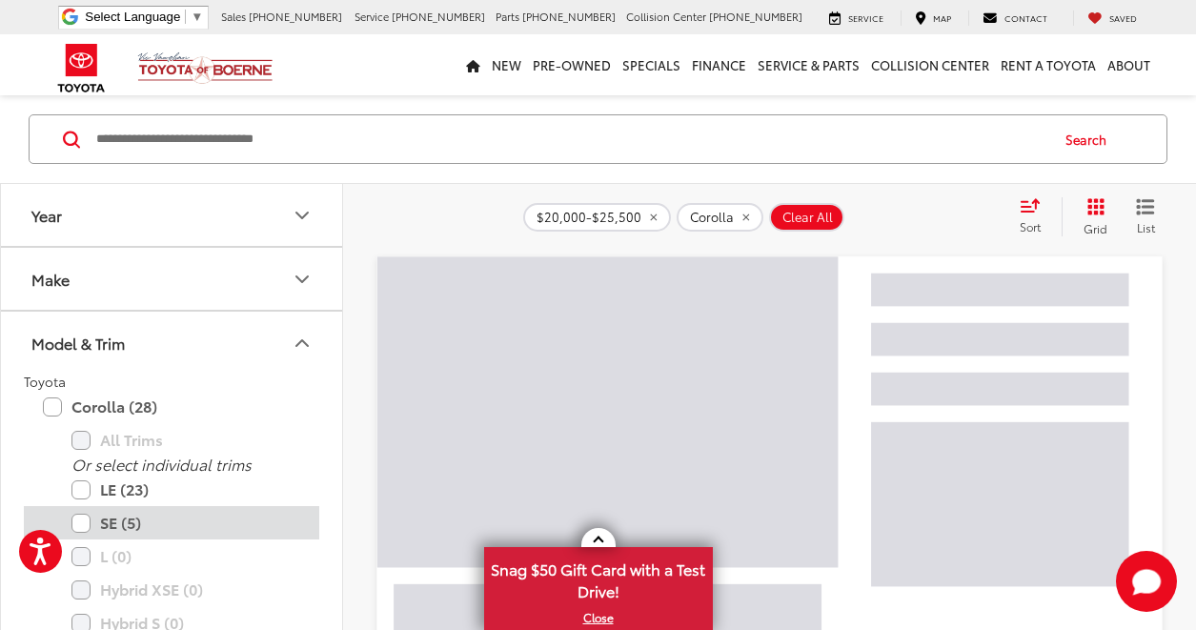
click at [83, 524] on label "SE (5)" at bounding box center [185, 522] width 229 height 33
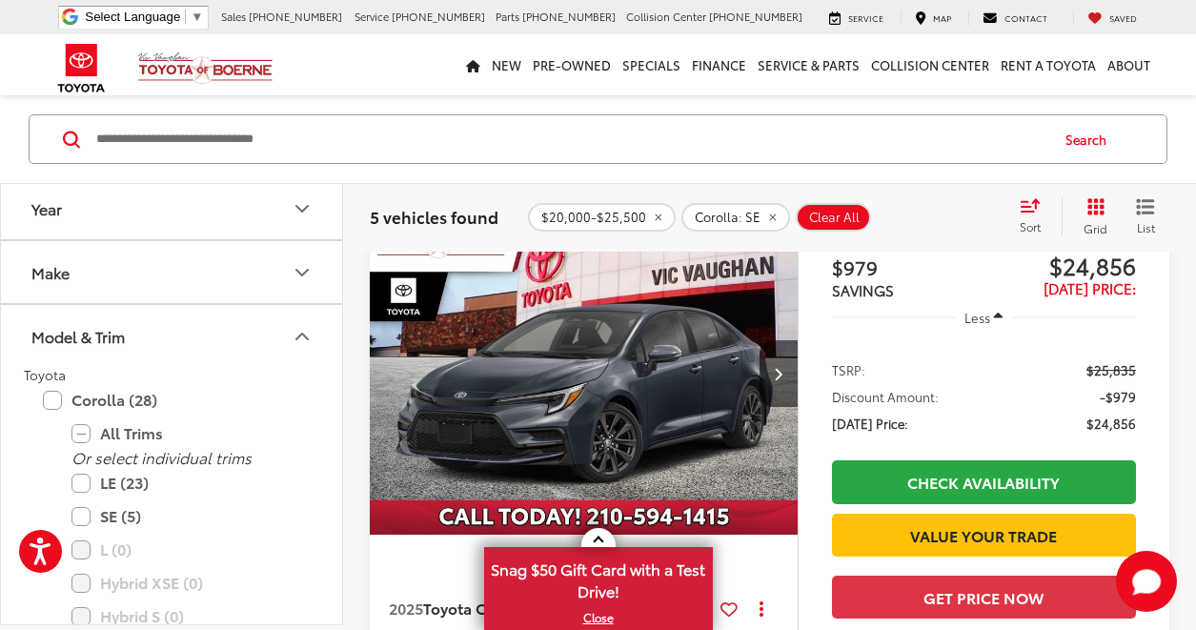
scroll to position [191, 0]
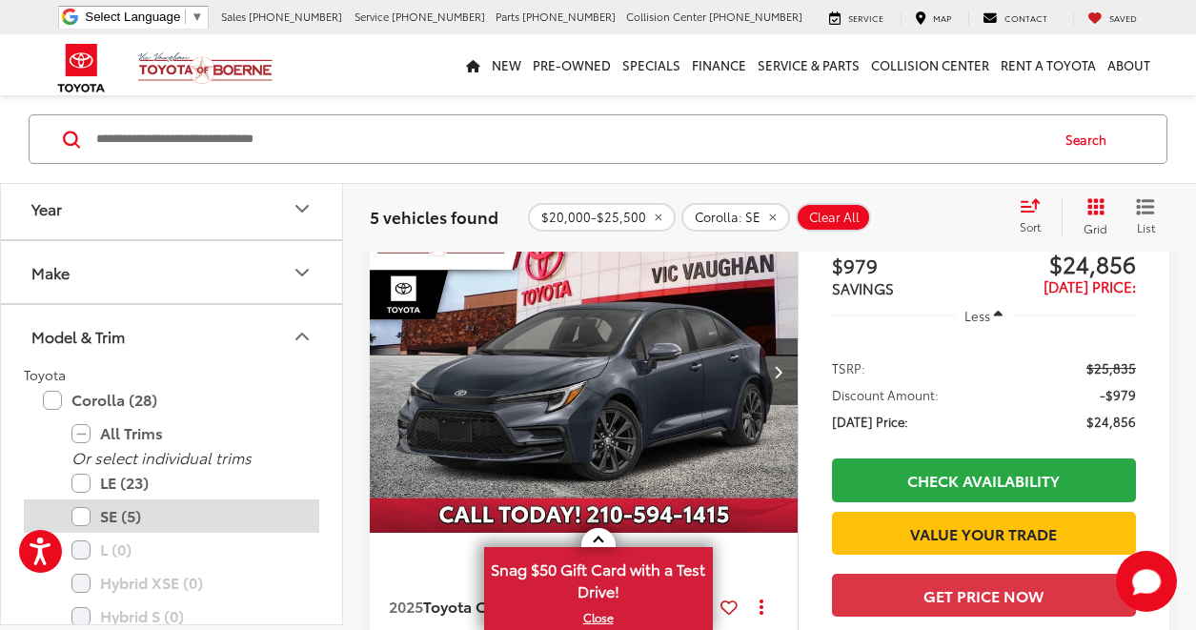
click at [81, 515] on label "SE (5)" at bounding box center [185, 515] width 229 height 33
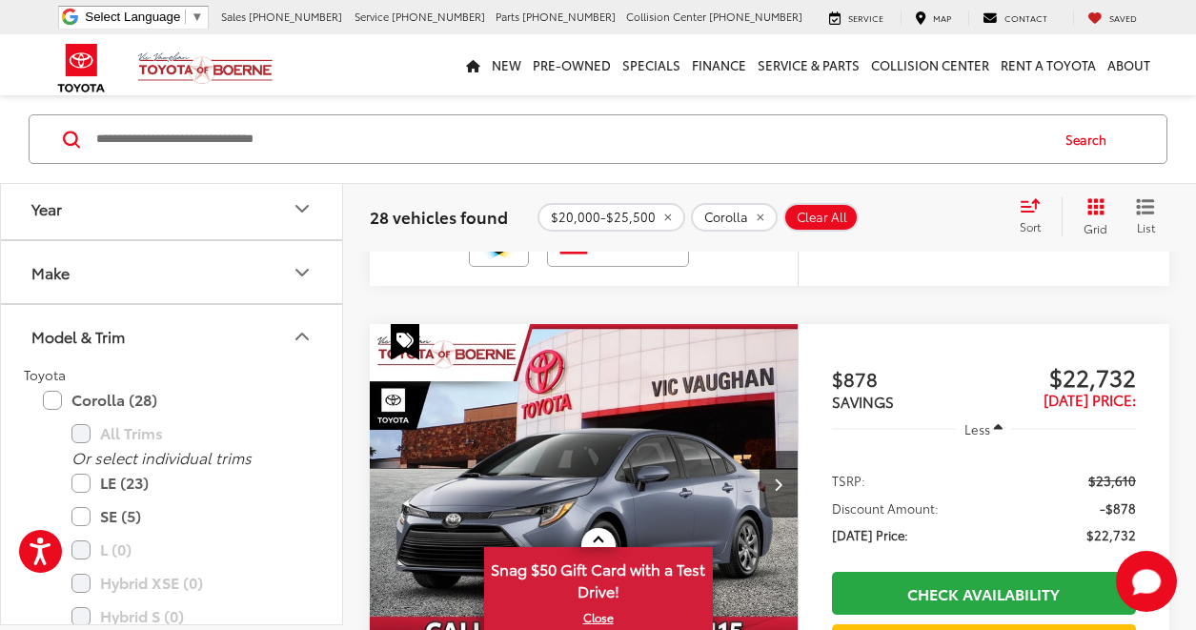
scroll to position [762, 0]
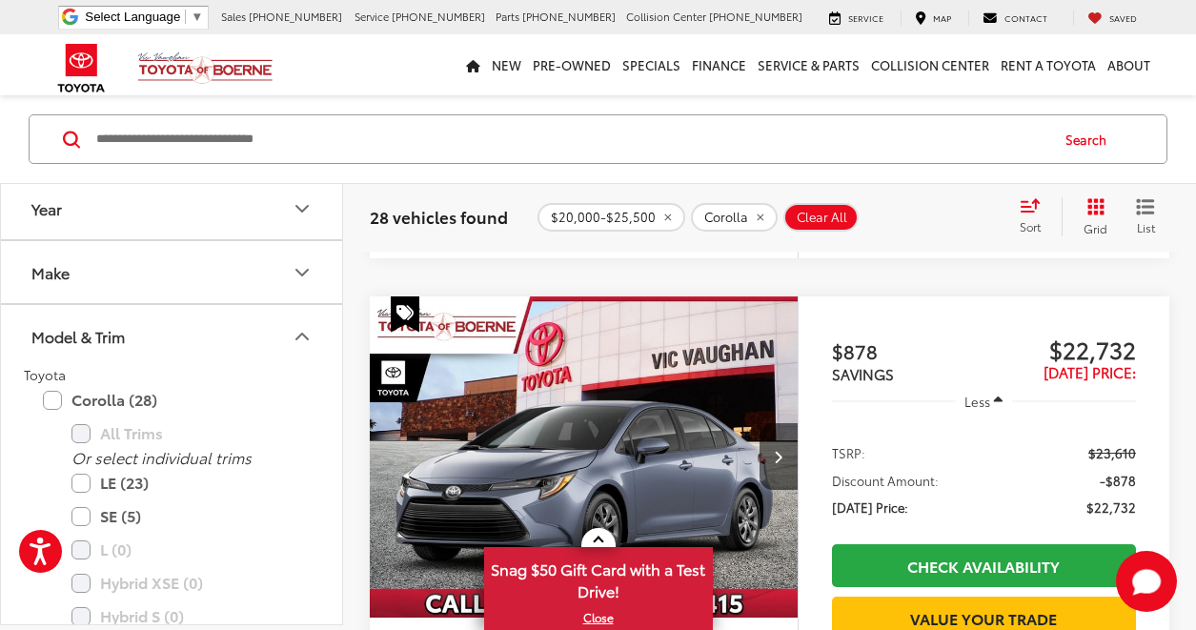
click at [657, 447] on img "2025 Toyota Corolla LE 0" at bounding box center [584, 457] width 431 height 323
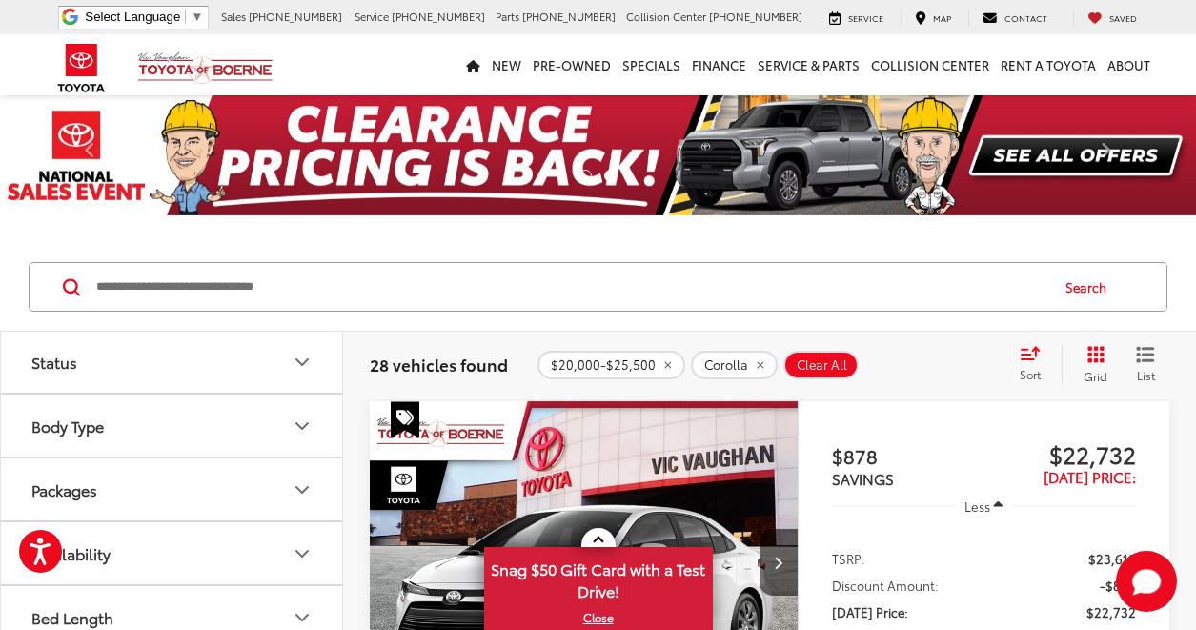
scroll to position [659, 0]
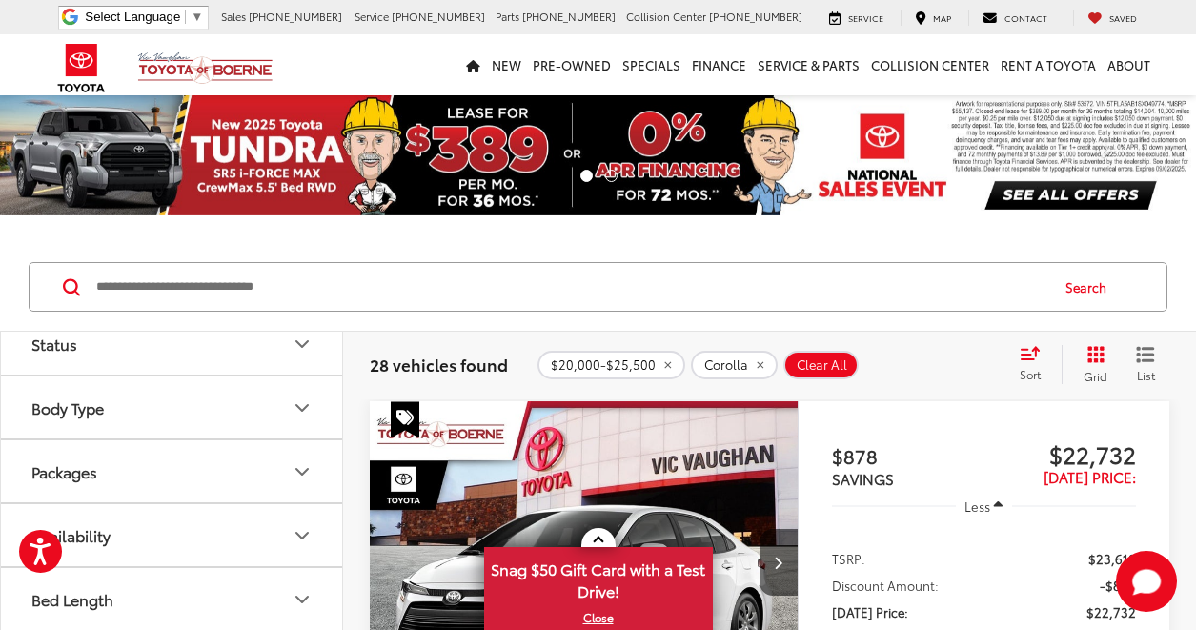
click at [153, 471] on button "Packages" at bounding box center [172, 471] width 343 height 62
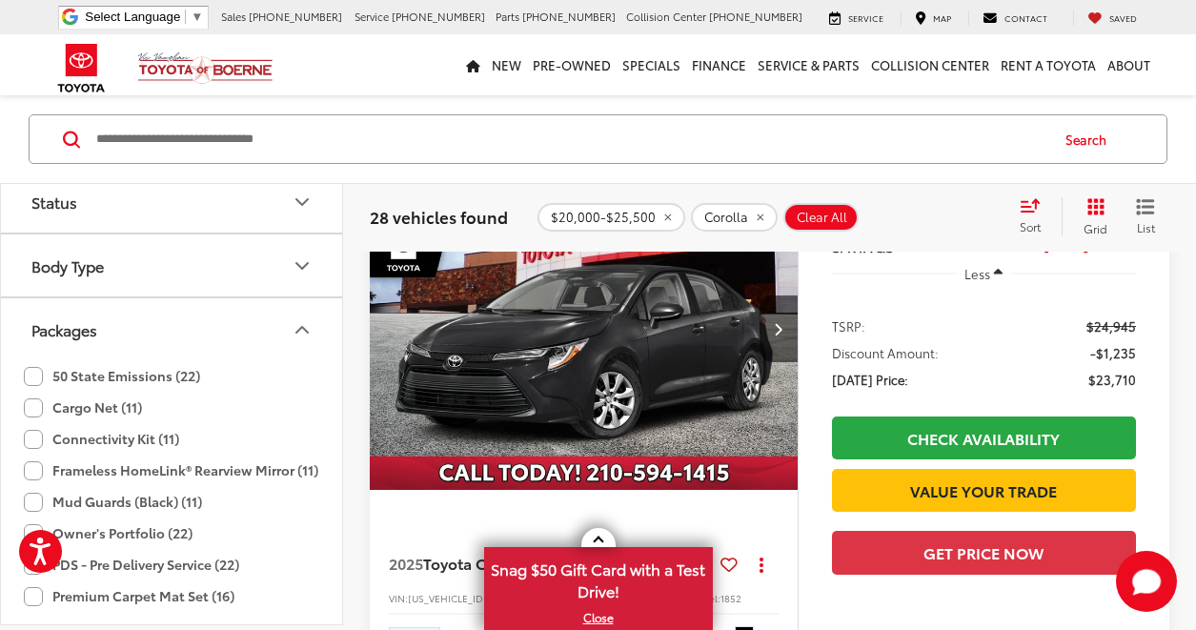
scroll to position [1525, 0]
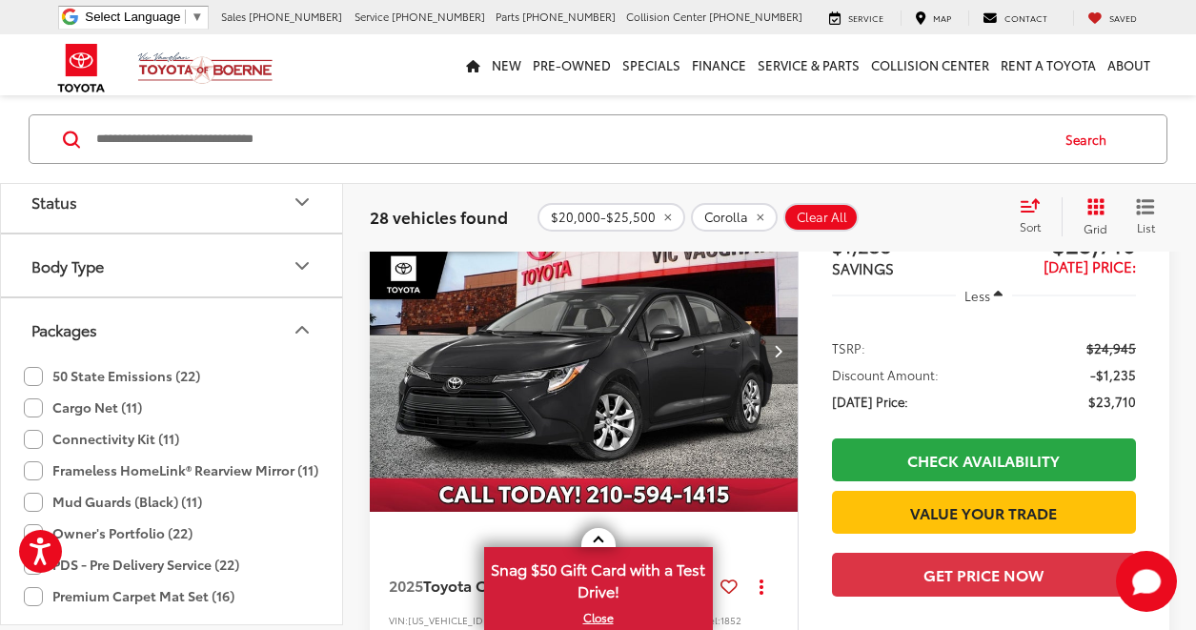
click at [775, 358] on button "Next image" at bounding box center [779, 350] width 38 height 67
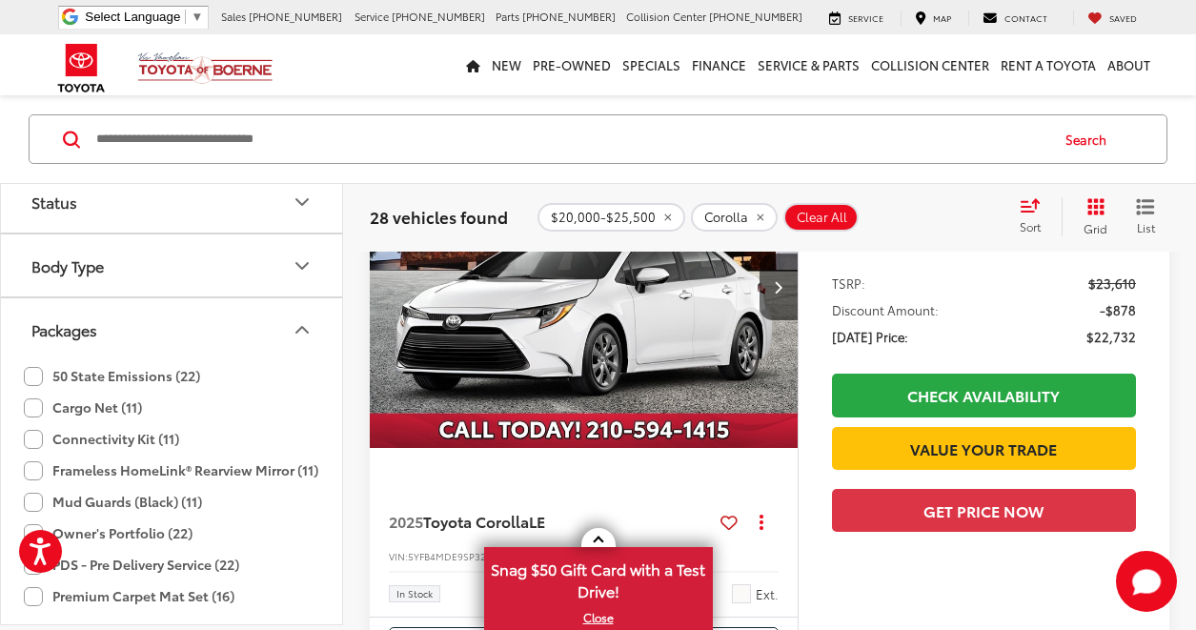
scroll to position [286, 0]
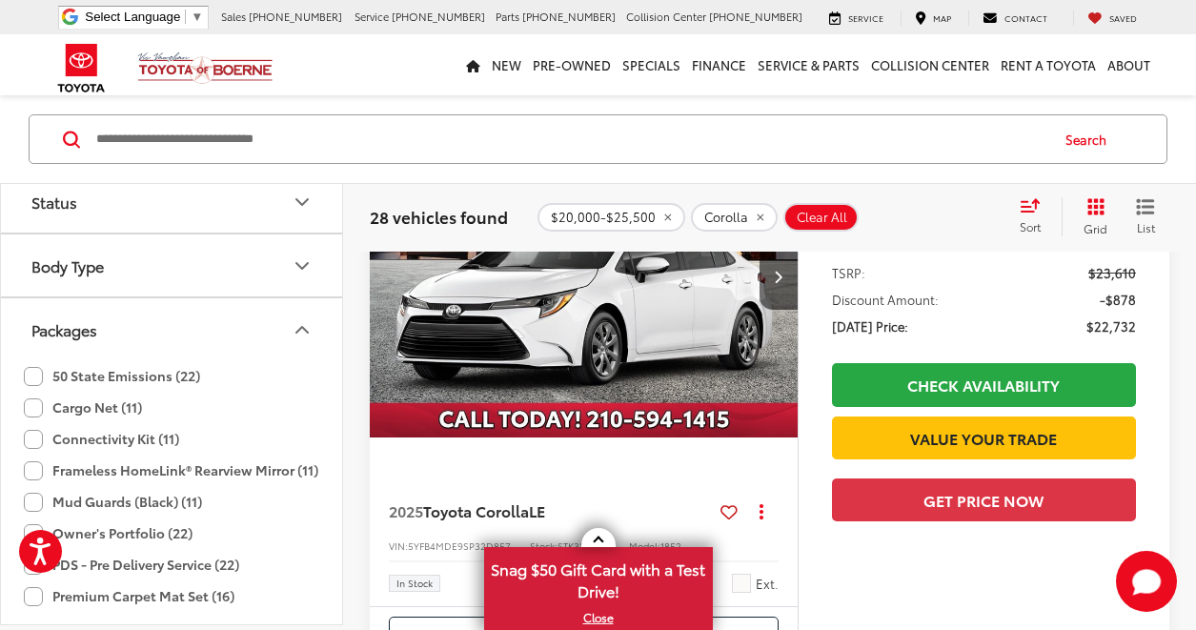
click at [681, 382] on img "2025 Toyota Corolla LE 0" at bounding box center [584, 276] width 431 height 323
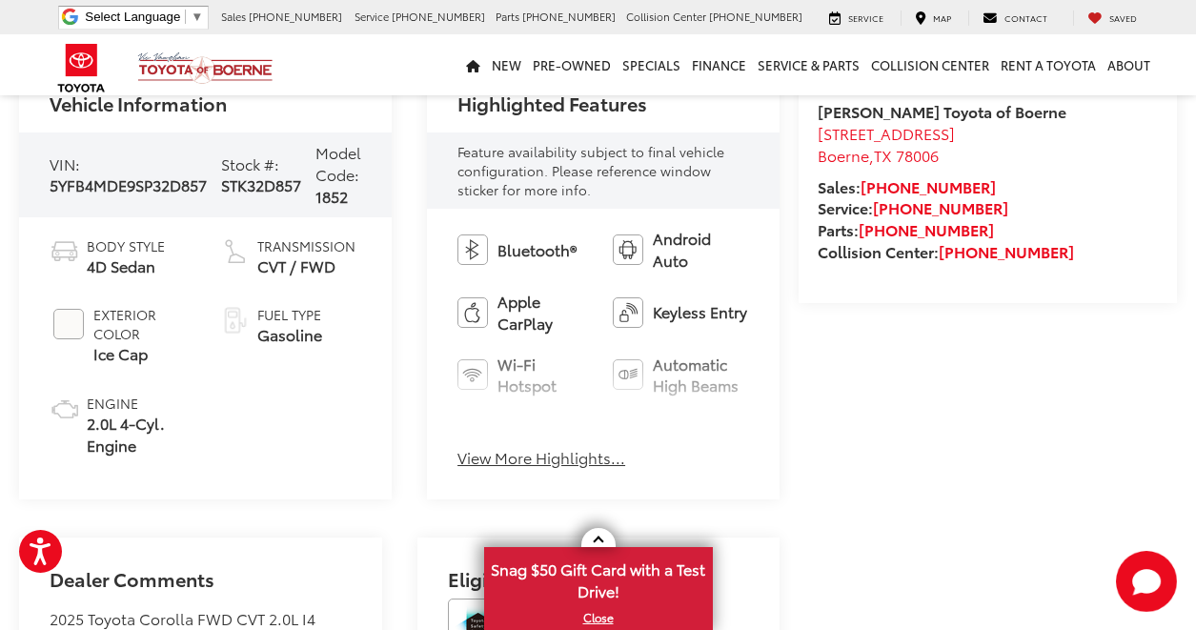
scroll to position [667, 0]
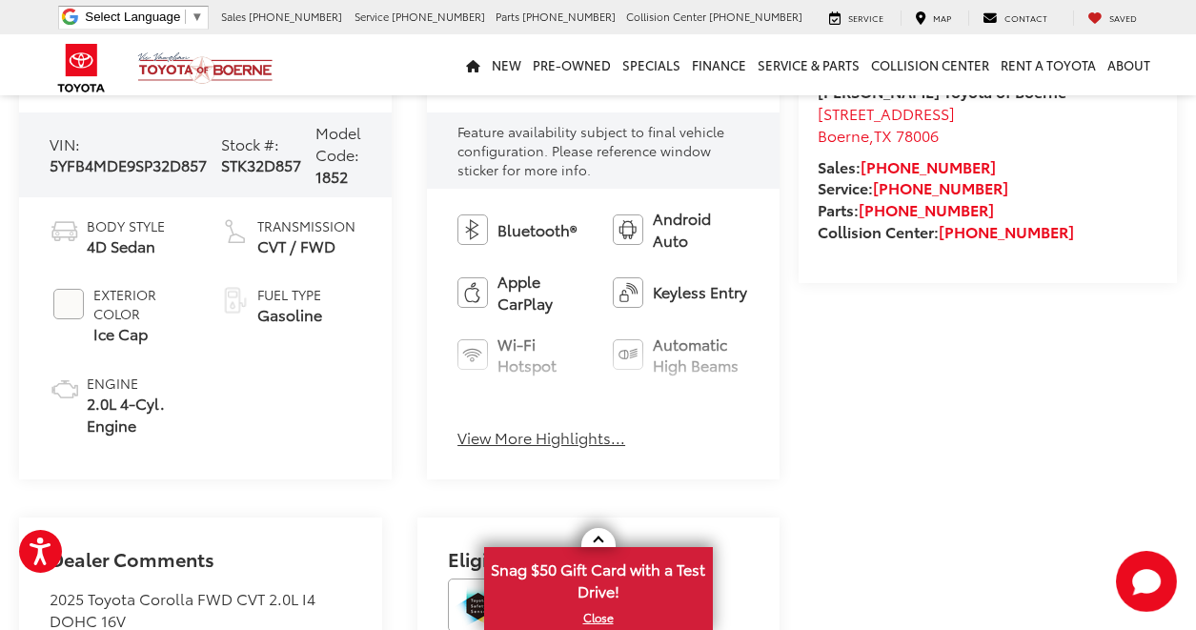
click at [508, 434] on button "View More Highlights..." at bounding box center [541, 438] width 168 height 22
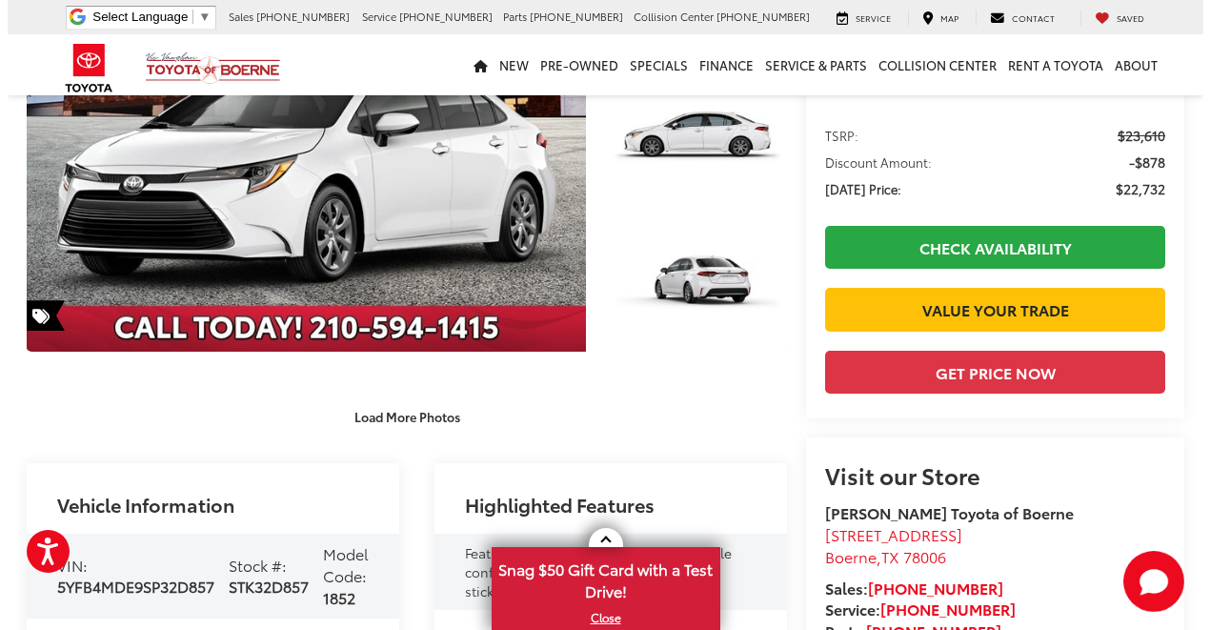
scroll to position [95, 0]
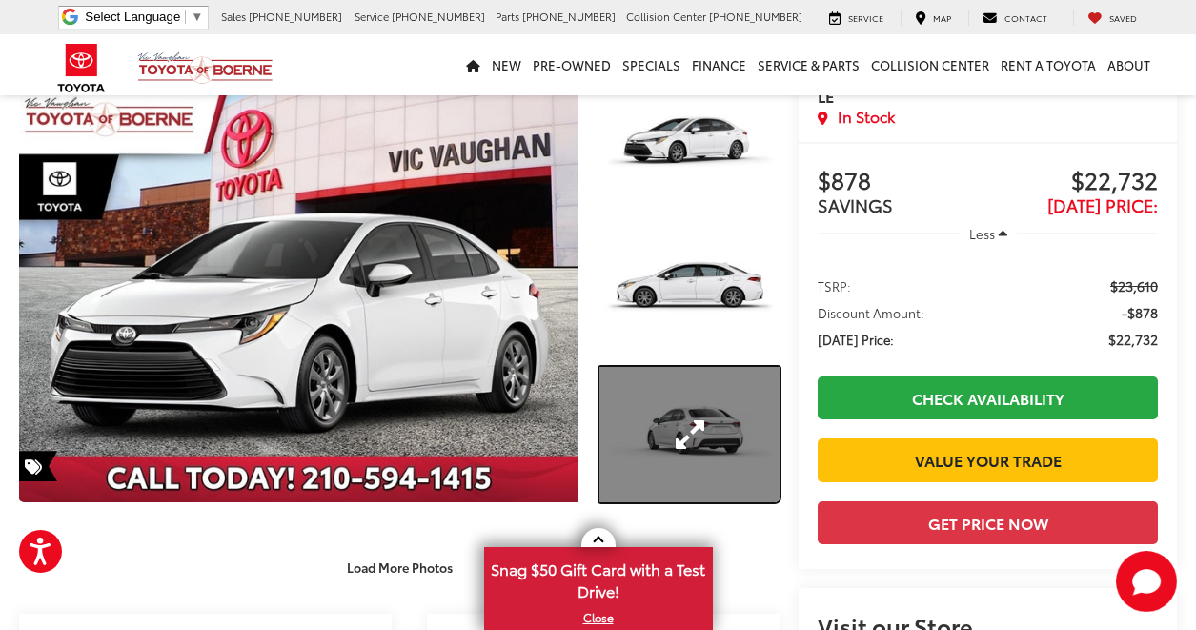
click at [694, 425] on link "Expand Photo 3" at bounding box center [689, 434] width 180 height 135
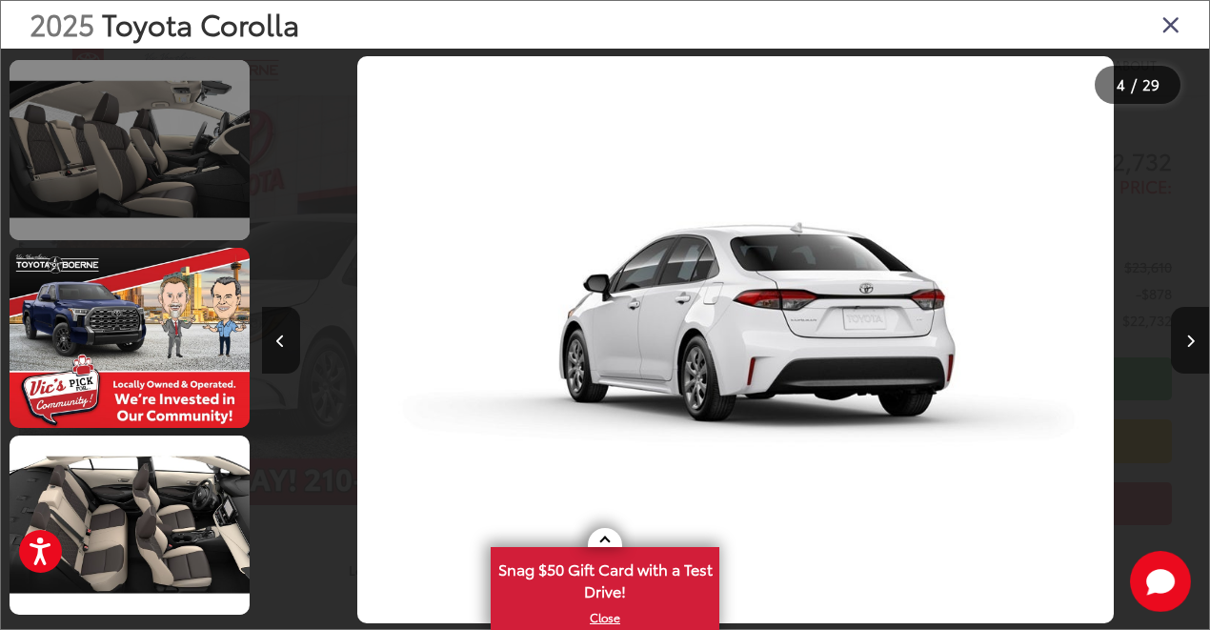
scroll to position [1383, 0]
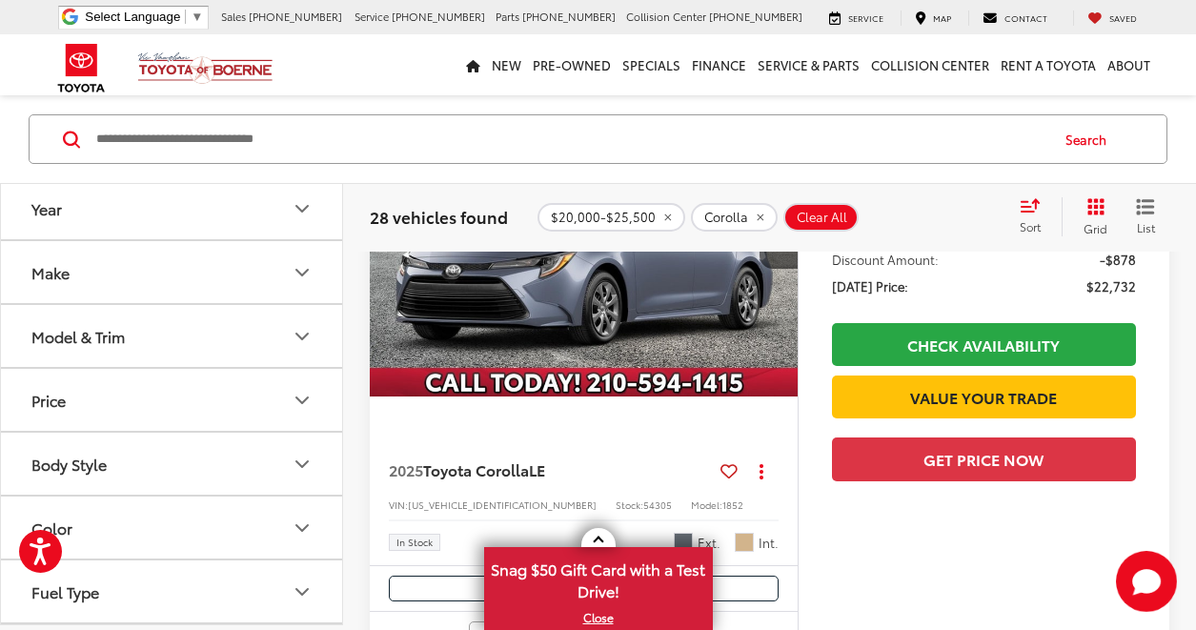
scroll to position [1013, 0]
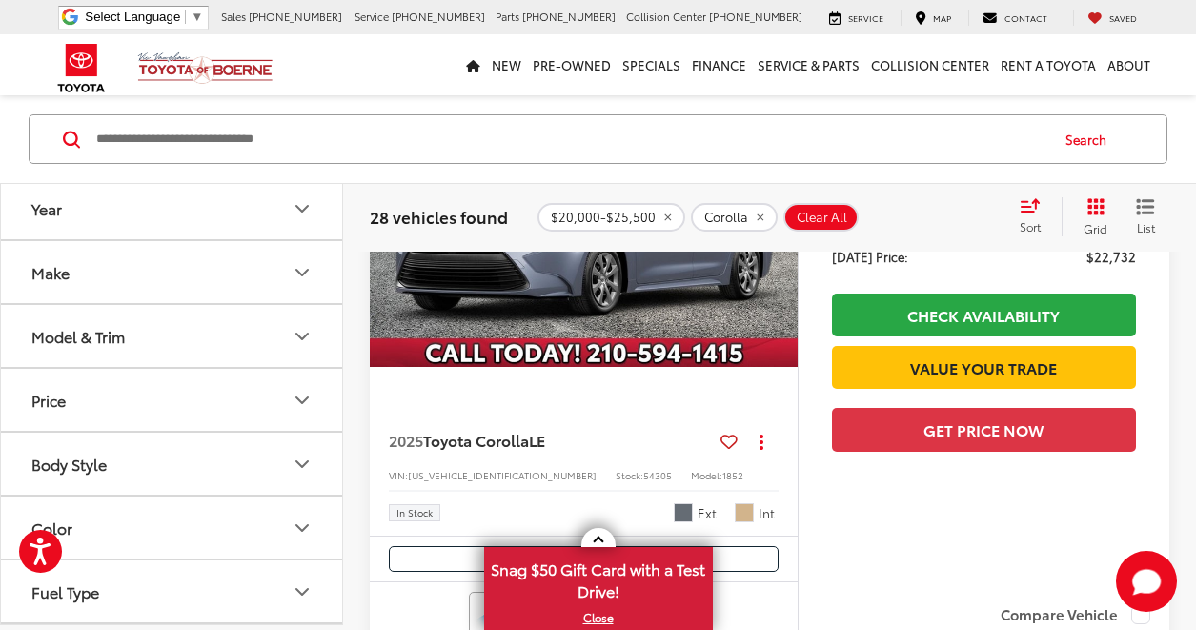
click at [649, 302] on img "2025 Toyota Corolla LE 0" at bounding box center [584, 207] width 431 height 323
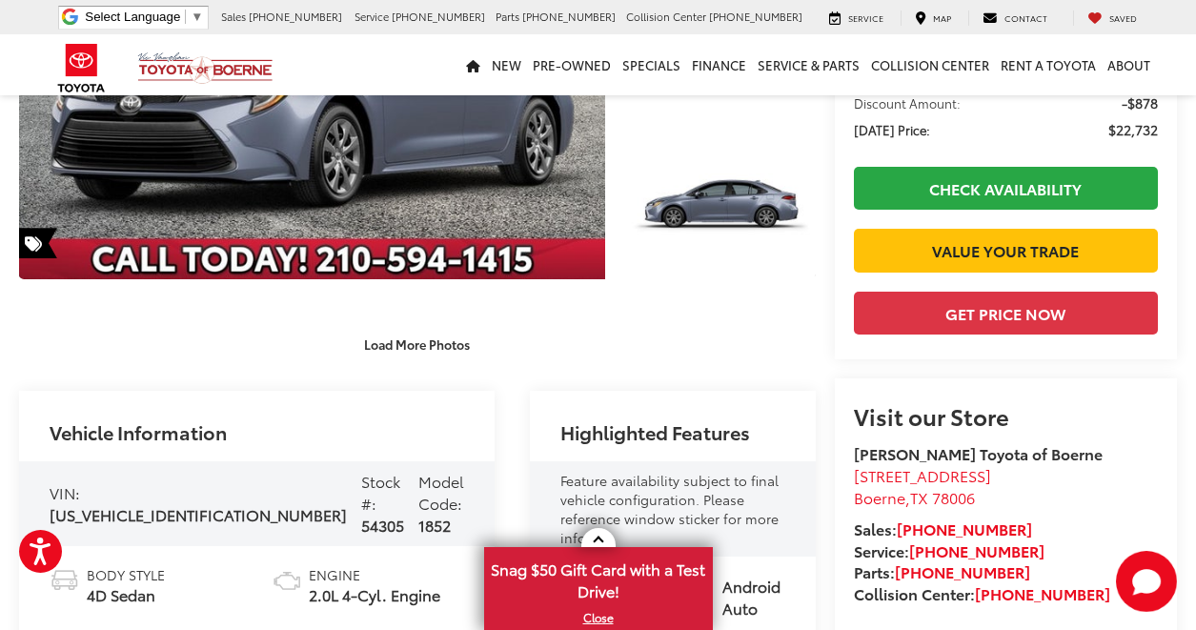
scroll to position [286, 0]
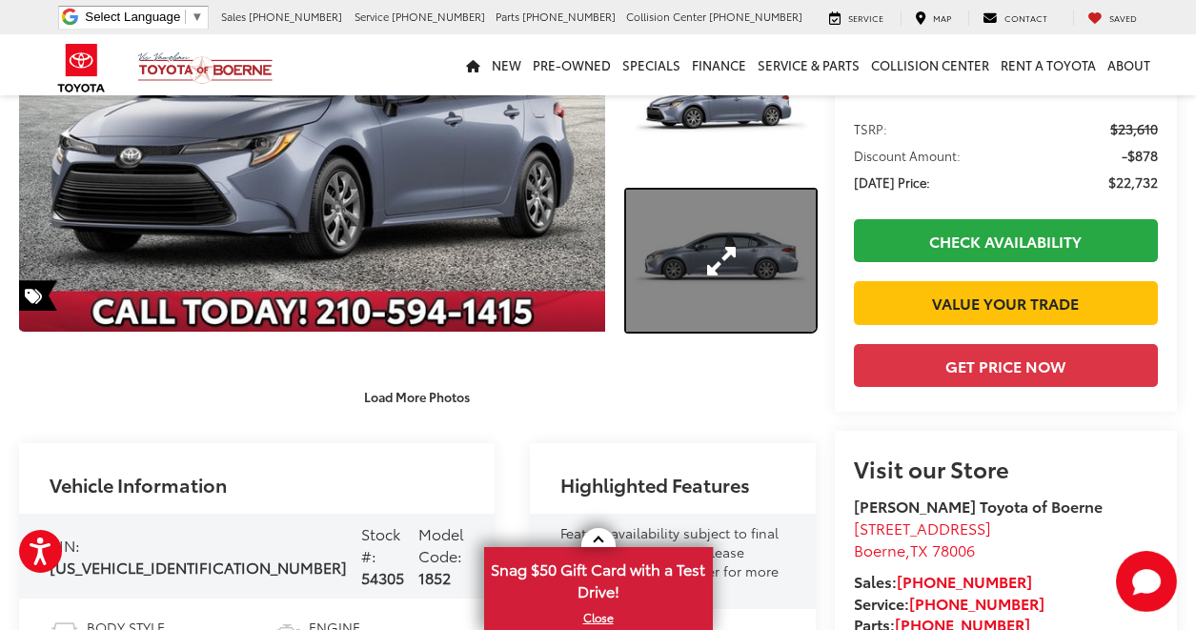
click at [659, 245] on link "Expand Photo 3" at bounding box center [720, 261] width 189 height 142
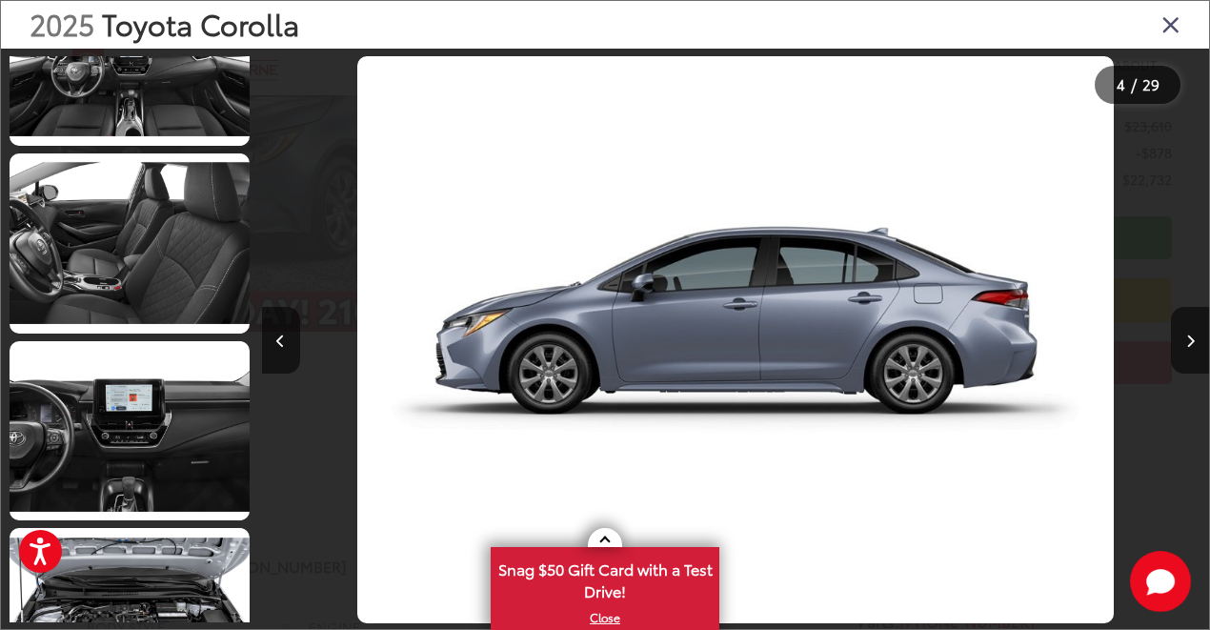
scroll to position [4242, 0]
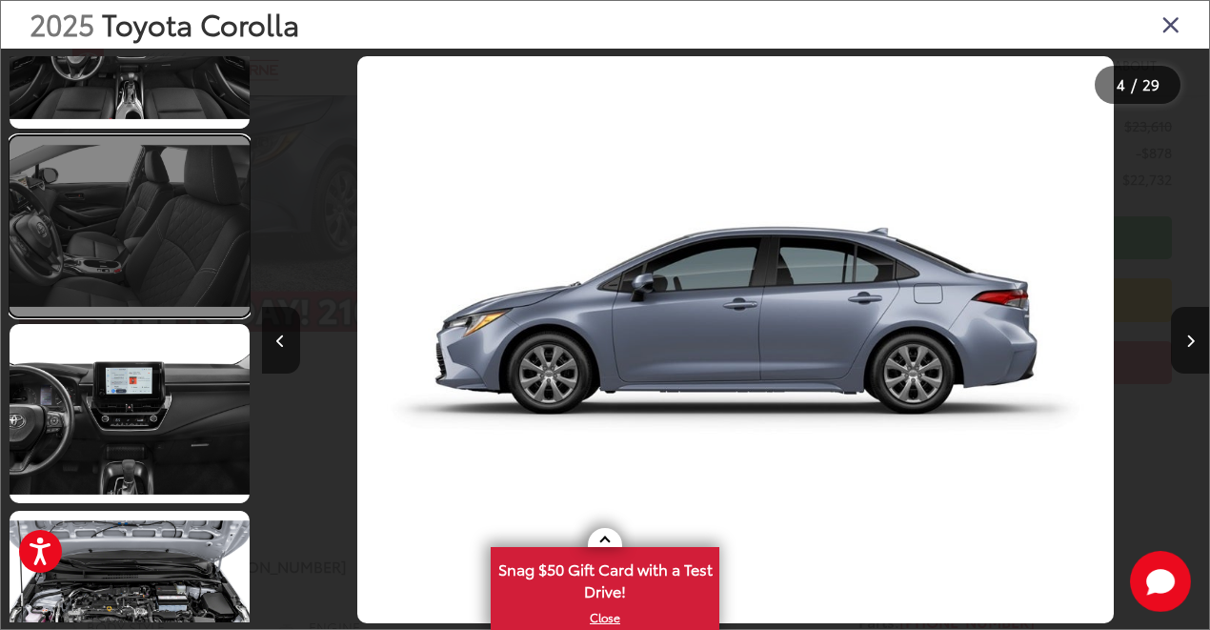
click at [166, 294] on link at bounding box center [130, 226] width 240 height 180
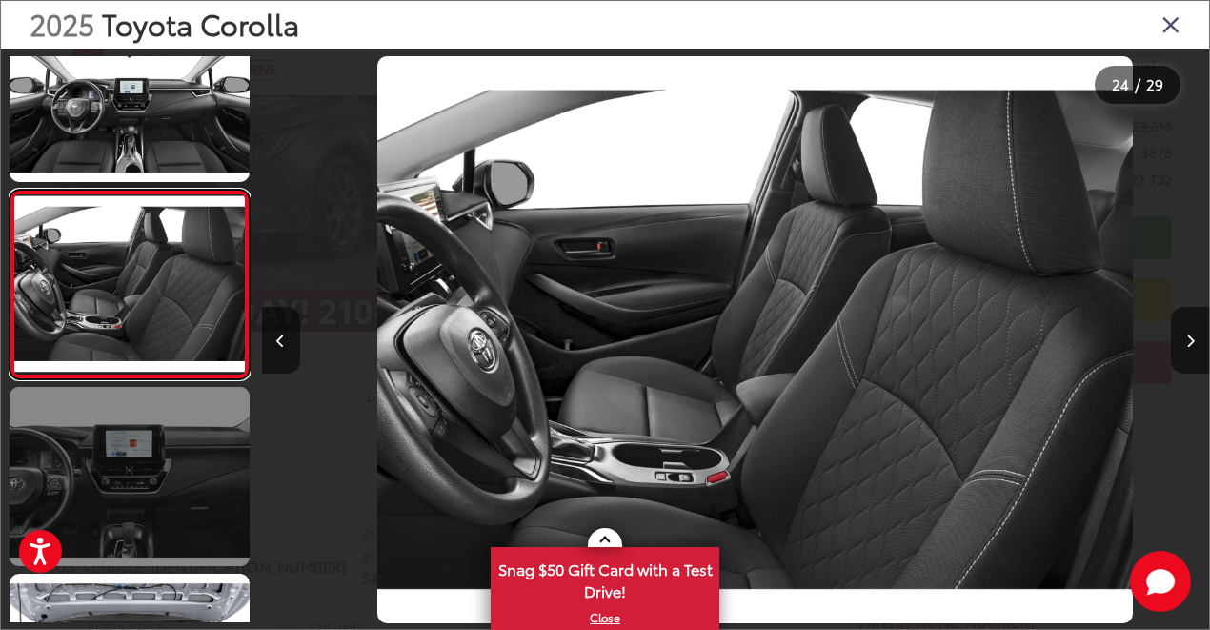
scroll to position [0, 21797]
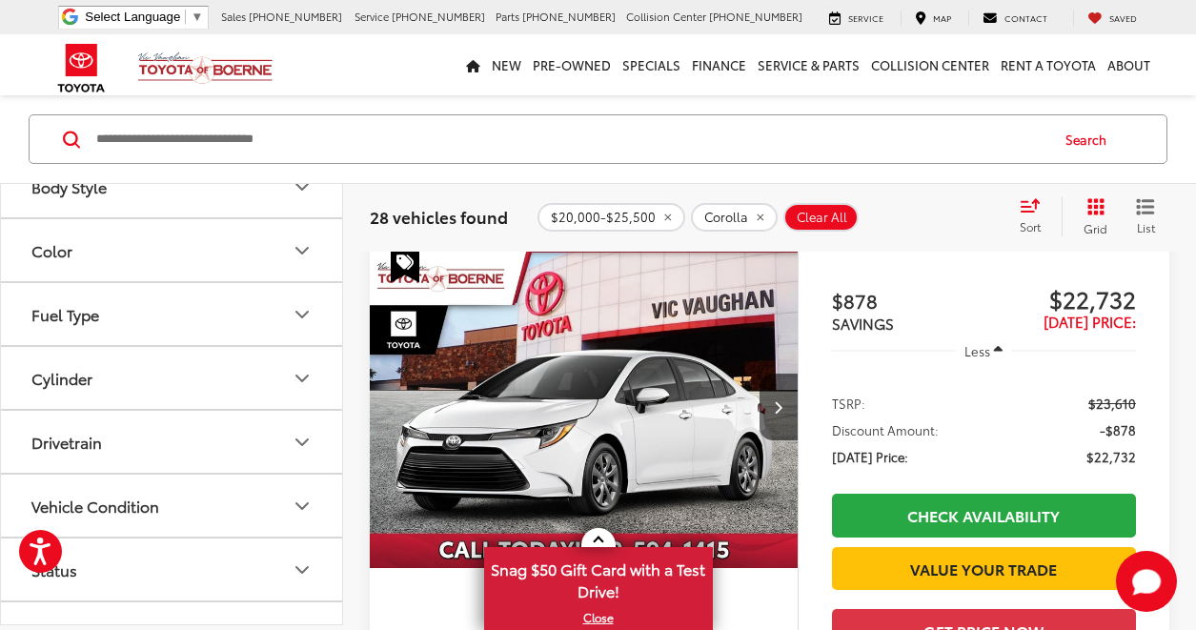
scroll to position [286, 0]
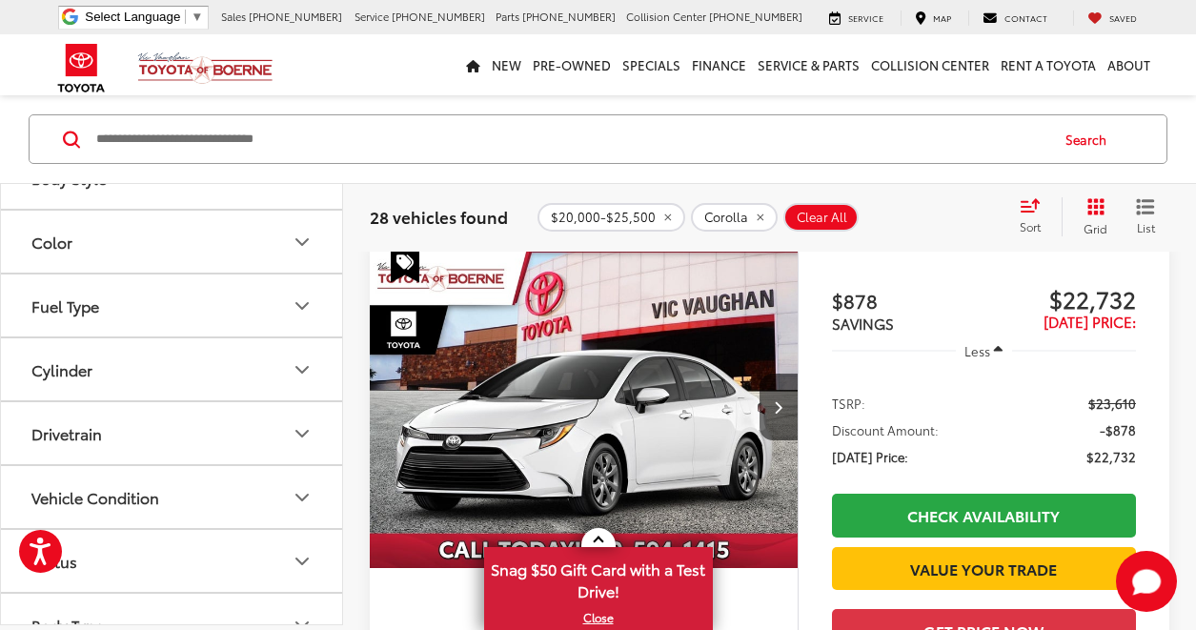
click at [204, 252] on button "Color" at bounding box center [172, 243] width 343 height 62
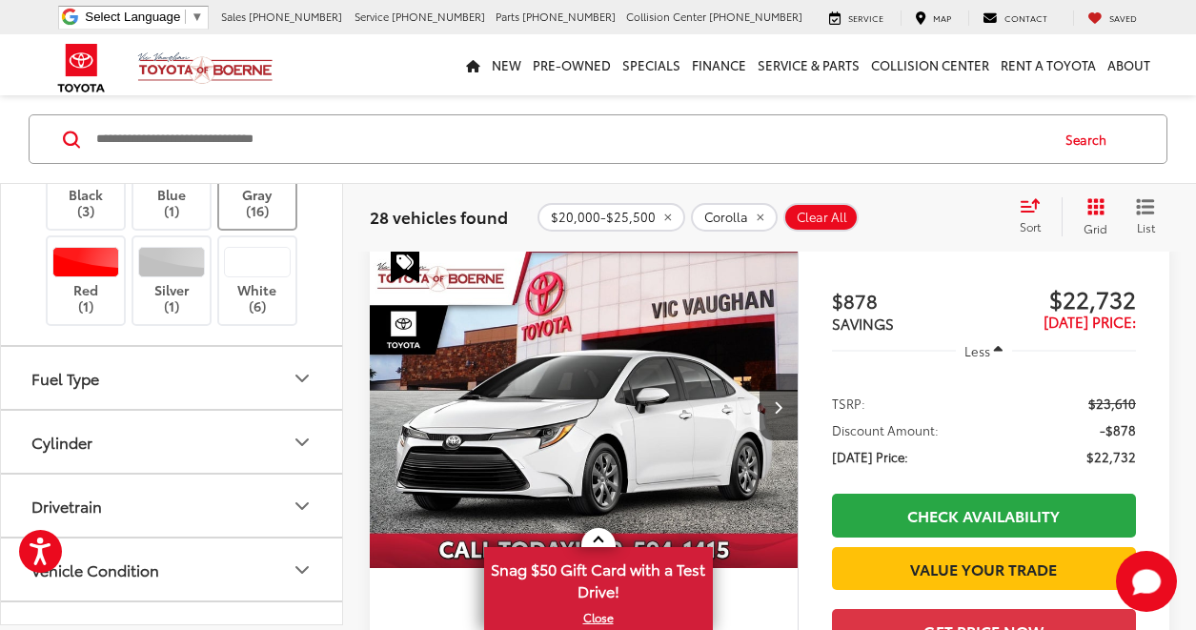
scroll to position [381, 0]
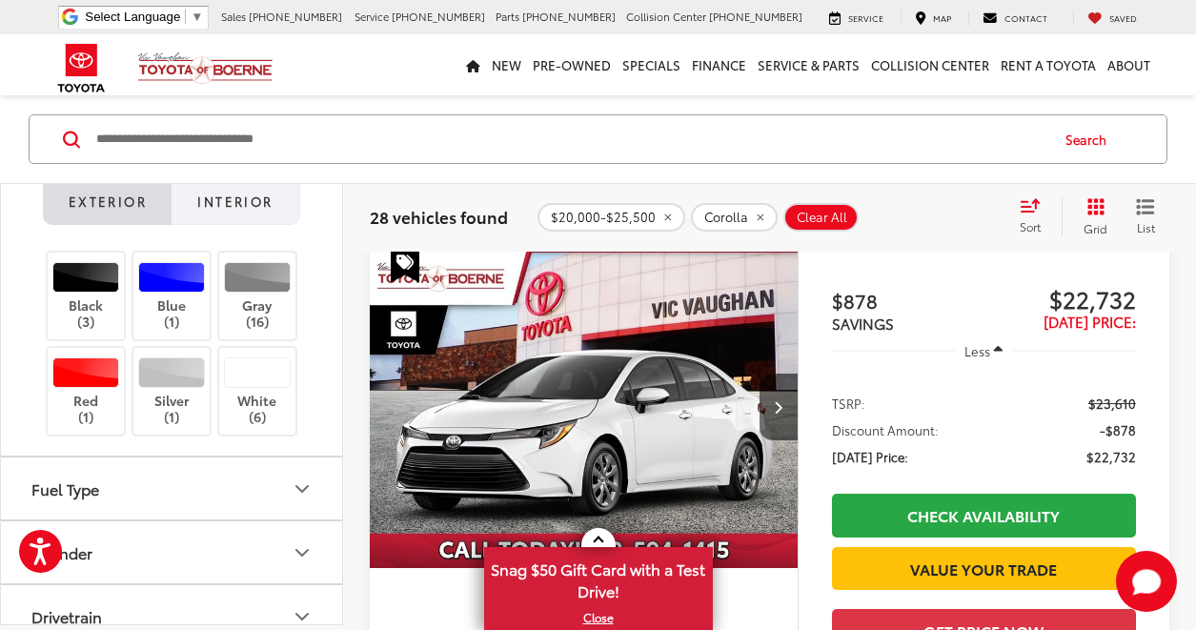
click at [241, 208] on span "Interior" at bounding box center [234, 201] width 75 height 17
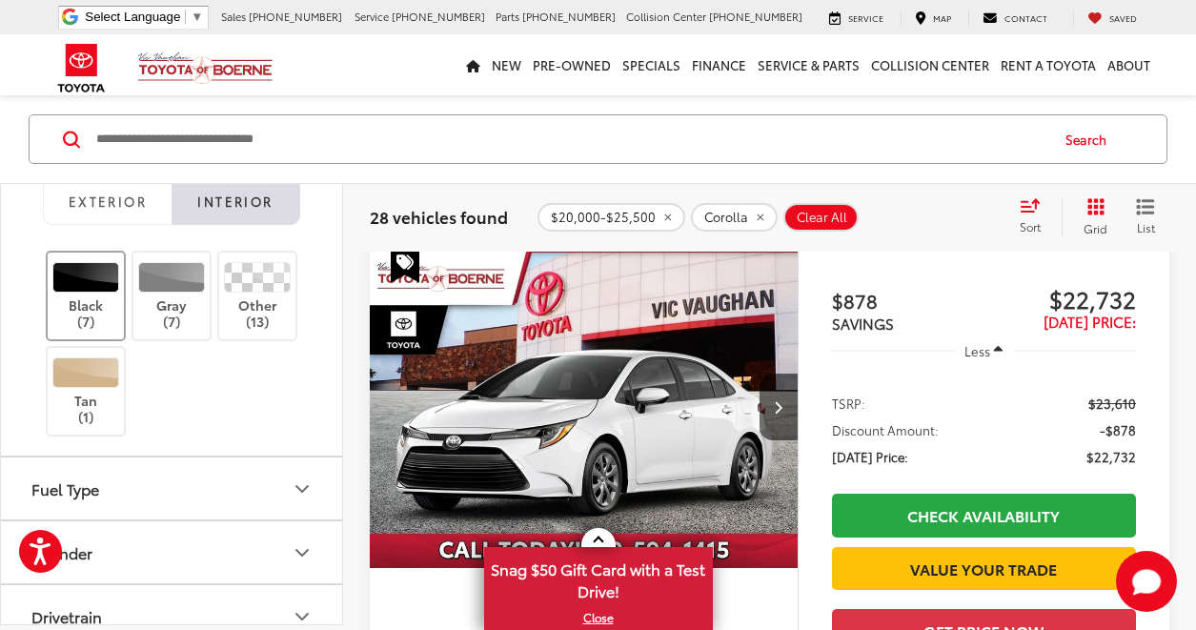
click at [109, 309] on label "Black (7)" at bounding box center [86, 296] width 77 height 68
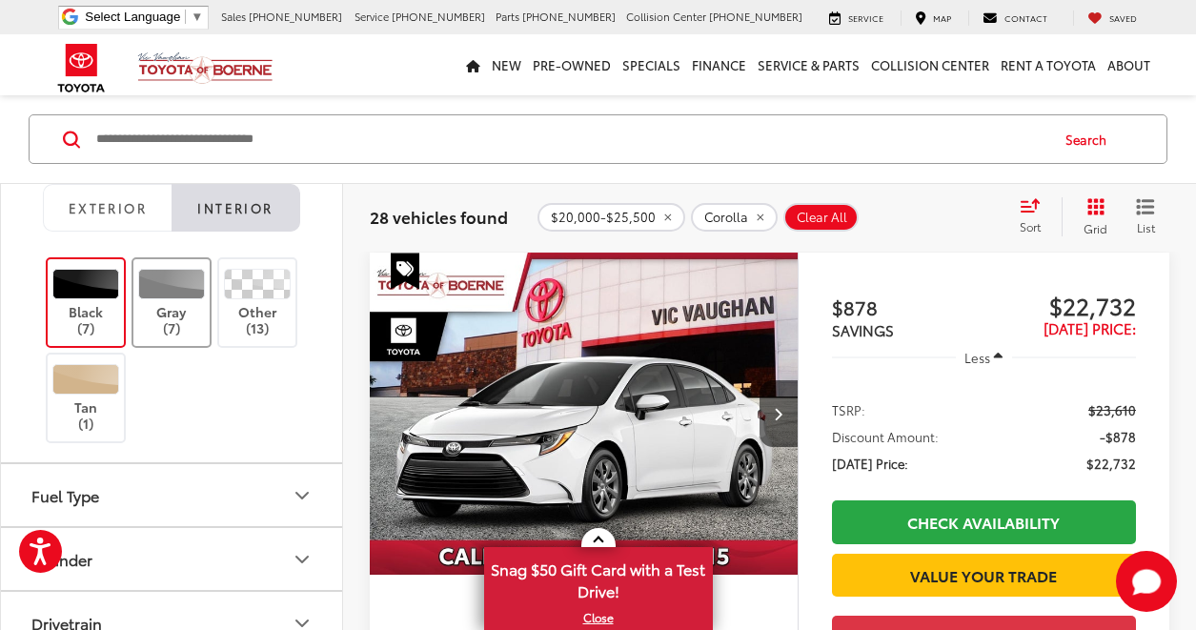
click at [173, 312] on label "Gray (7)" at bounding box center [171, 303] width 77 height 68
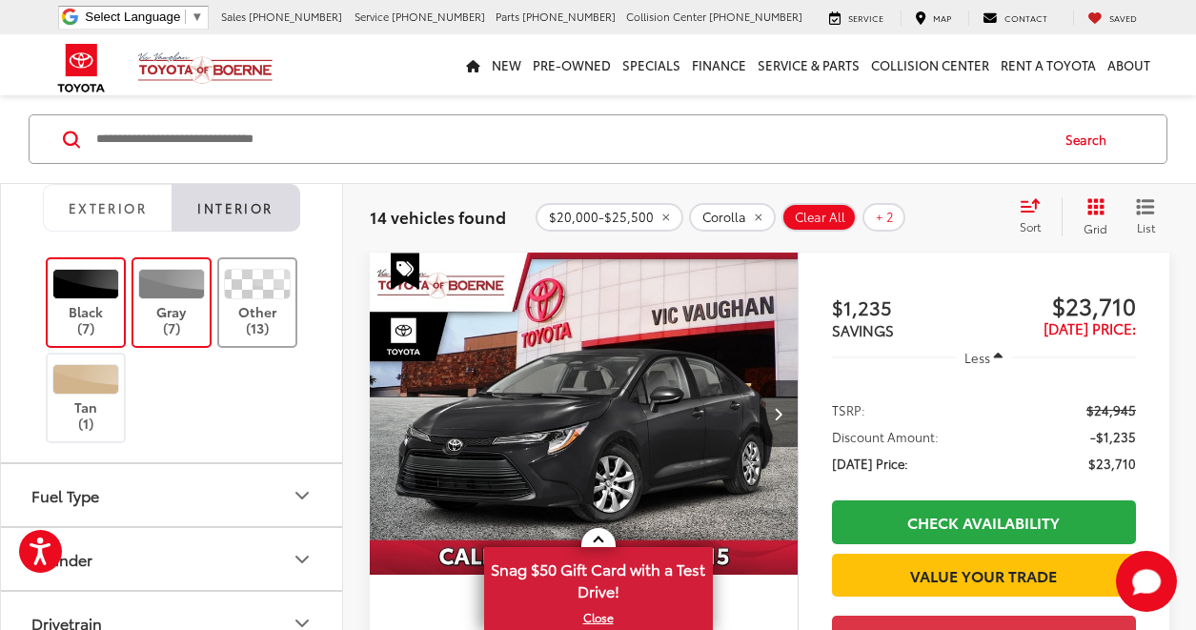
click at [265, 317] on label "Other (13)" at bounding box center [257, 303] width 77 height 68
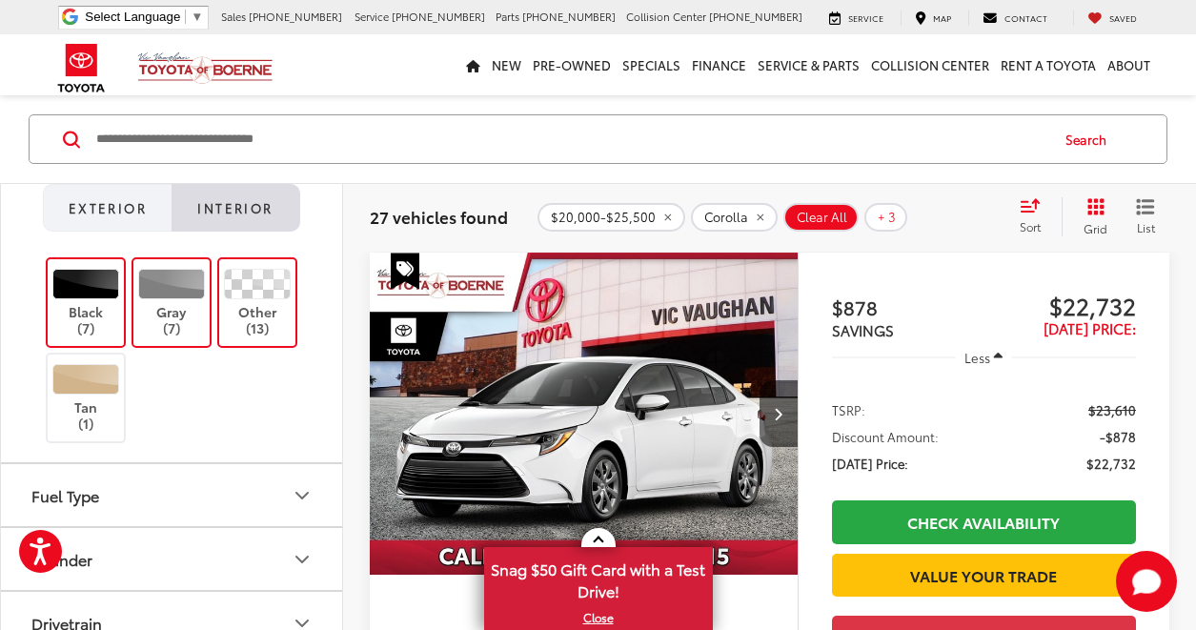
click at [127, 202] on span "Exterior" at bounding box center [108, 207] width 78 height 17
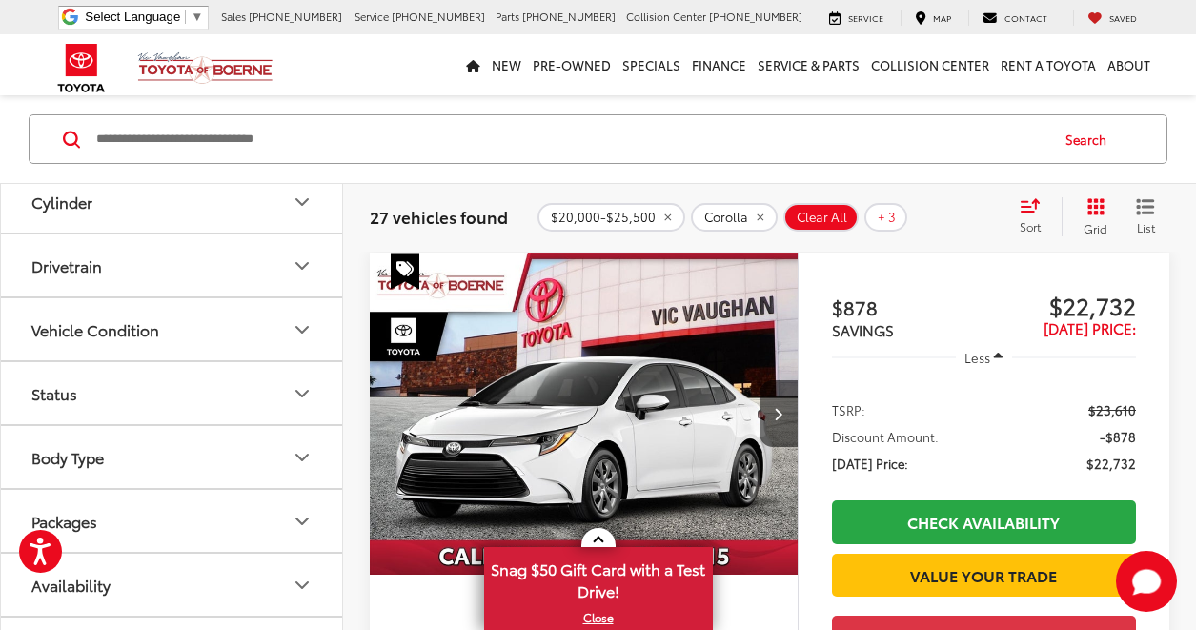
scroll to position [762, 0]
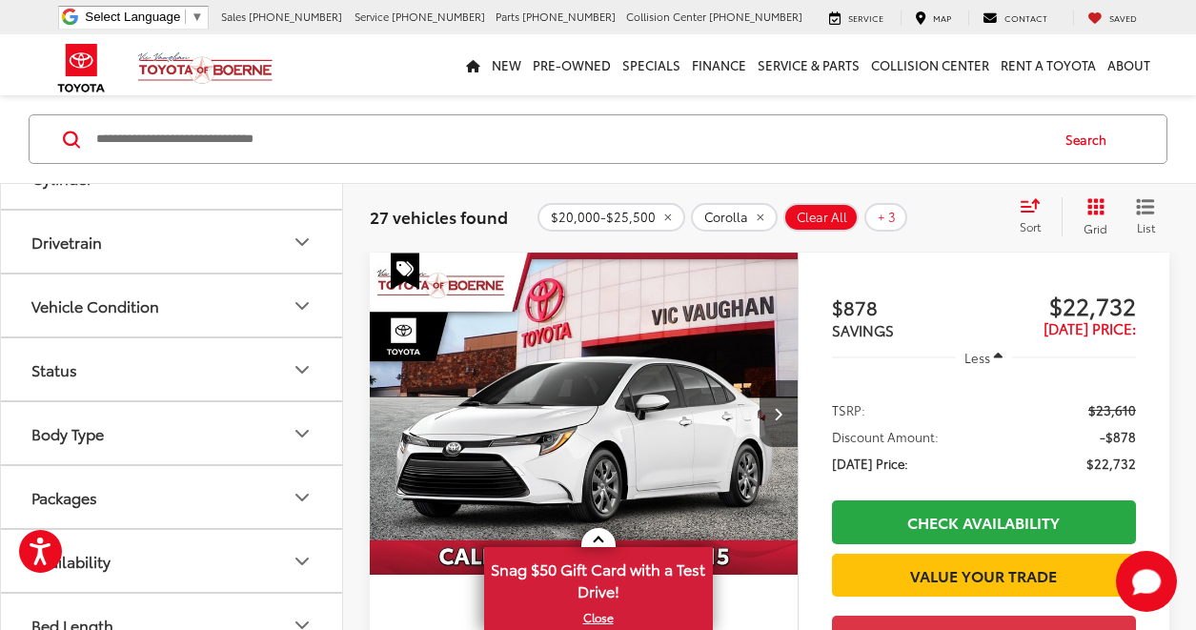
click at [252, 294] on button "Vehicle Condition" at bounding box center [172, 305] width 343 height 62
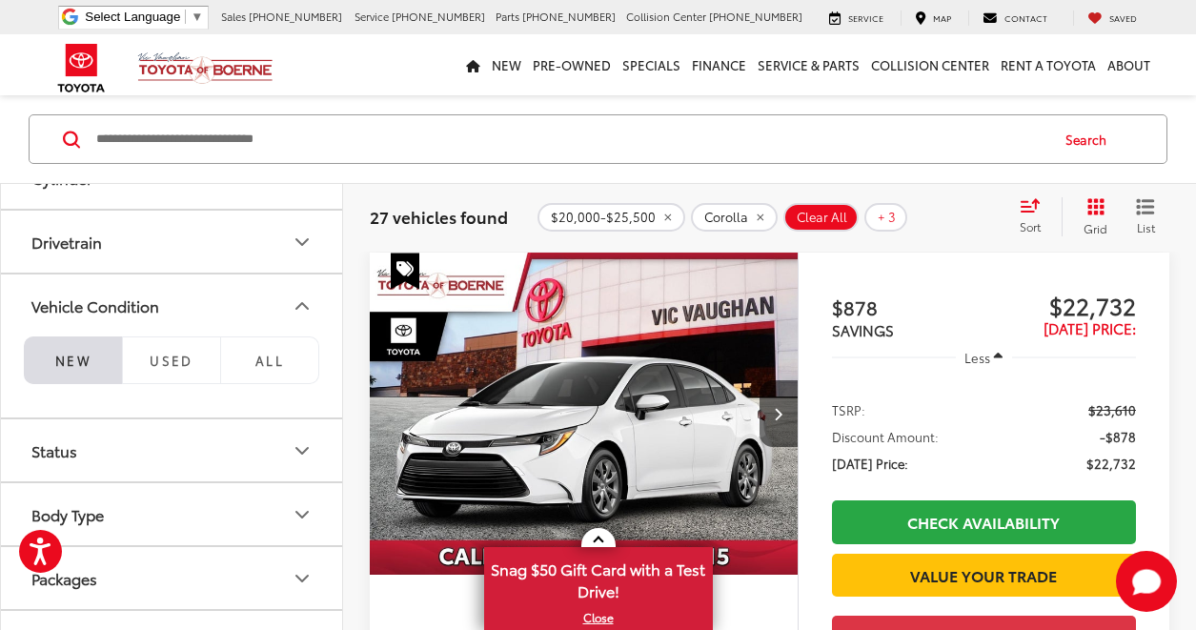
click at [252, 294] on button "Vehicle Condition" at bounding box center [172, 305] width 343 height 62
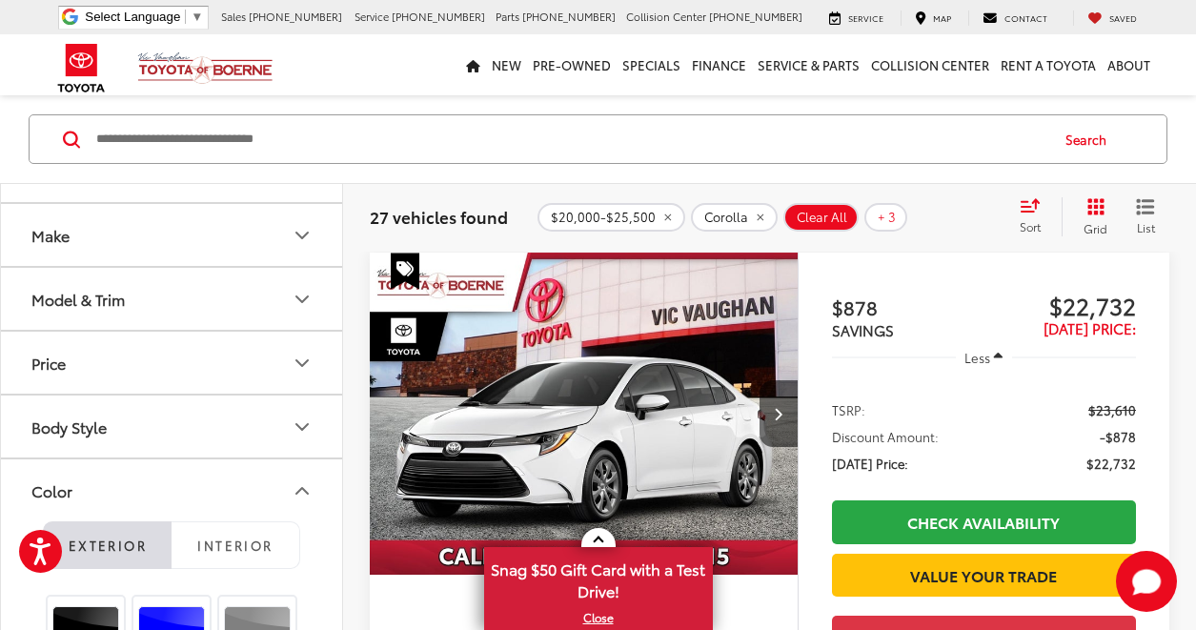
scroll to position [0, 0]
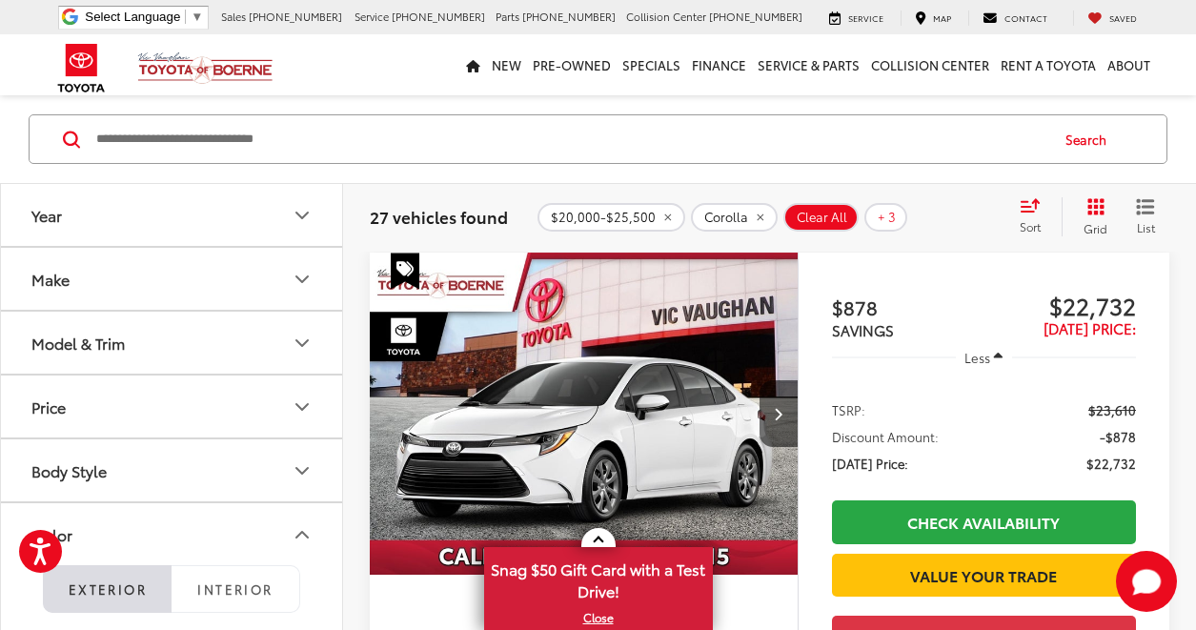
click at [300, 425] on button "Price" at bounding box center [172, 407] width 343 height 62
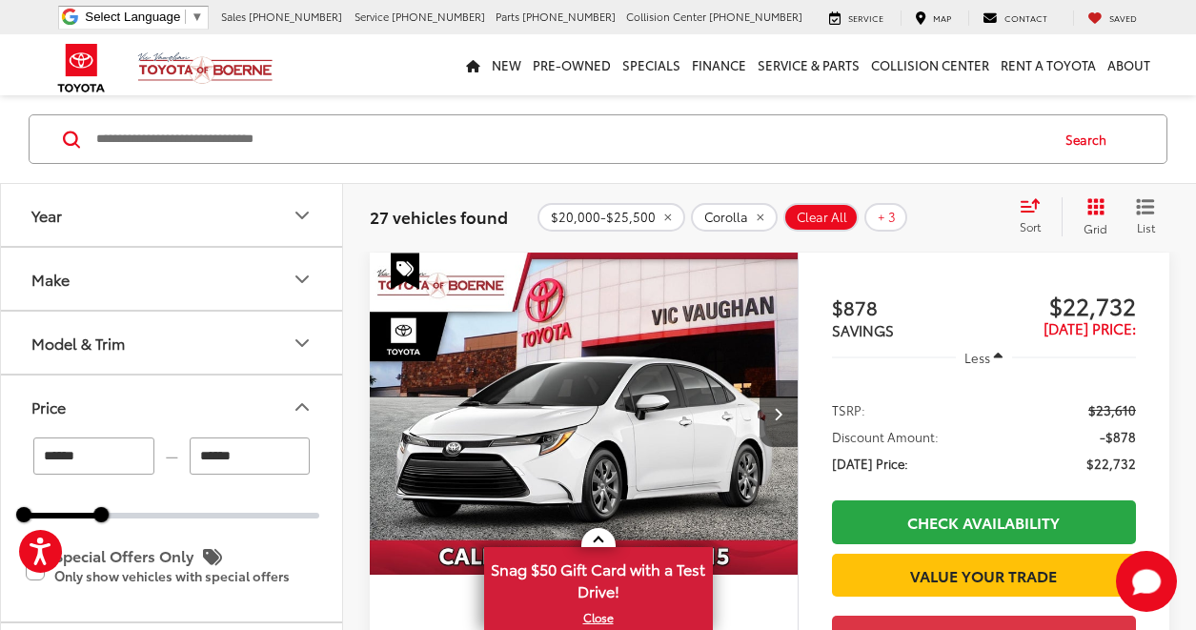
click at [274, 290] on button "Make" at bounding box center [172, 279] width 343 height 62
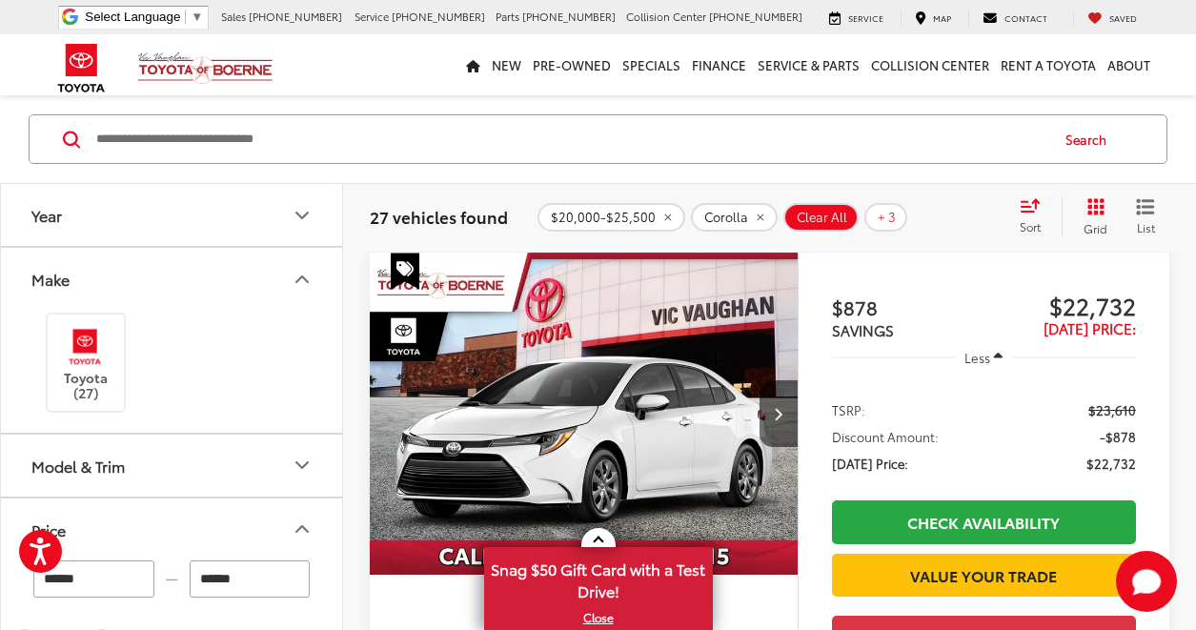
click at [267, 220] on button "Year" at bounding box center [172, 215] width 343 height 62
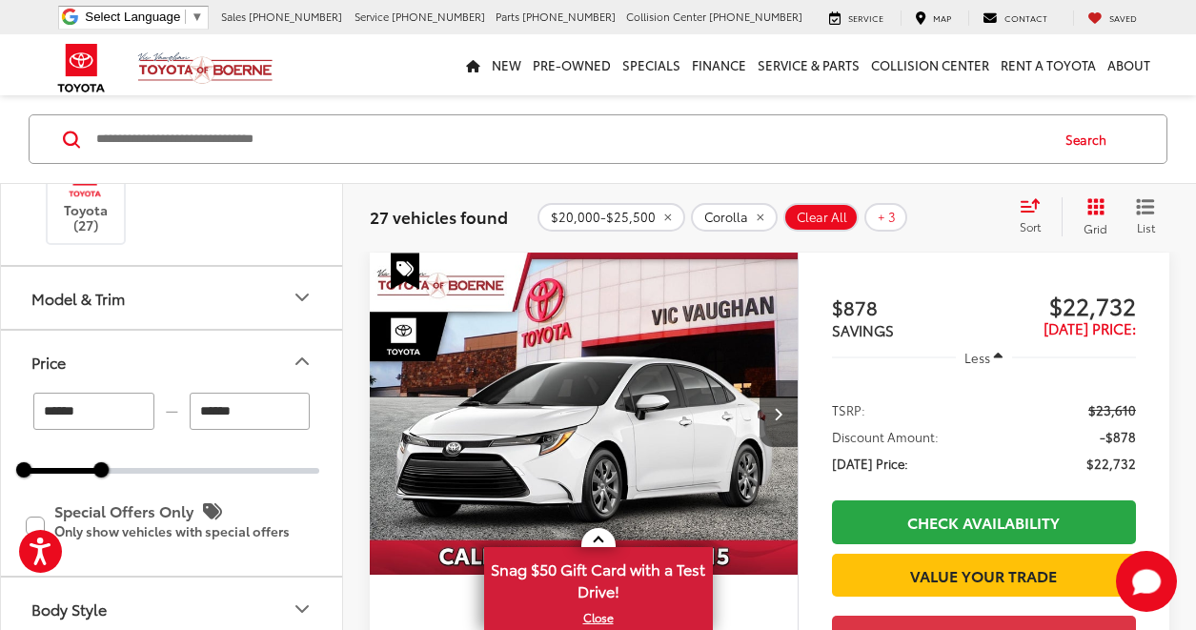
scroll to position [286, 0]
click at [226, 286] on button "Model & Trim" at bounding box center [172, 297] width 343 height 62
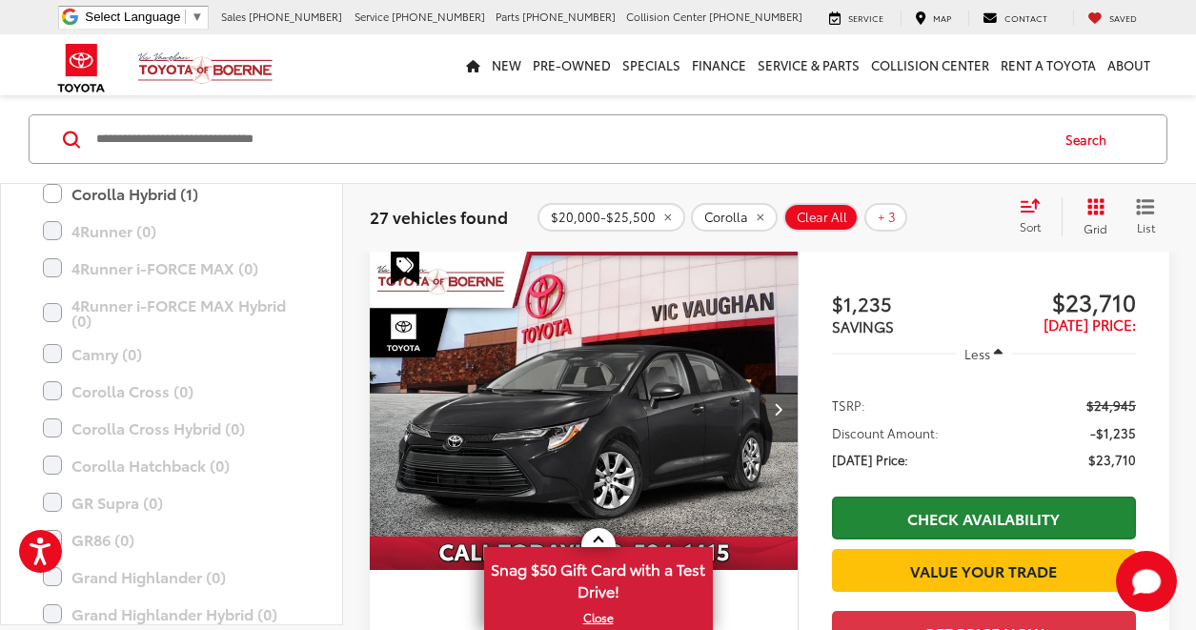
scroll to position [0, 0]
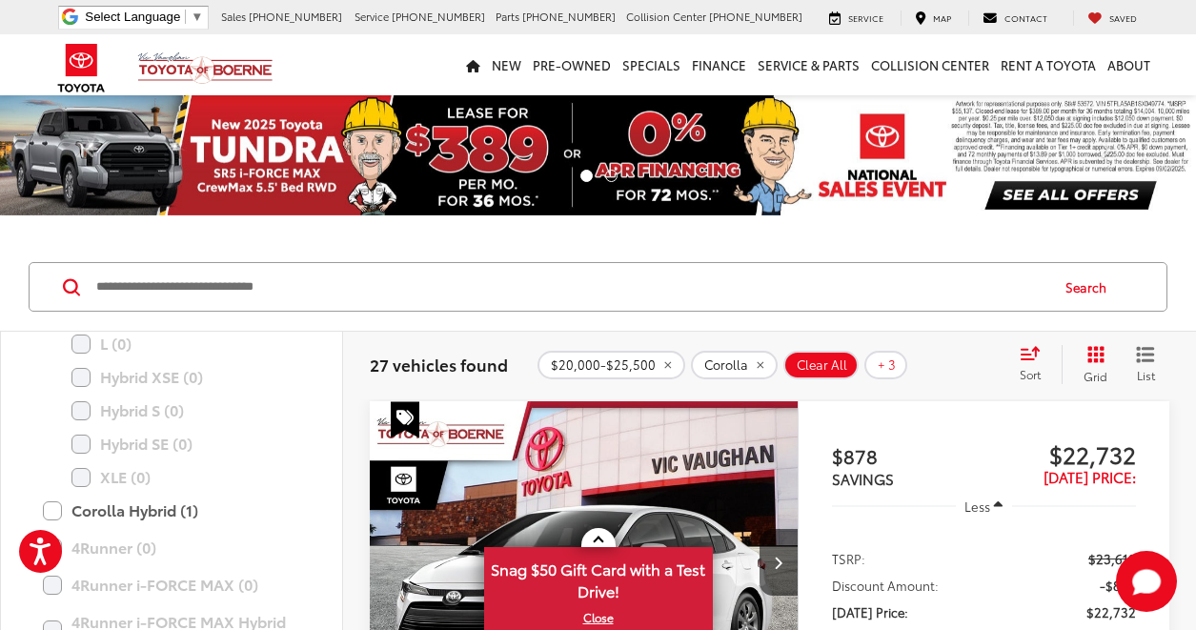
click at [1025, 355] on icon "Select sort value" at bounding box center [1030, 353] width 17 height 11
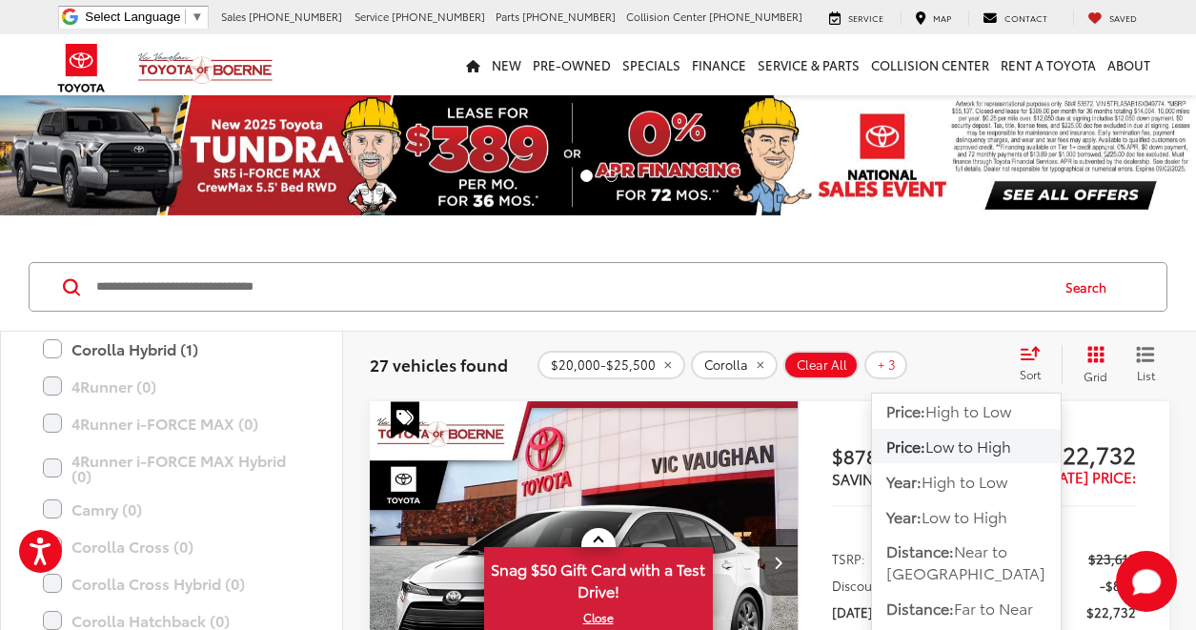
click at [984, 437] on span "Low to High" at bounding box center [968, 446] width 86 height 22
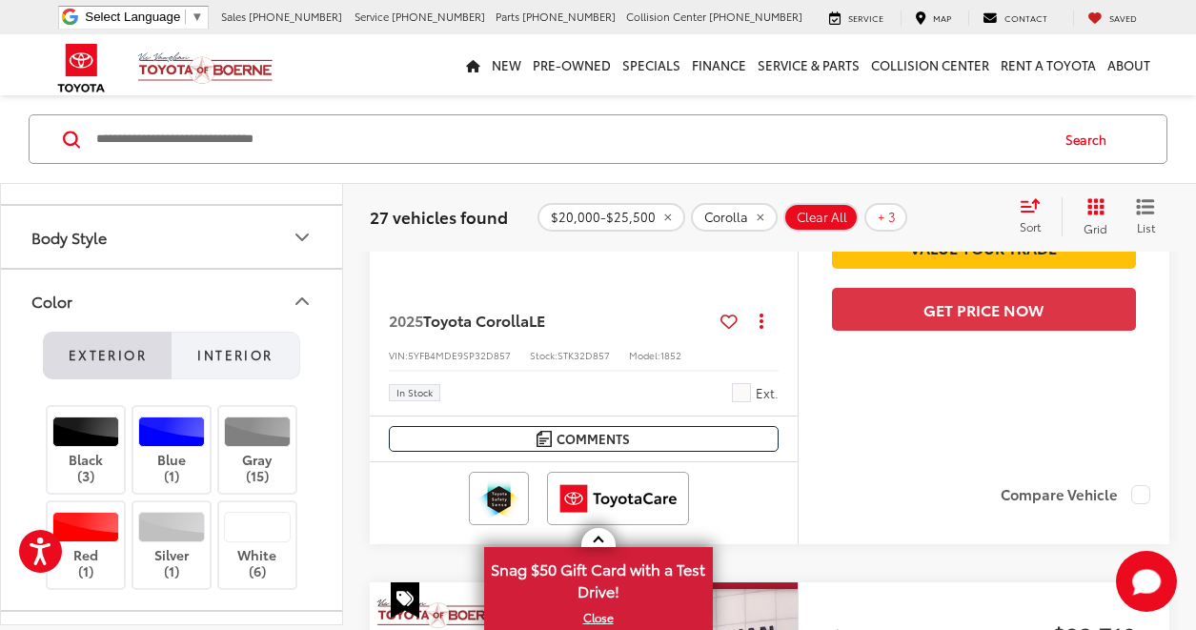
click at [227, 345] on button "Interior" at bounding box center [236, 356] width 129 height 48
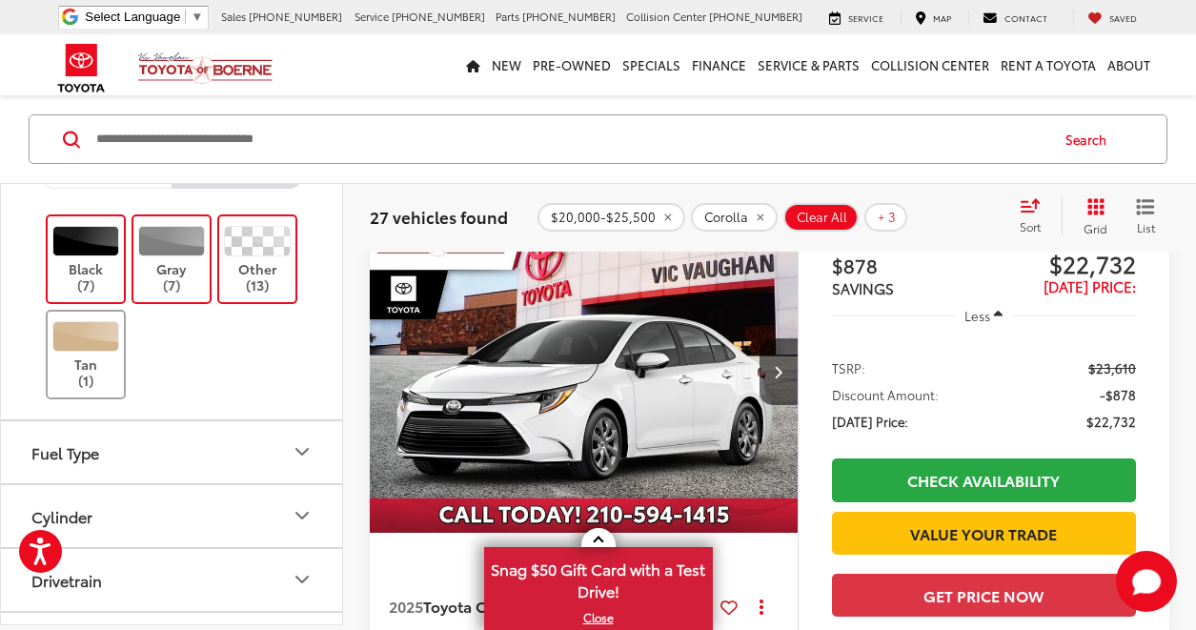
click at [77, 367] on label "Tan (1)" at bounding box center [86, 355] width 77 height 68
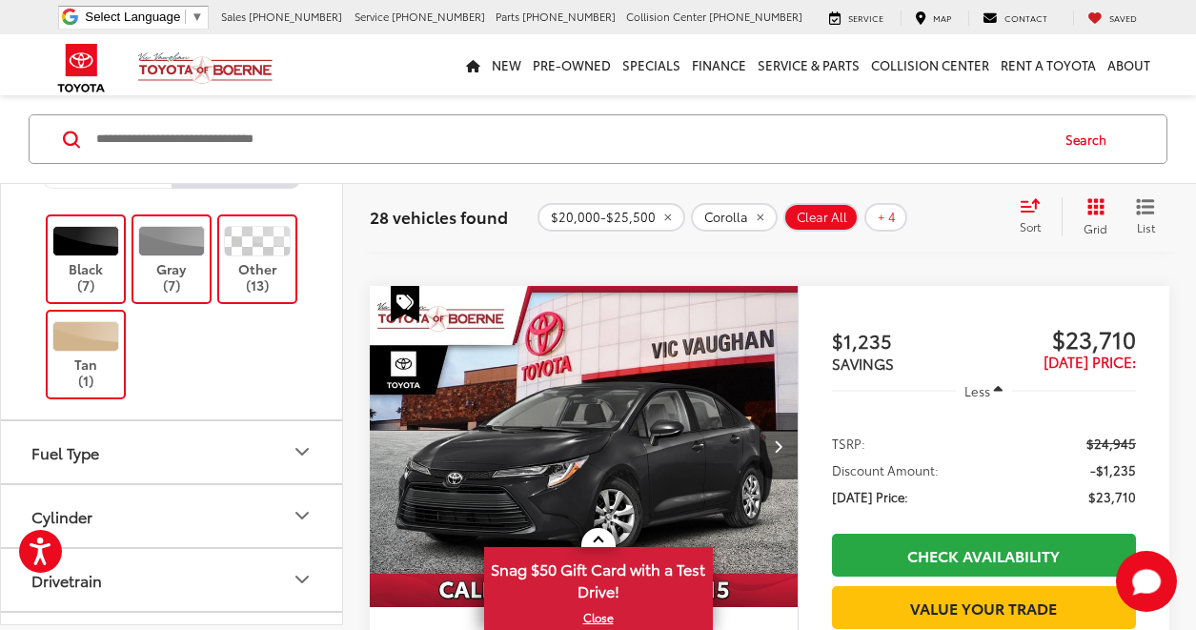
click at [407, 299] on icon "Special" at bounding box center [404, 301] width 17 height 17
click at [781, 453] on icon "Next image" at bounding box center [778, 445] width 9 height 13
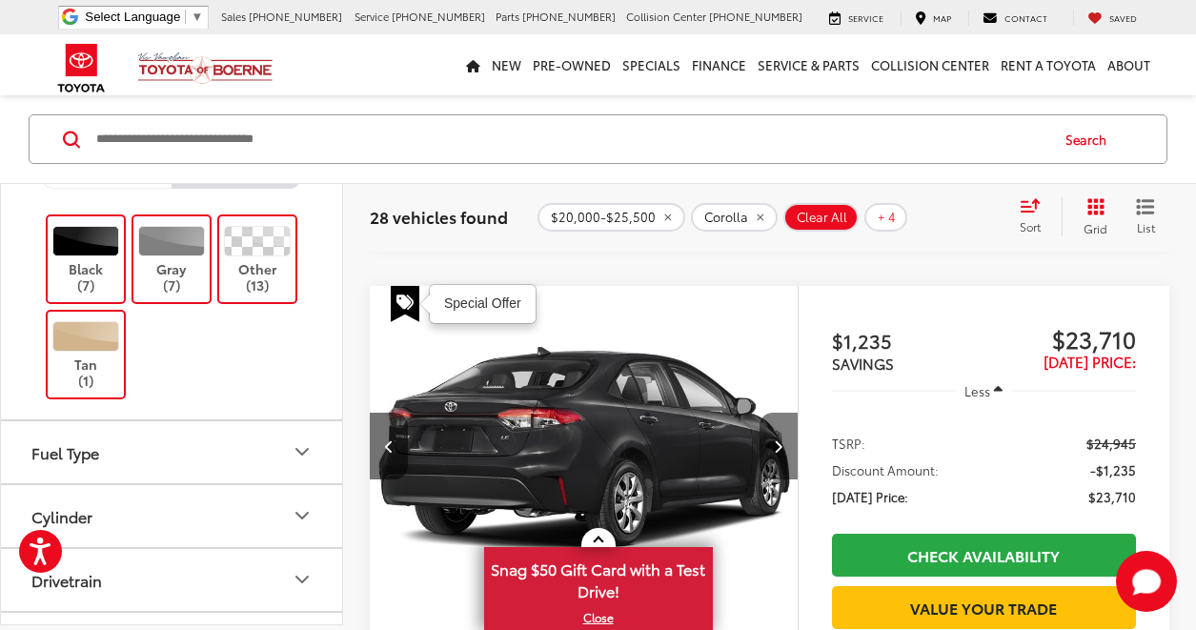
click at [781, 453] on icon "Next image" at bounding box center [778, 445] width 9 height 13
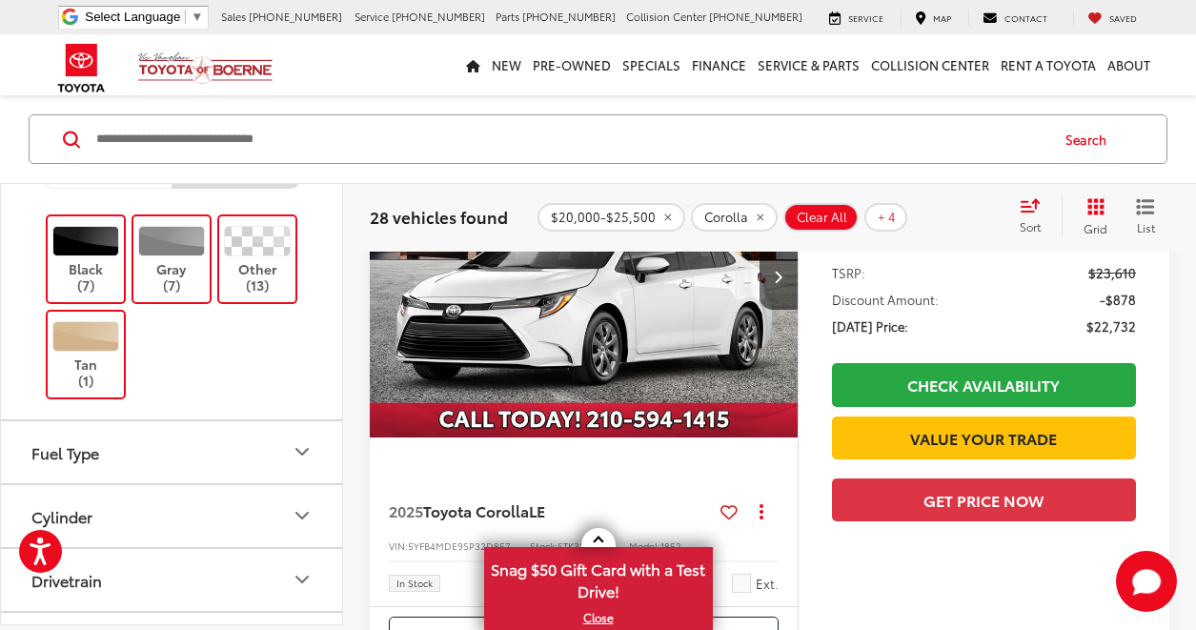
scroll to position [191, 0]
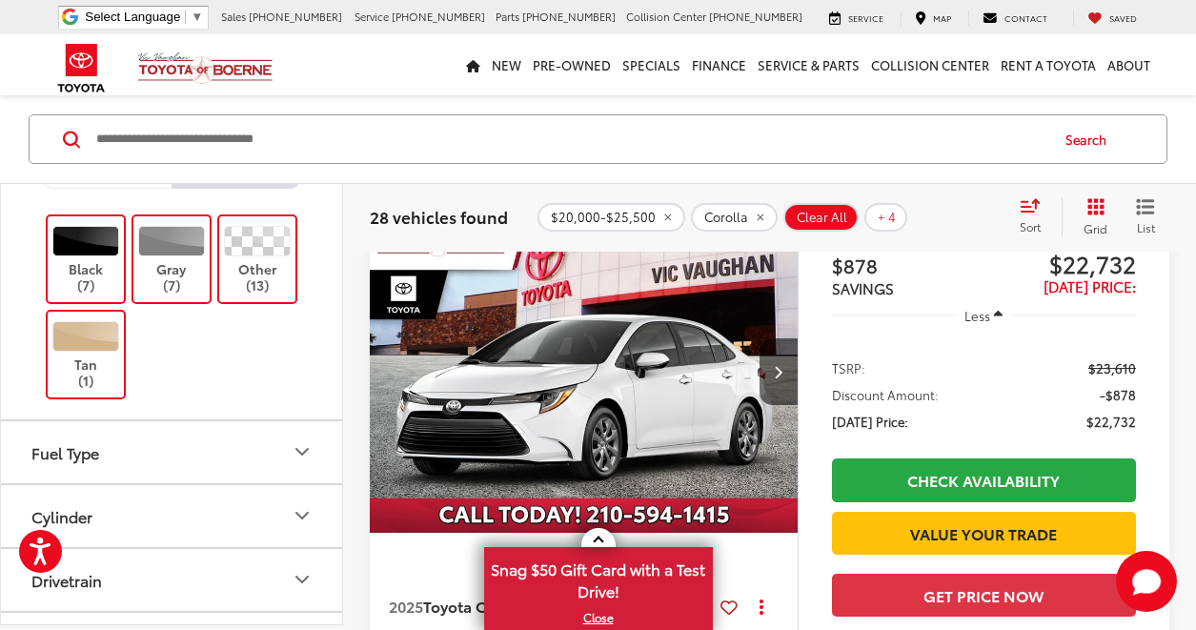
click at [707, 443] on img "2025 Toyota Corolla LE 0" at bounding box center [584, 372] width 431 height 323
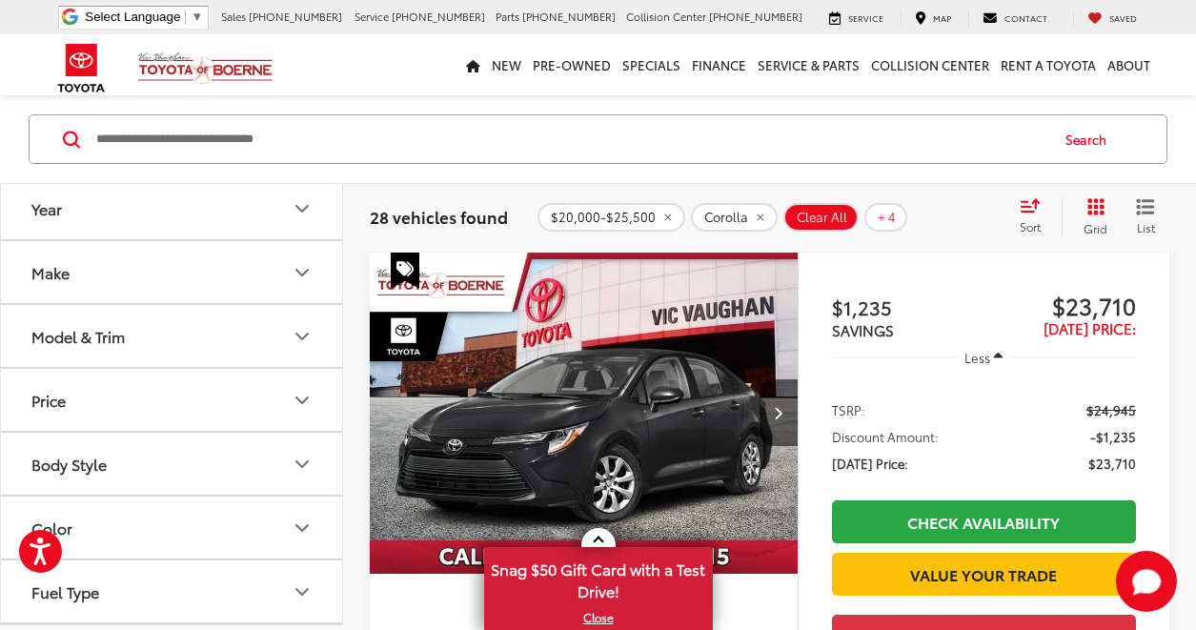
scroll to position [1430, 0]
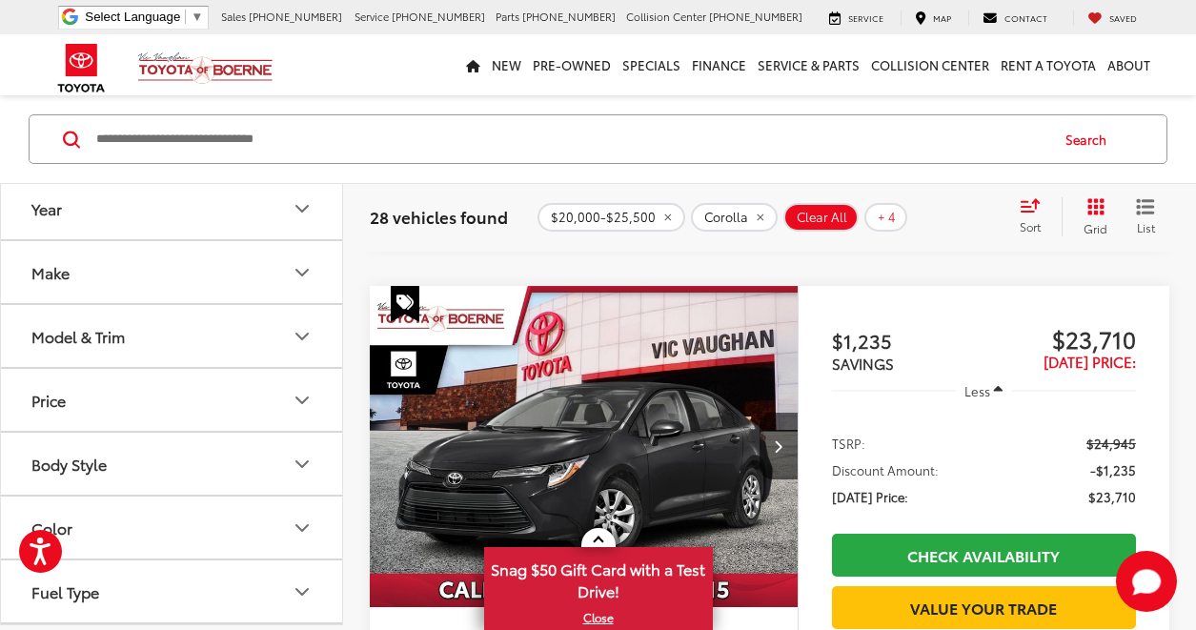
click at [633, 407] on img "2025 Toyota Corolla LE 0" at bounding box center [584, 447] width 431 height 323
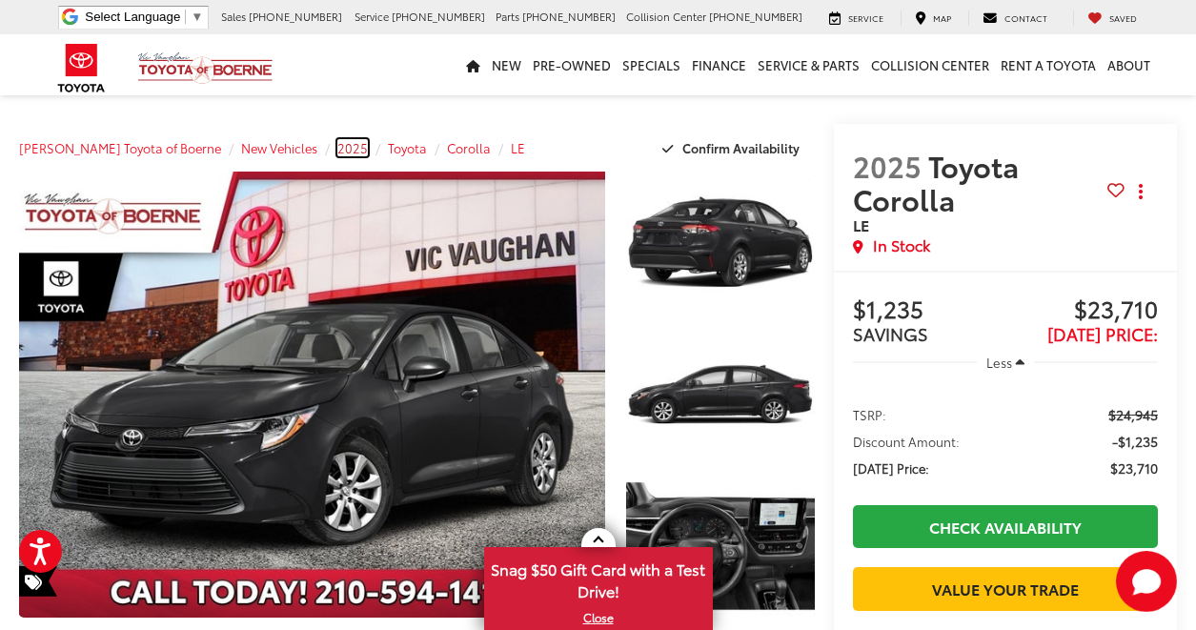
click at [337, 149] on span "2025" at bounding box center [352, 147] width 30 height 17
click at [388, 146] on span "Toyota" at bounding box center [407, 147] width 39 height 17
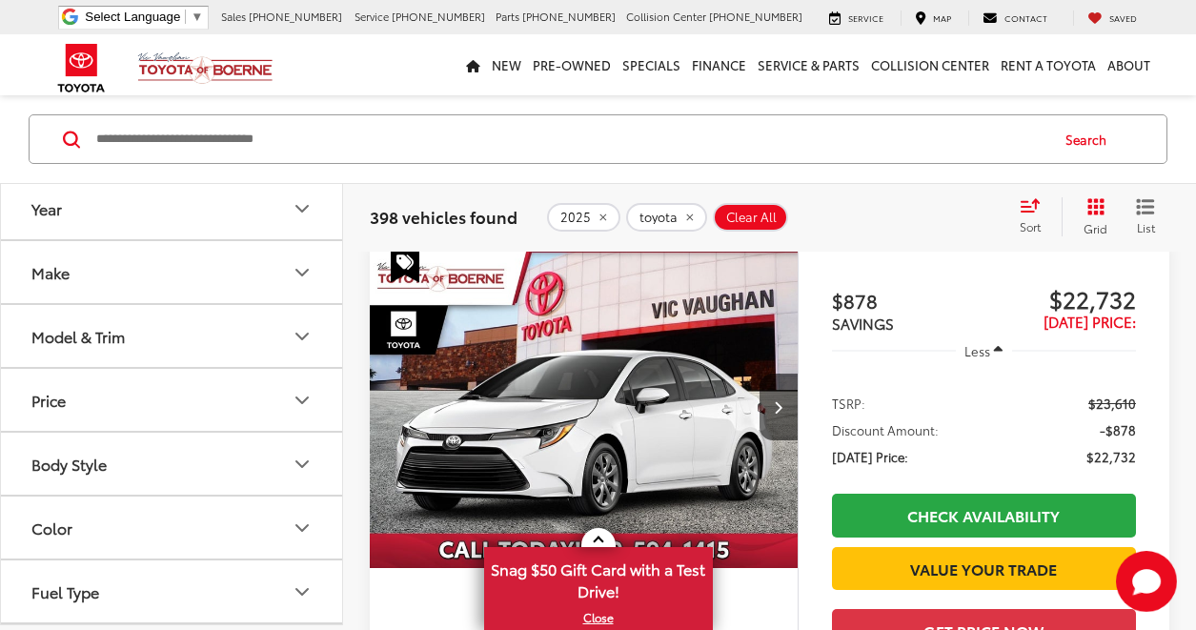
click at [142, 351] on button "Model & Trim" at bounding box center [172, 337] width 343 height 62
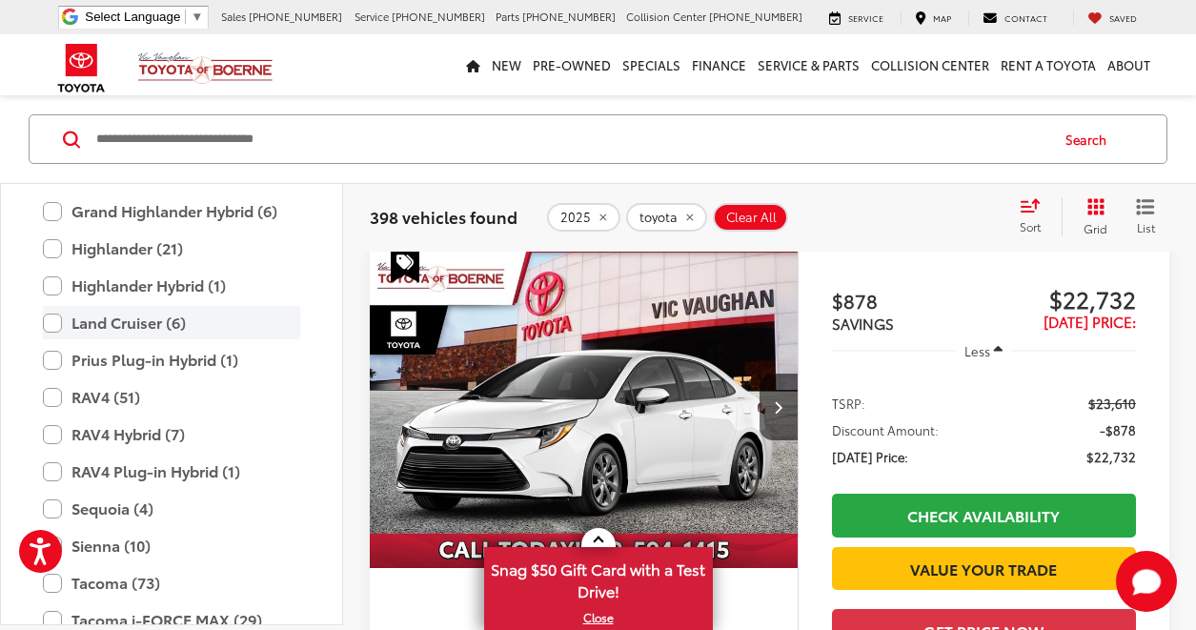
scroll to position [656, 0]
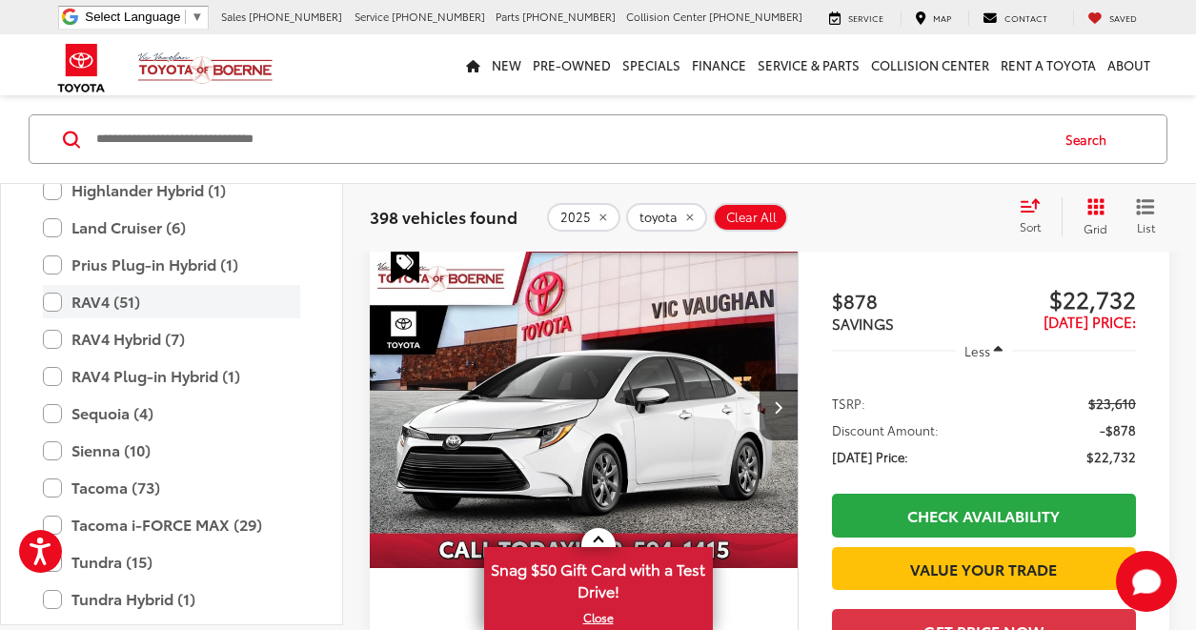
click at [76, 294] on label "RAV4 (51)" at bounding box center [171, 302] width 257 height 33
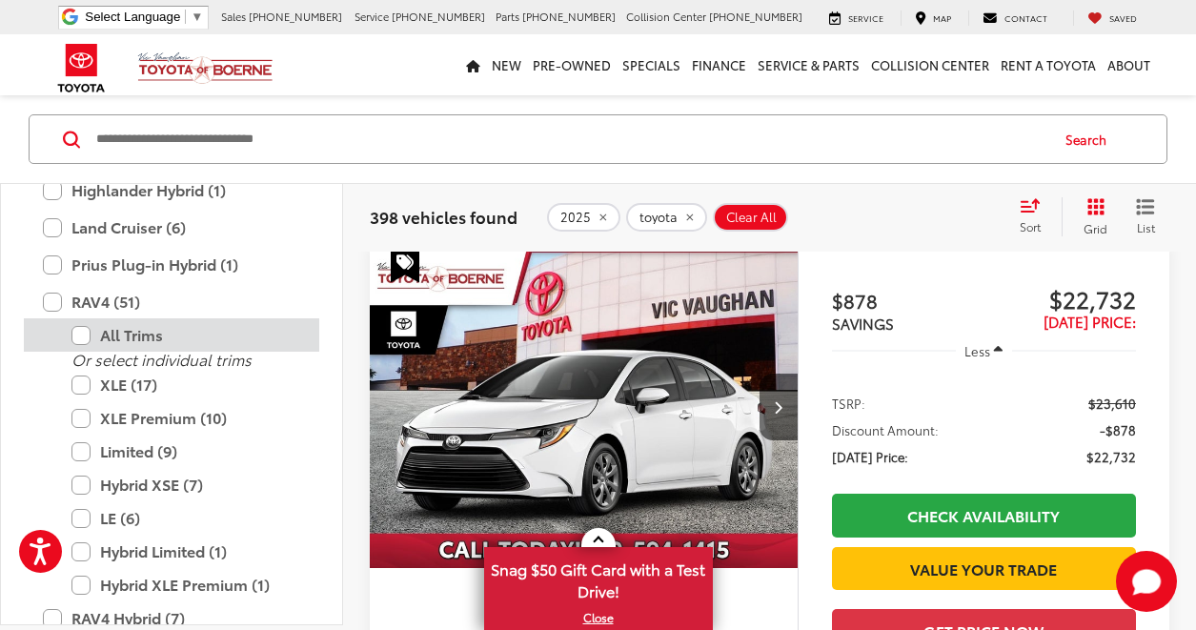
scroll to position [149, 0]
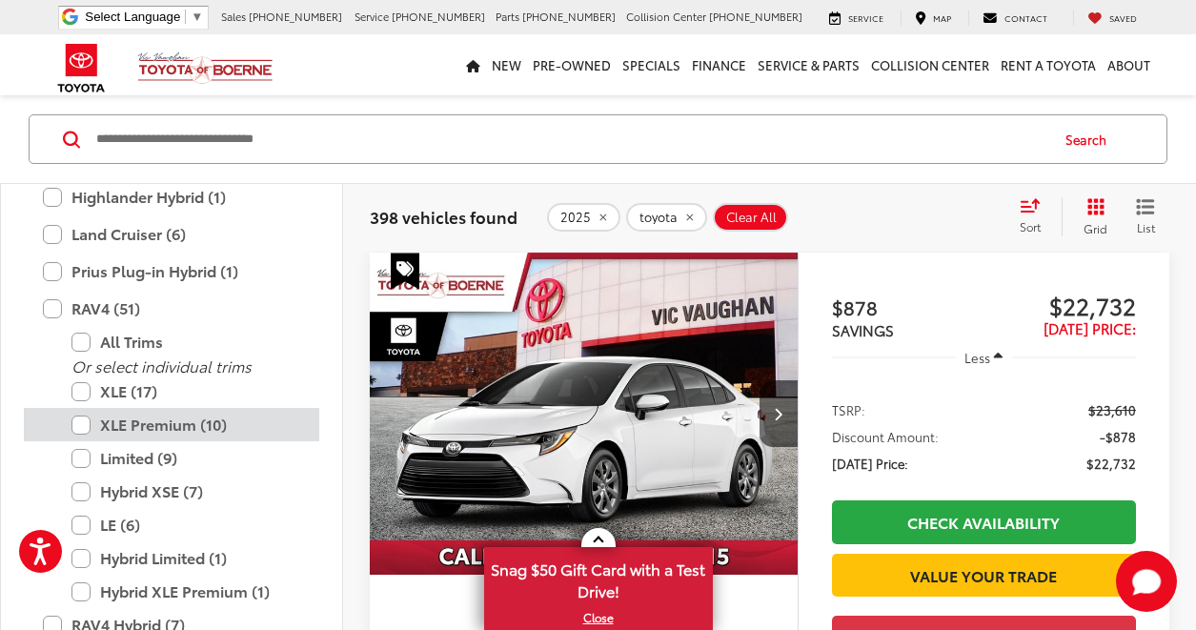
click at [118, 422] on label "XLE Premium (10)" at bounding box center [185, 424] width 229 height 33
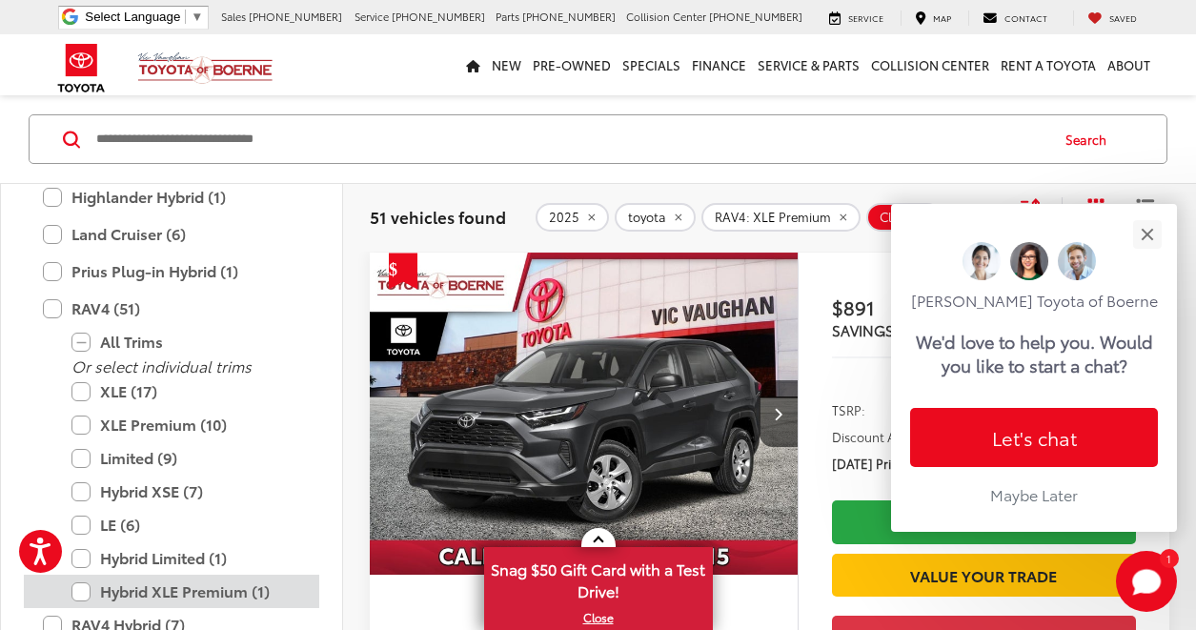
click at [166, 585] on label "Hybrid XLE Premium (1)" at bounding box center [185, 591] width 229 height 33
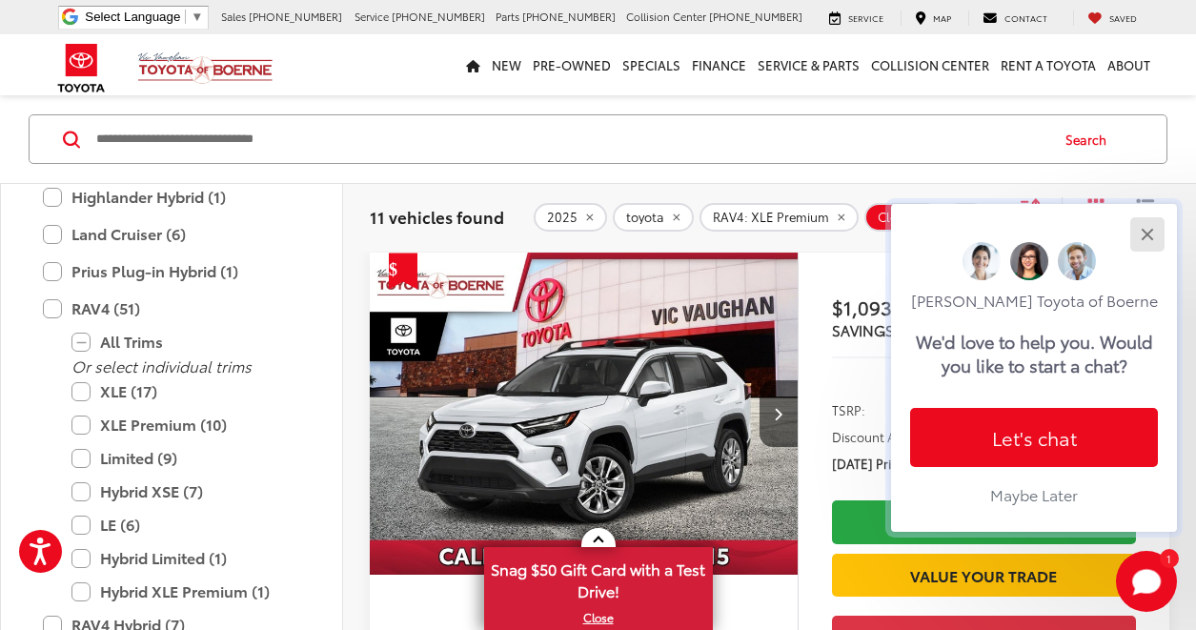
click at [1143, 228] on button "Close" at bounding box center [1147, 233] width 41 height 41
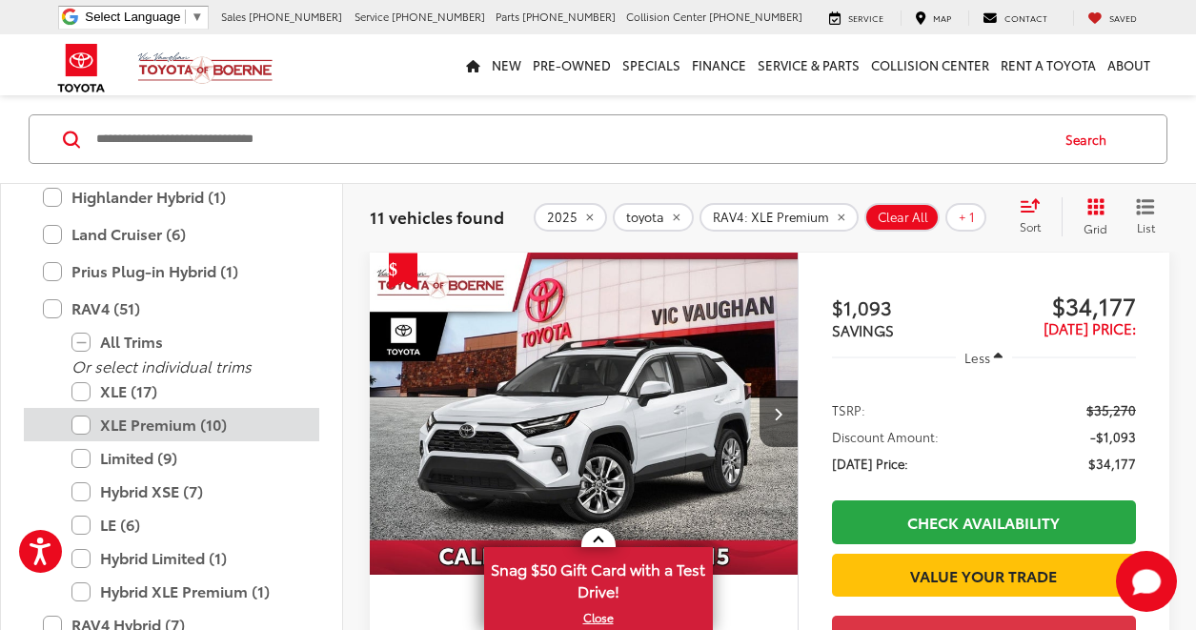
click at [87, 428] on label "XLE Premium (10)" at bounding box center [185, 424] width 229 height 33
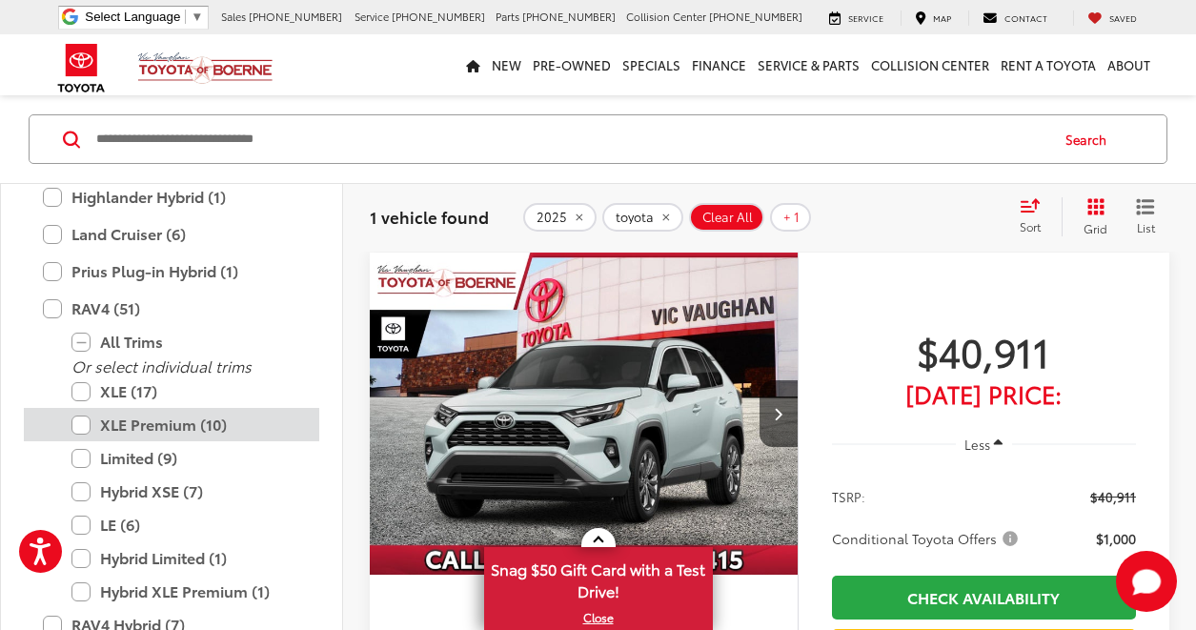
click at [81, 428] on label "XLE Premium (10)" at bounding box center [185, 424] width 229 height 33
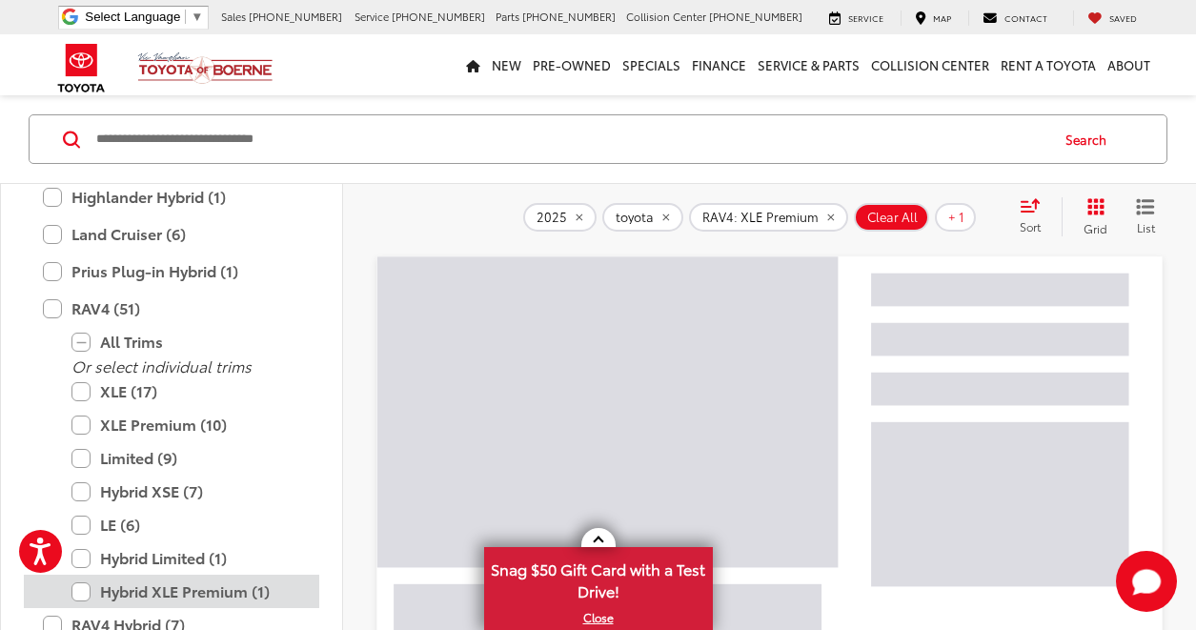
click at [77, 588] on label "Hybrid XLE Premium (1)" at bounding box center [185, 591] width 229 height 33
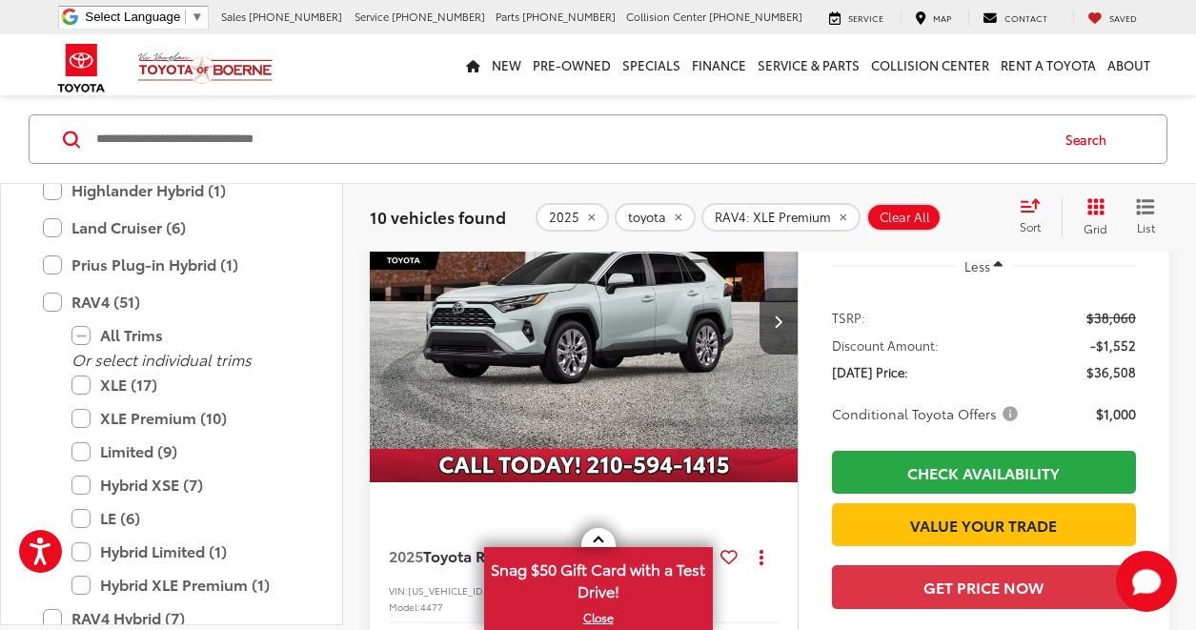
scroll to position [3770, 0]
